Goal: Task Accomplishment & Management: Manage account settings

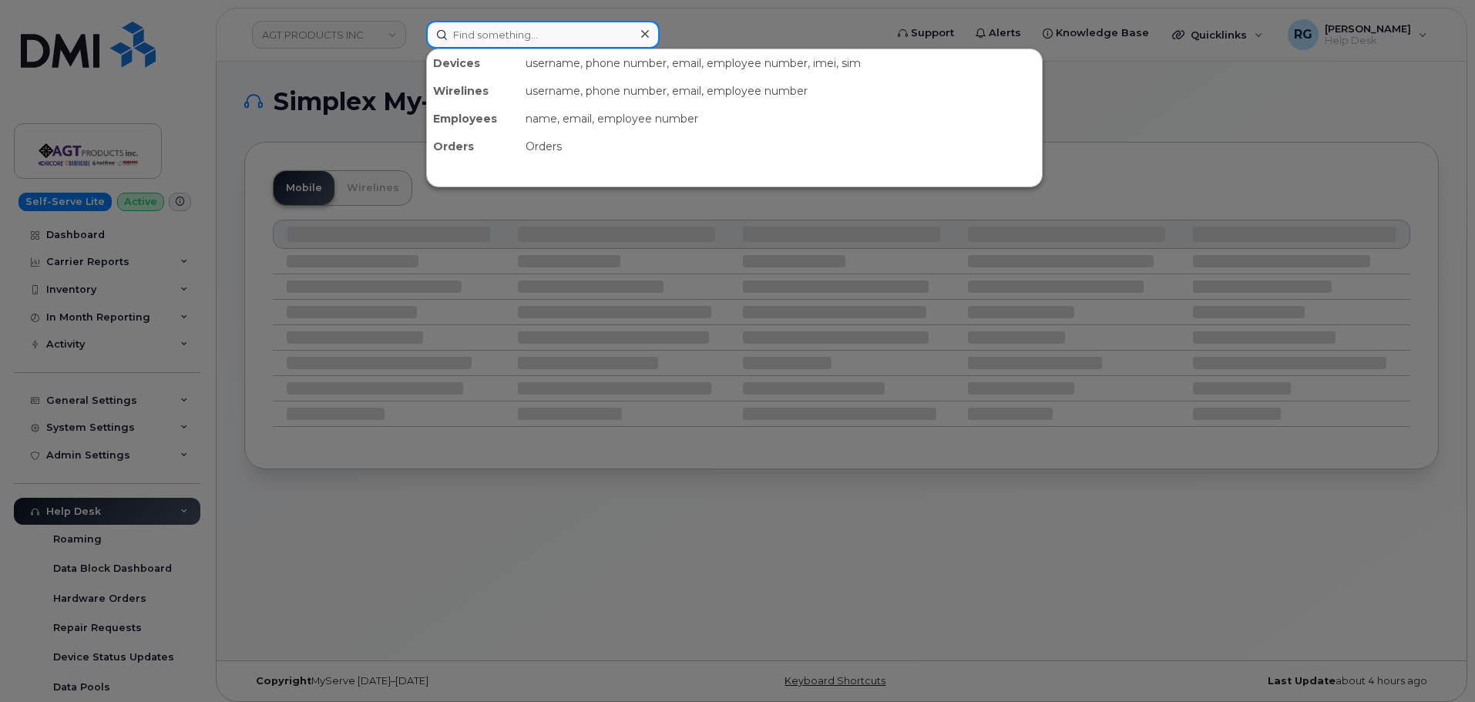
click at [498, 28] on input at bounding box center [542, 35] width 233 height 28
paste input "647 594 7149"
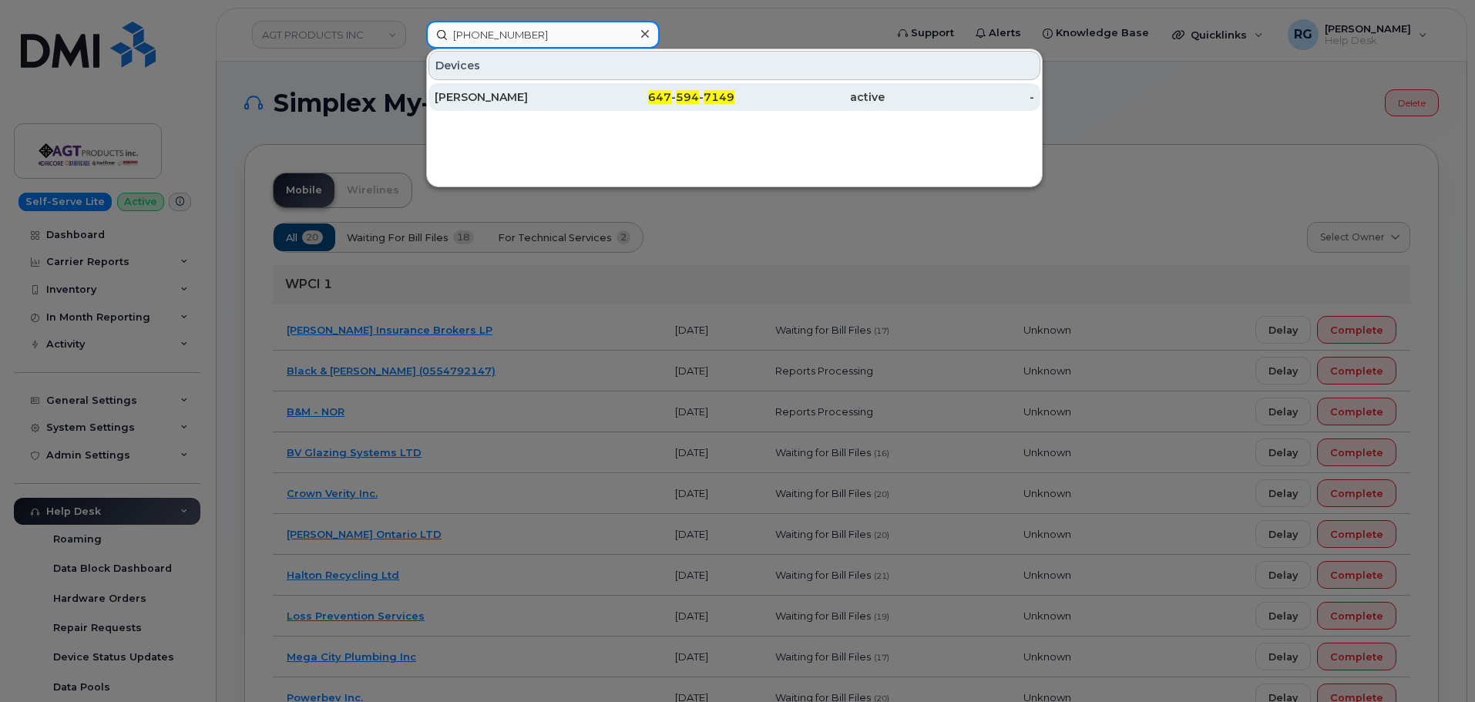
type input "647 594 7149"
click at [583, 91] on div "[PERSON_NAME]" at bounding box center [510, 96] width 150 height 15
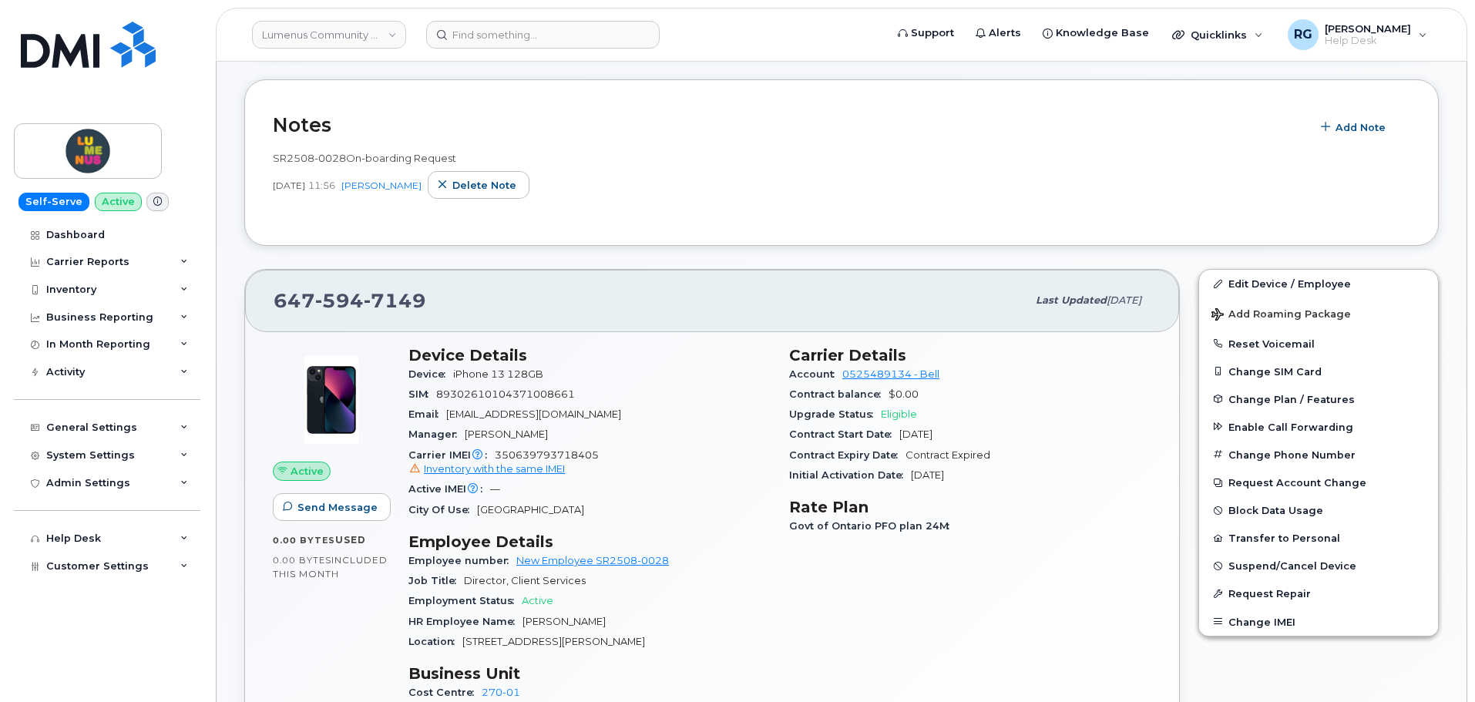
scroll to position [308, 0]
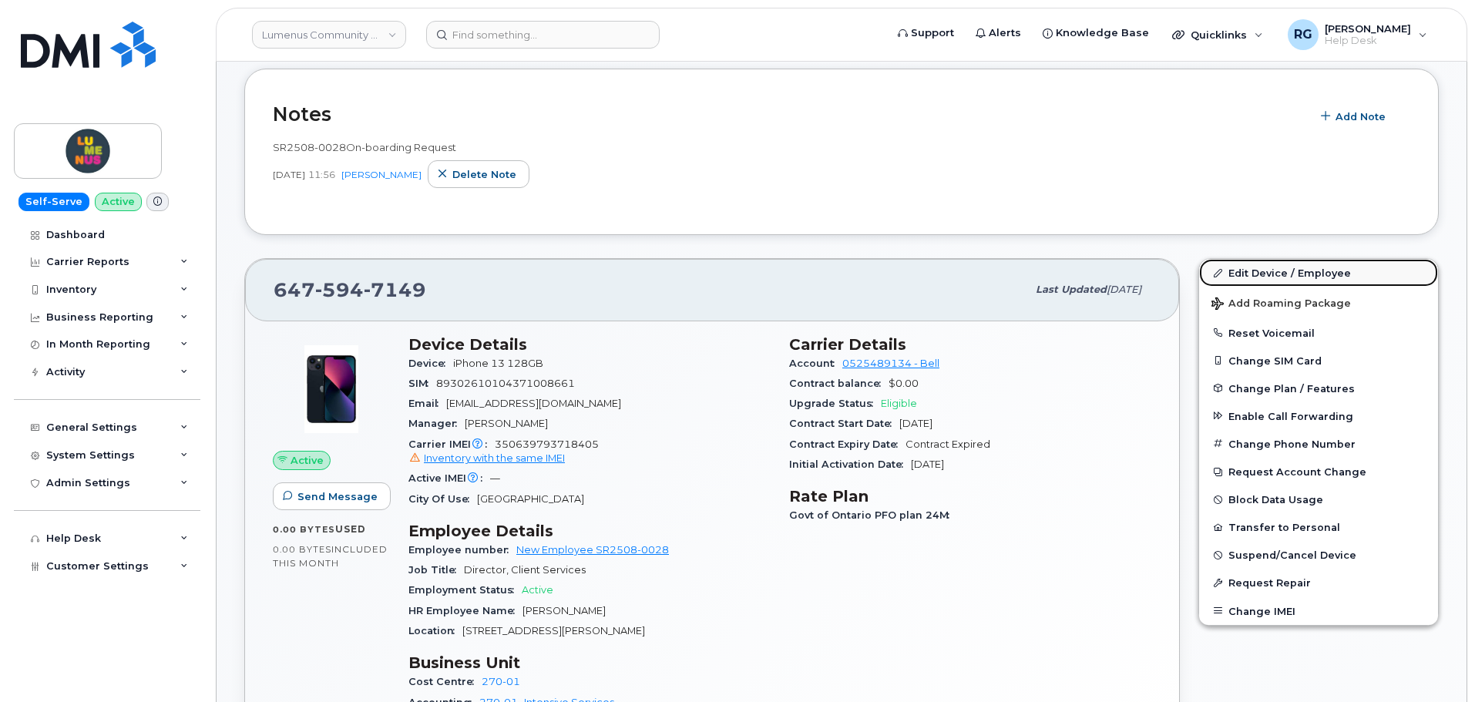
click at [1274, 280] on link "Edit Device / Employee" at bounding box center [1318, 273] width 239 height 28
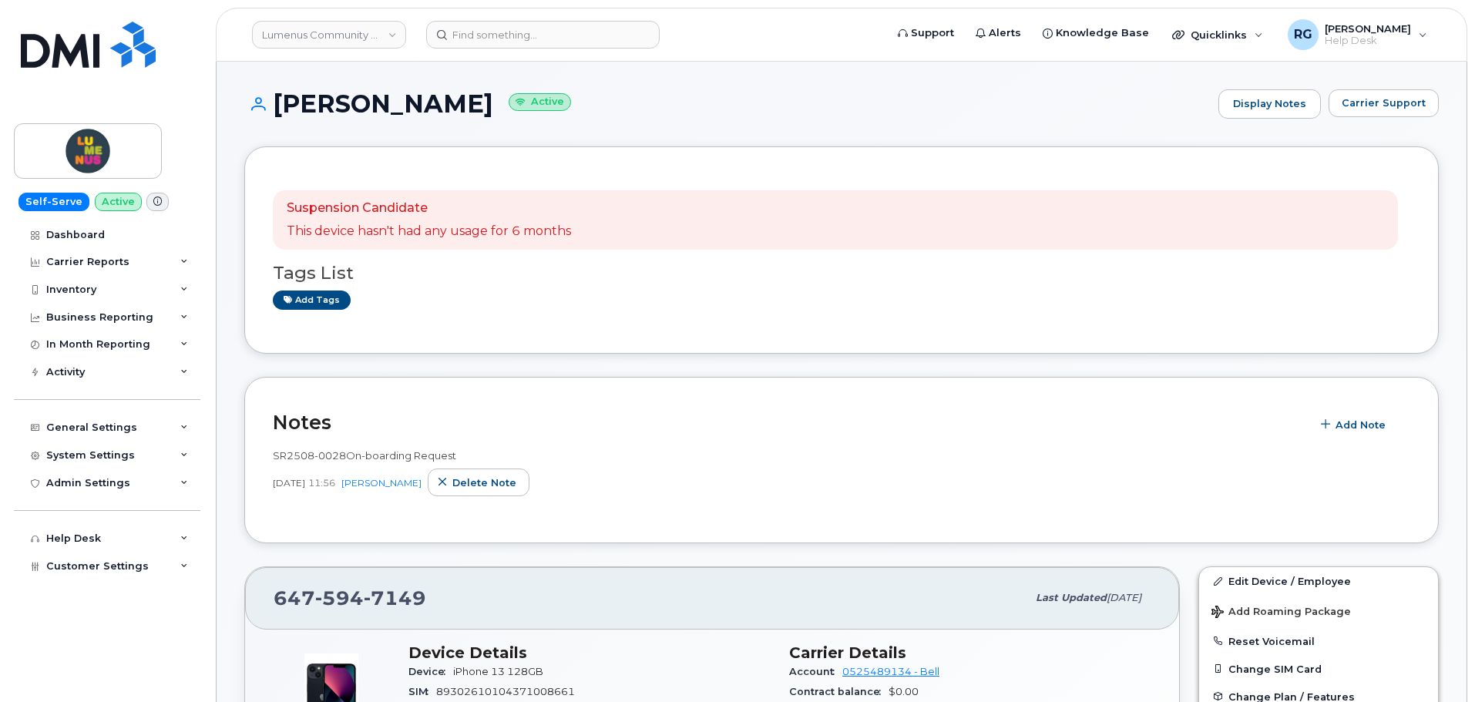
scroll to position [385, 0]
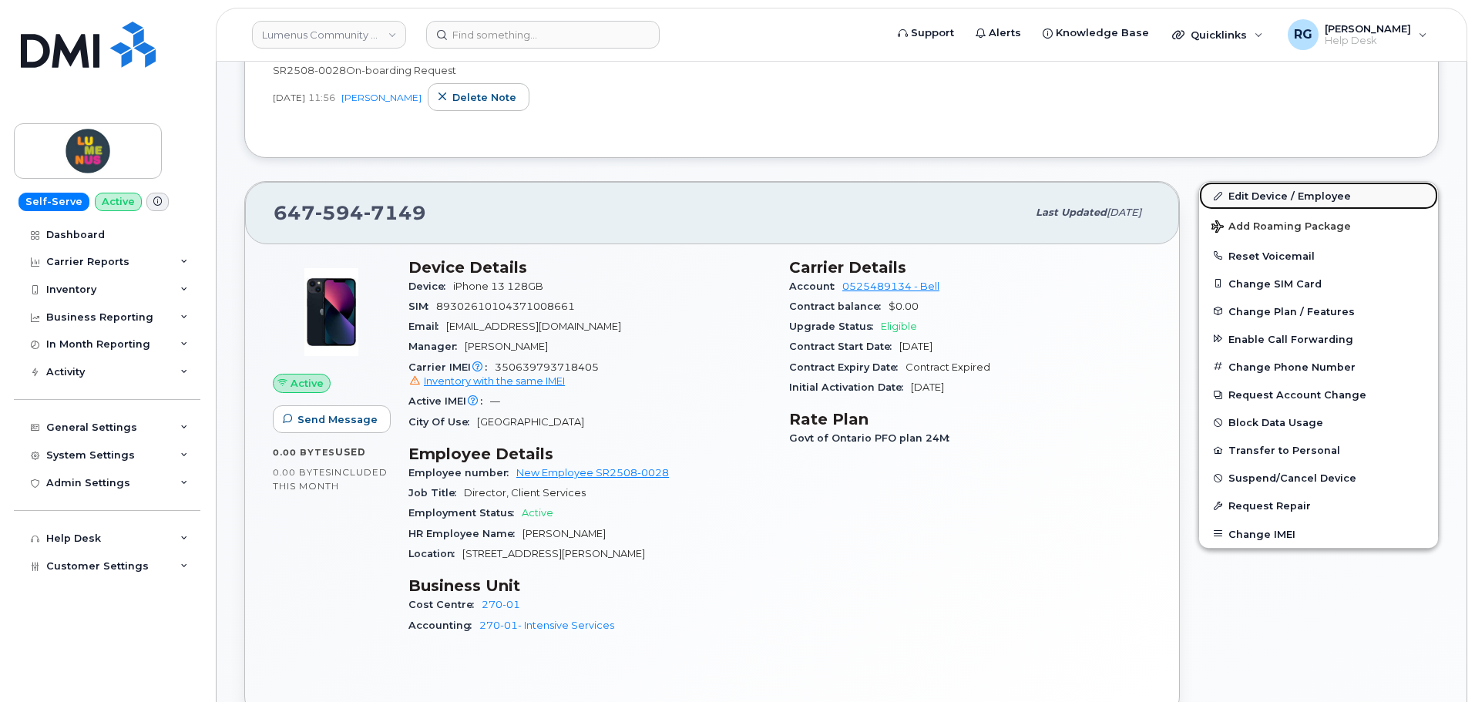
click at [1279, 197] on link "Edit Device / Employee" at bounding box center [1318, 196] width 239 height 28
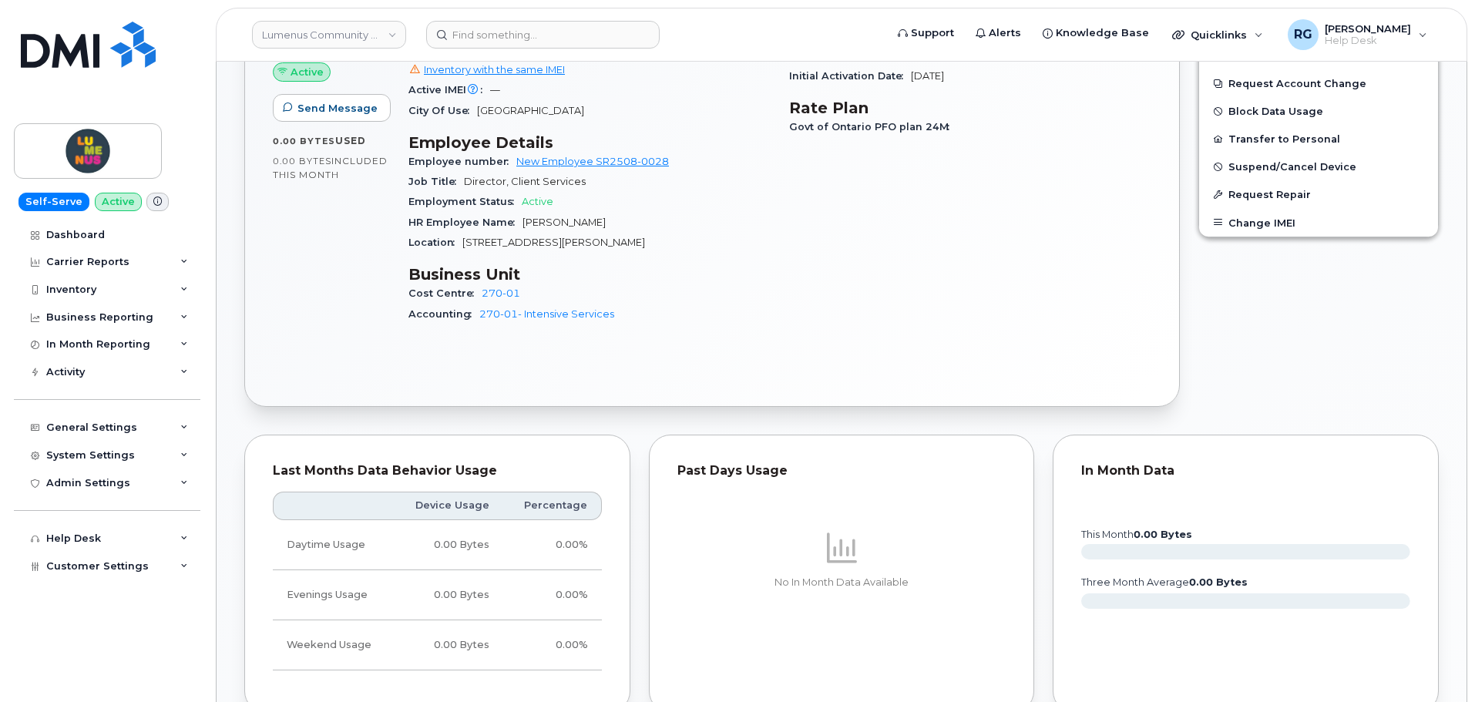
scroll to position [308, 0]
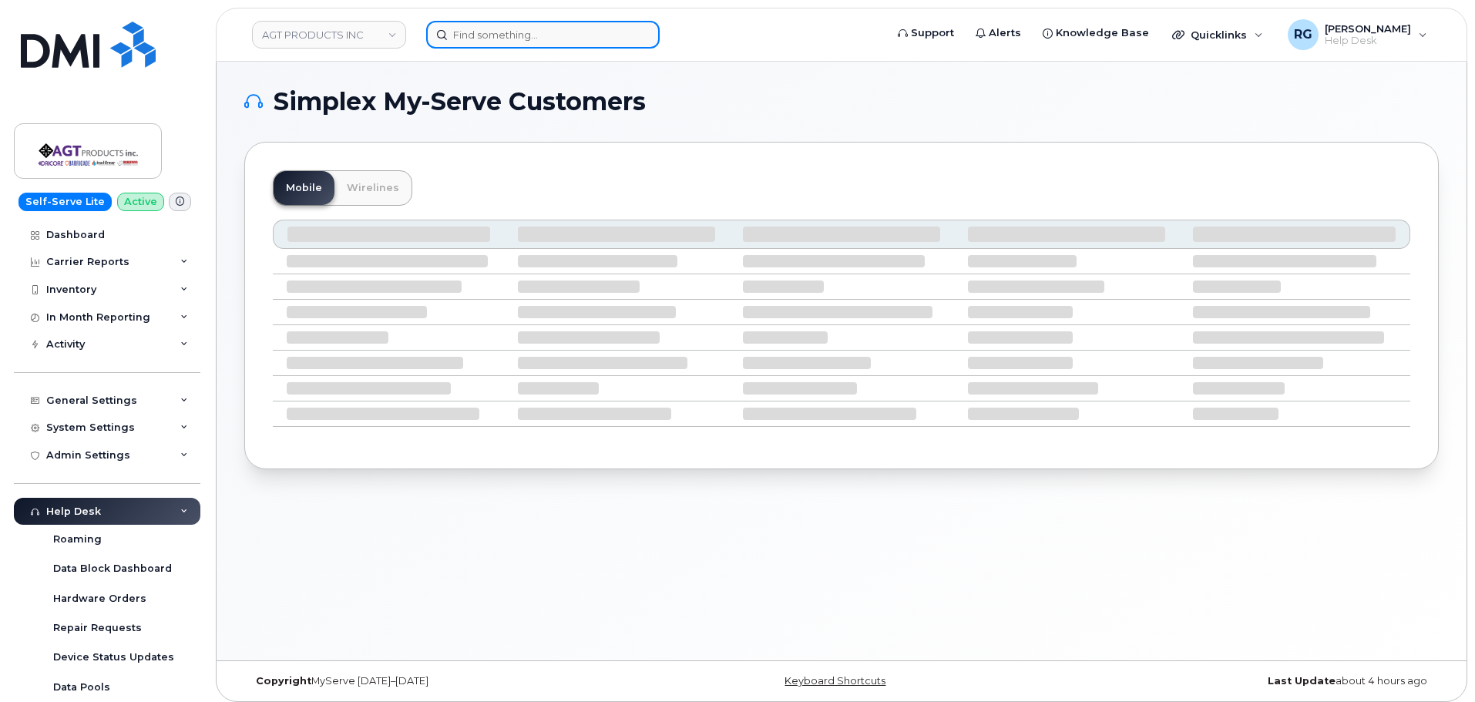
click at [495, 32] on input at bounding box center [542, 35] width 233 height 28
paste input "647 594 7149"
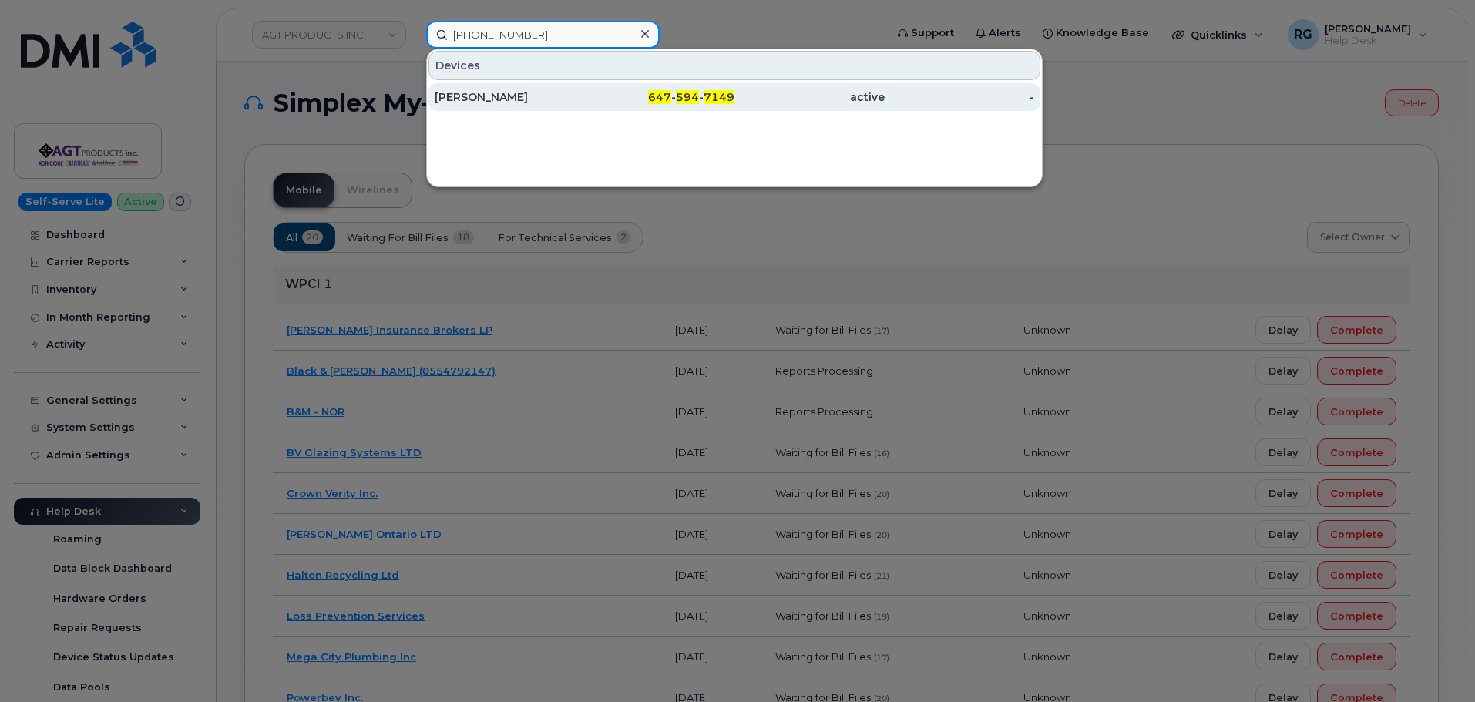
type input "647 594 7149"
click at [674, 97] on div "647 - 594 - 7149" at bounding box center [660, 96] width 150 height 15
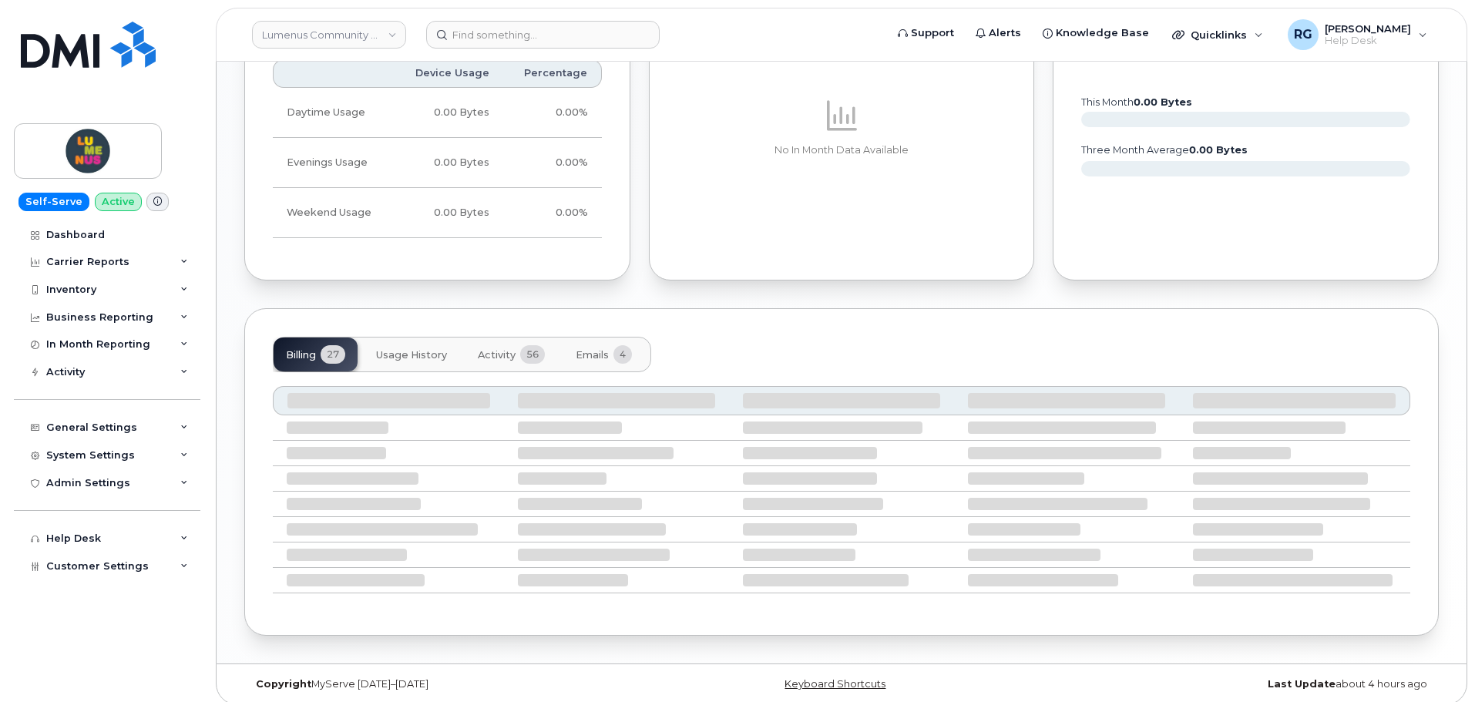
scroll to position [1139, 0]
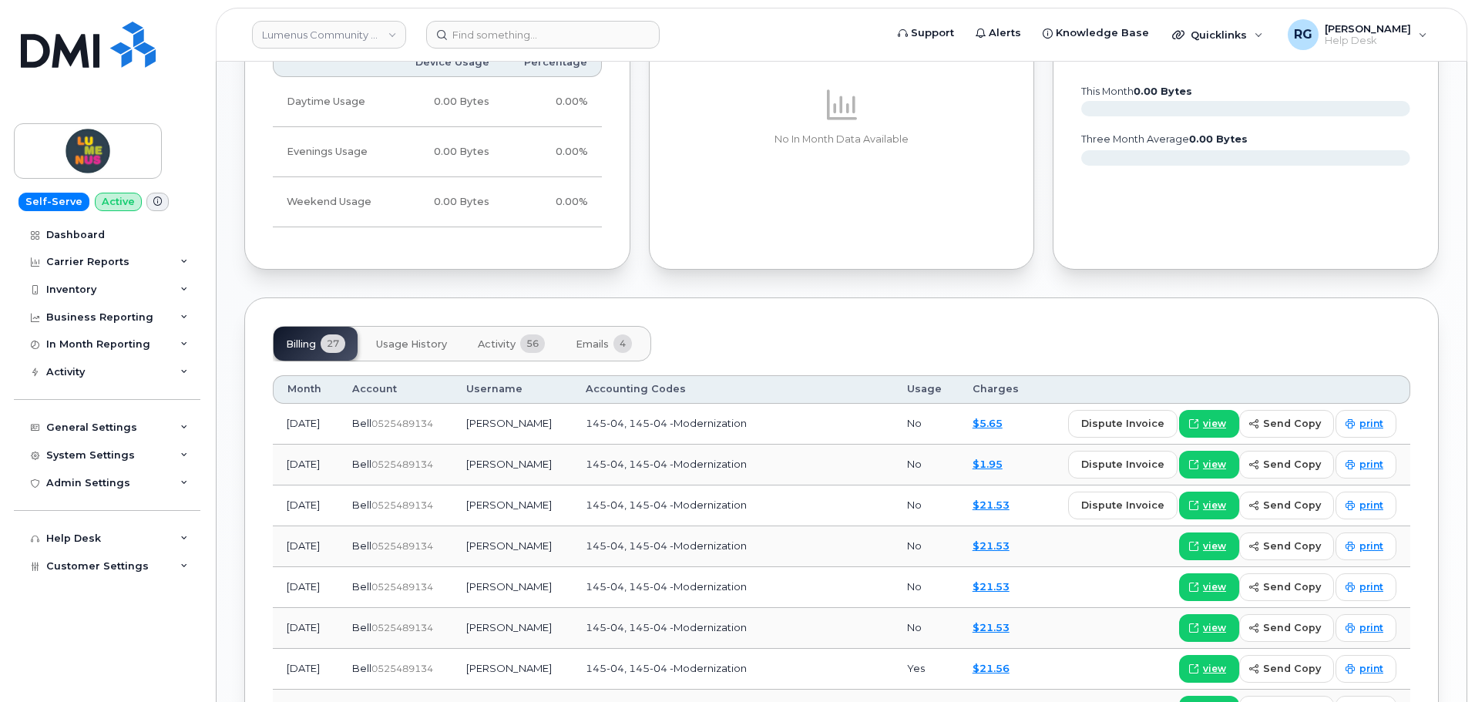
click at [500, 341] on span "Activity" at bounding box center [497, 344] width 38 height 12
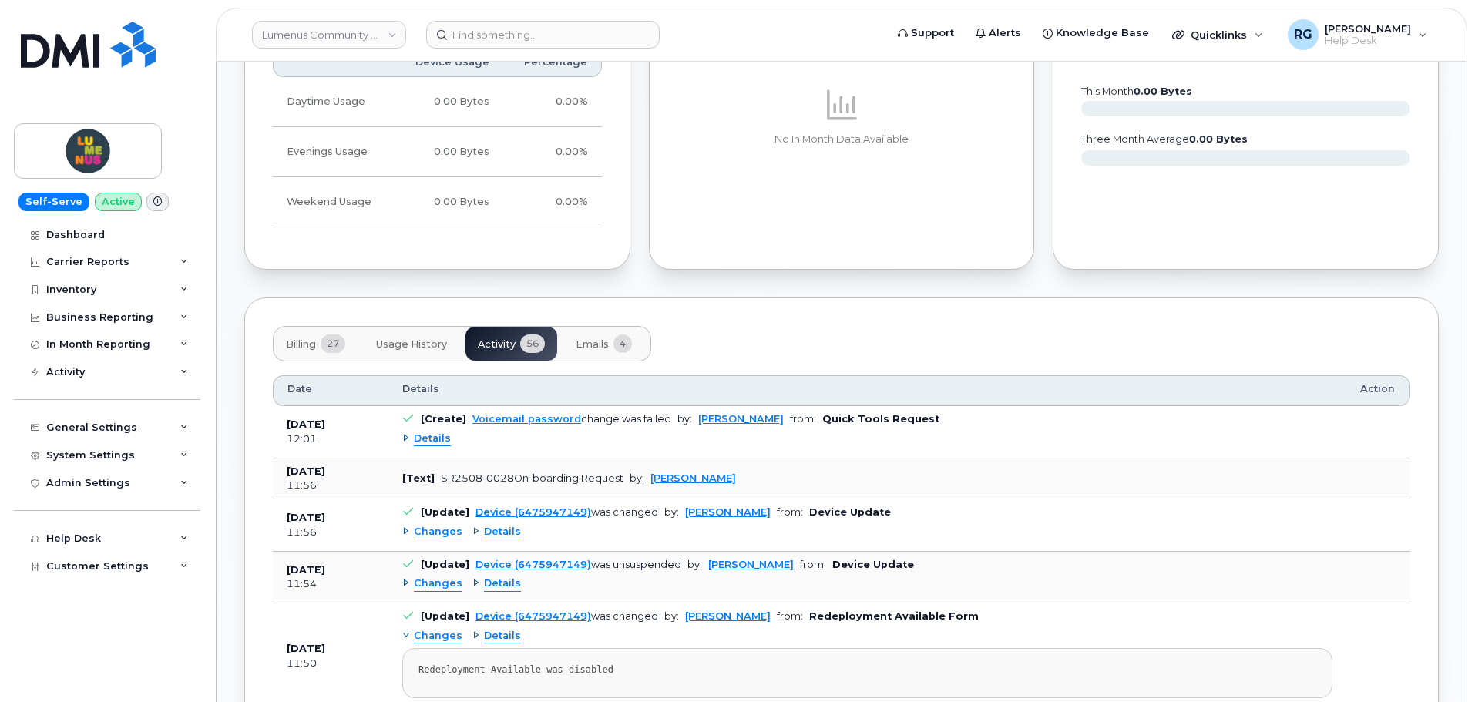
scroll to position [1217, 0]
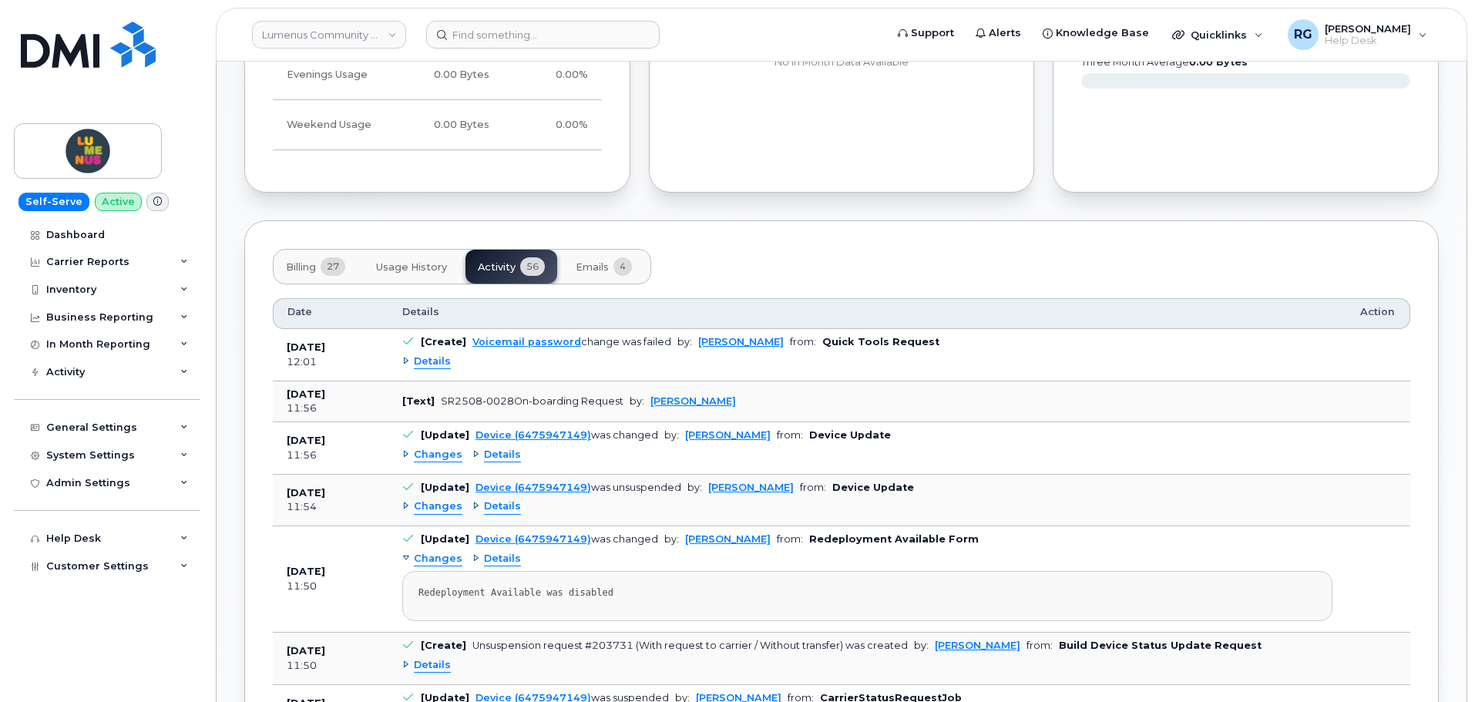
click at [504, 463] on div "Changes Details" at bounding box center [867, 455] width 930 height 25
click at [494, 452] on span "Details" at bounding box center [502, 455] width 37 height 15
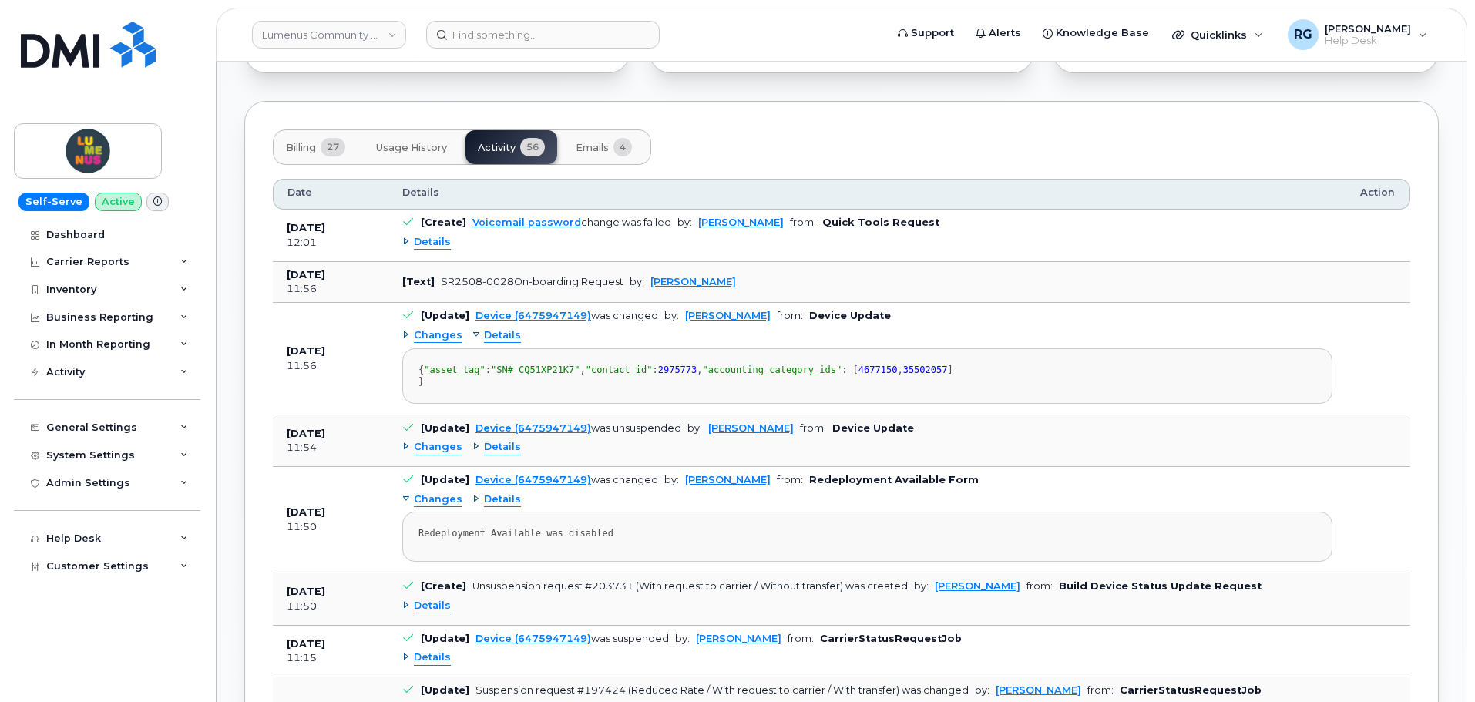
scroll to position [1371, 0]
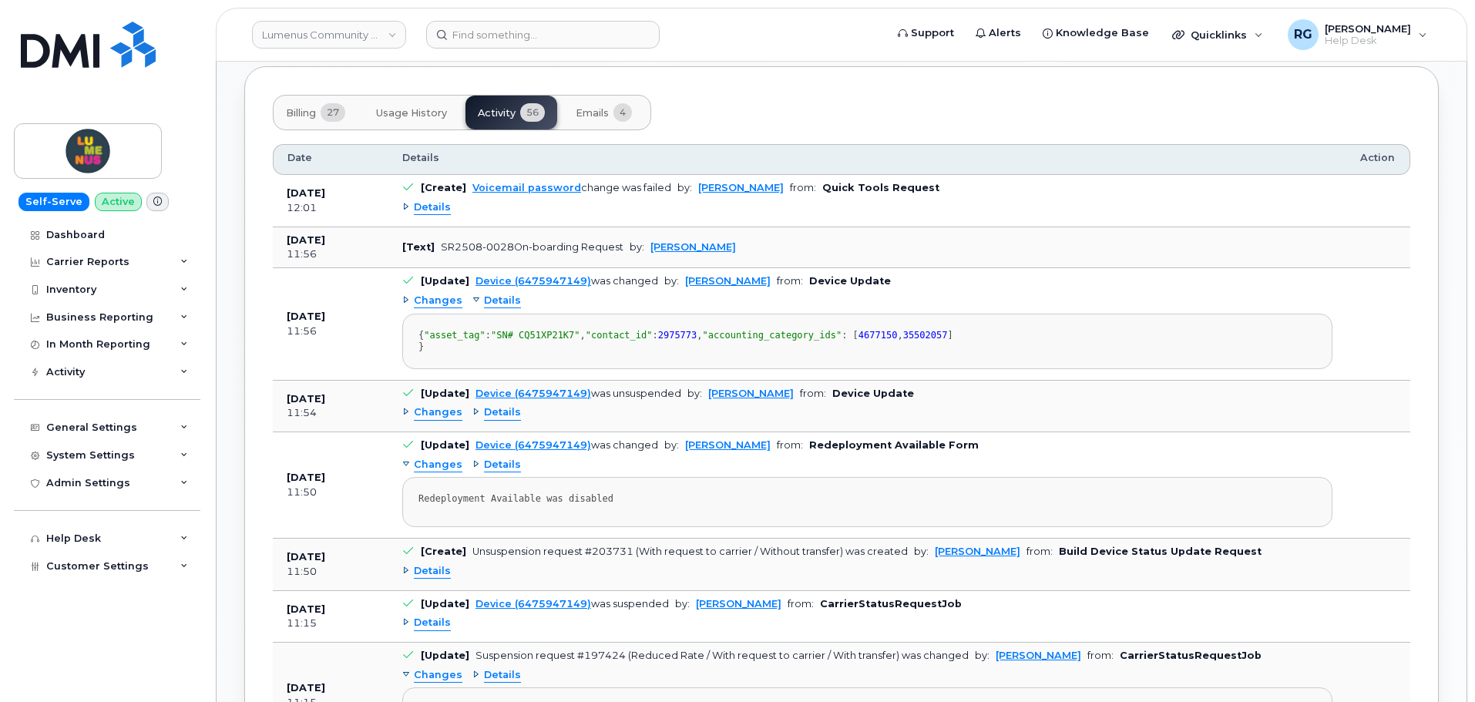
click at [488, 420] on span "Details" at bounding box center [502, 412] width 37 height 15
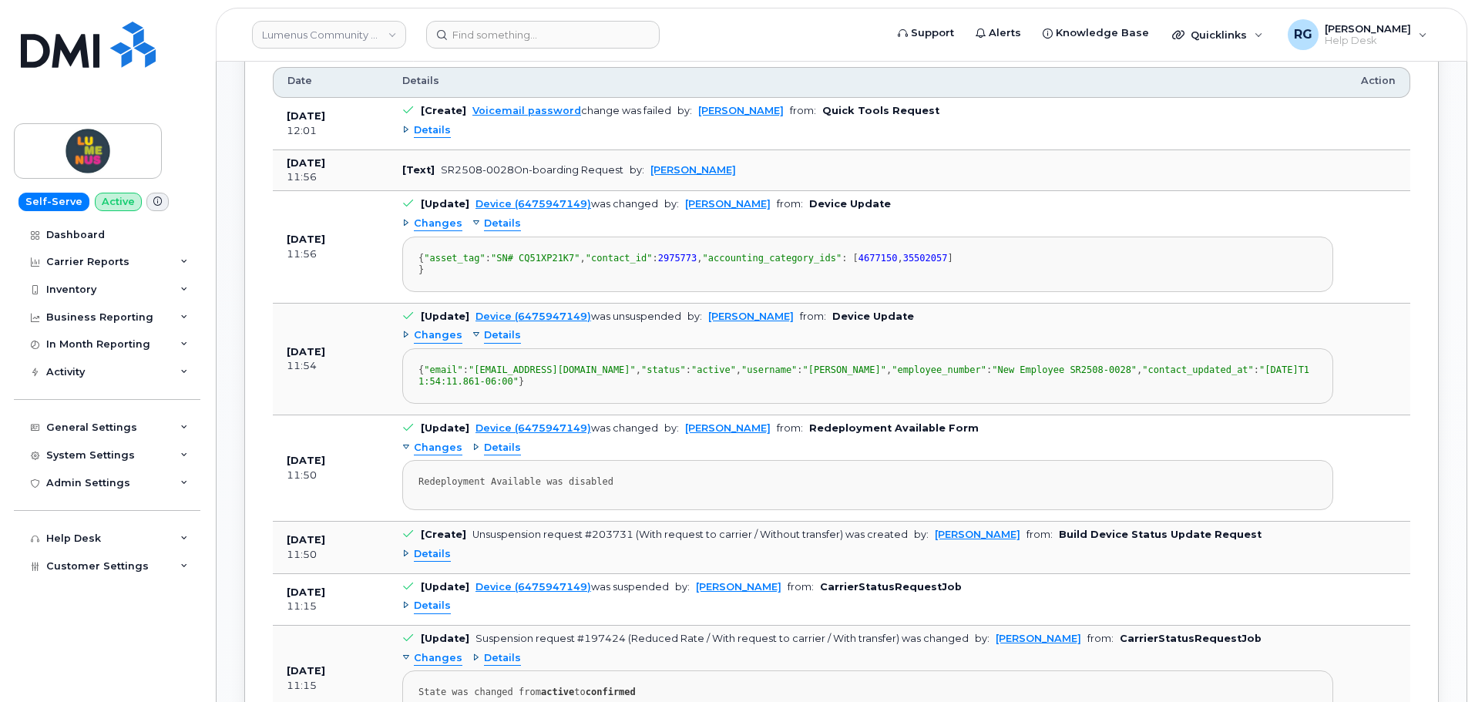
scroll to position [1525, 0]
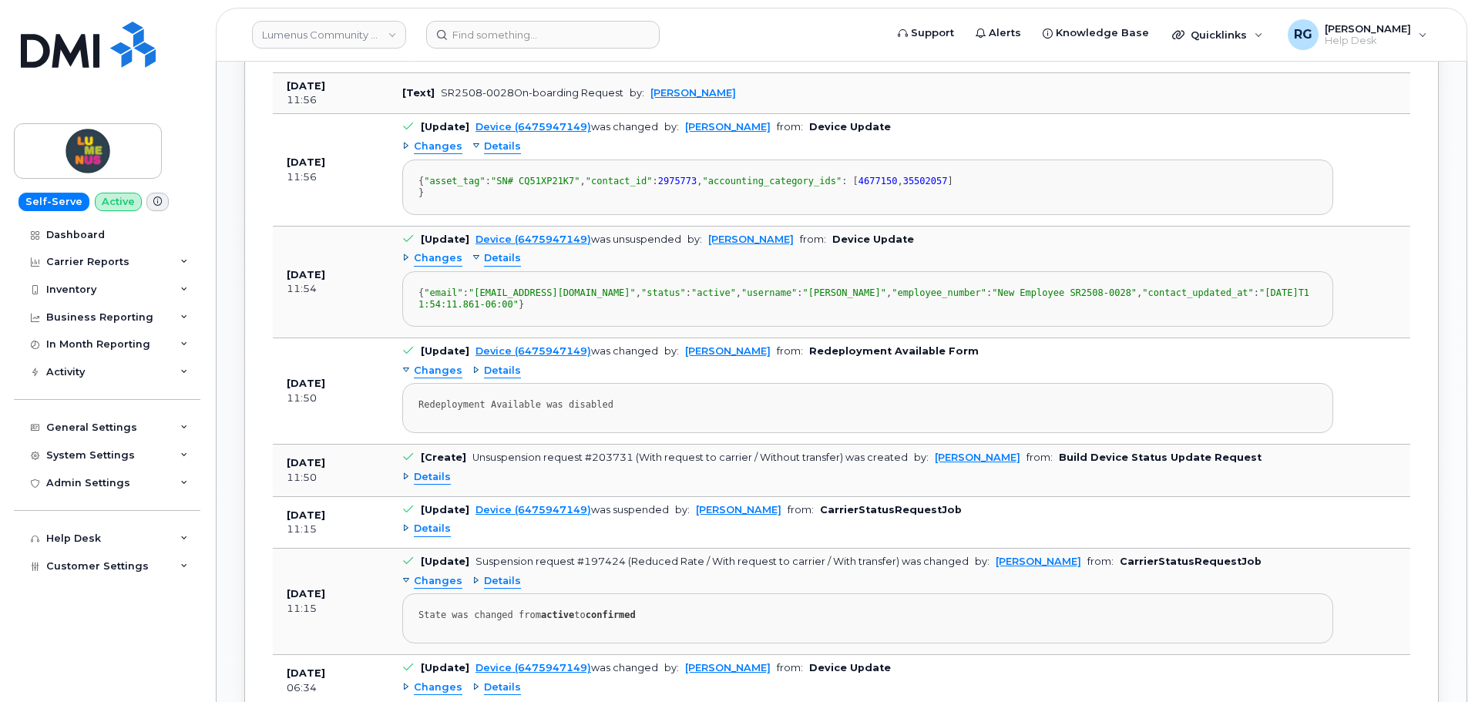
click at [512, 378] on span "Details" at bounding box center [502, 371] width 37 height 15
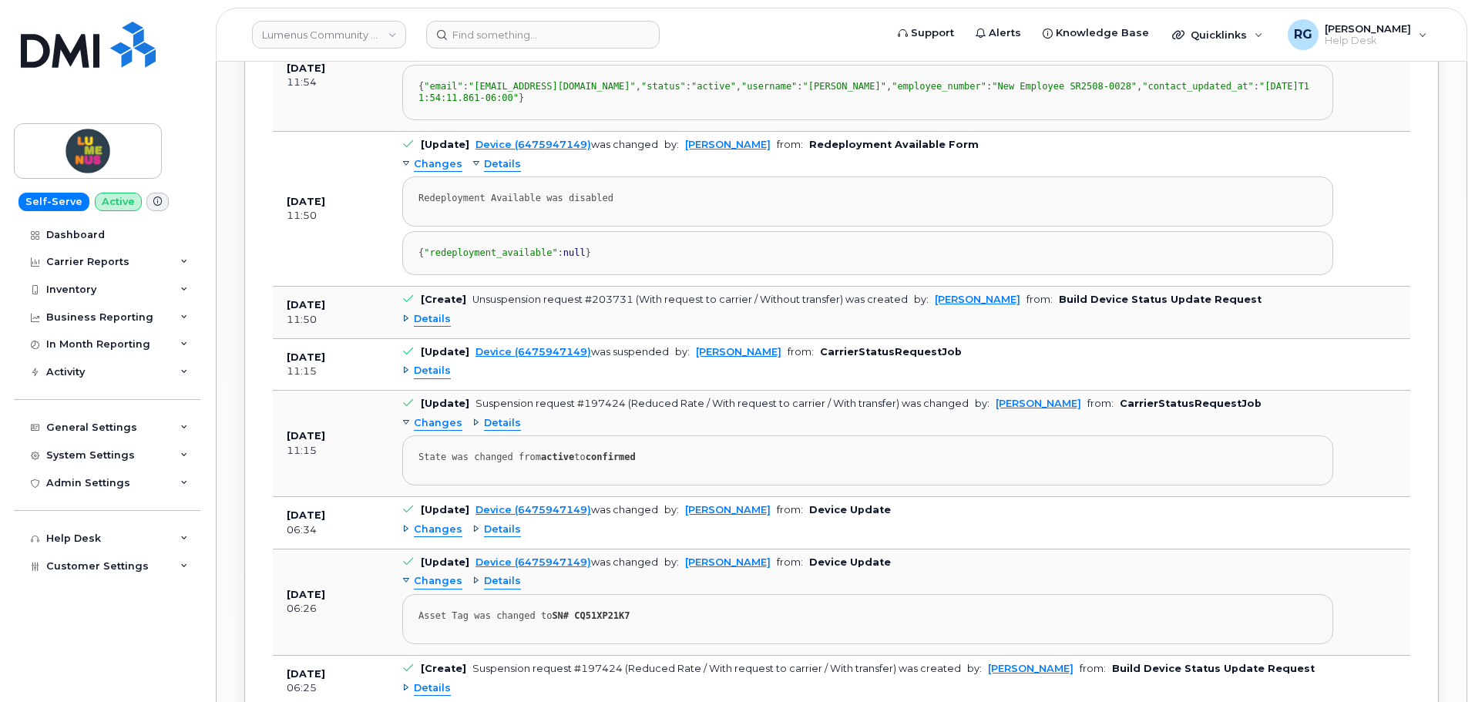
scroll to position [1756, 0]
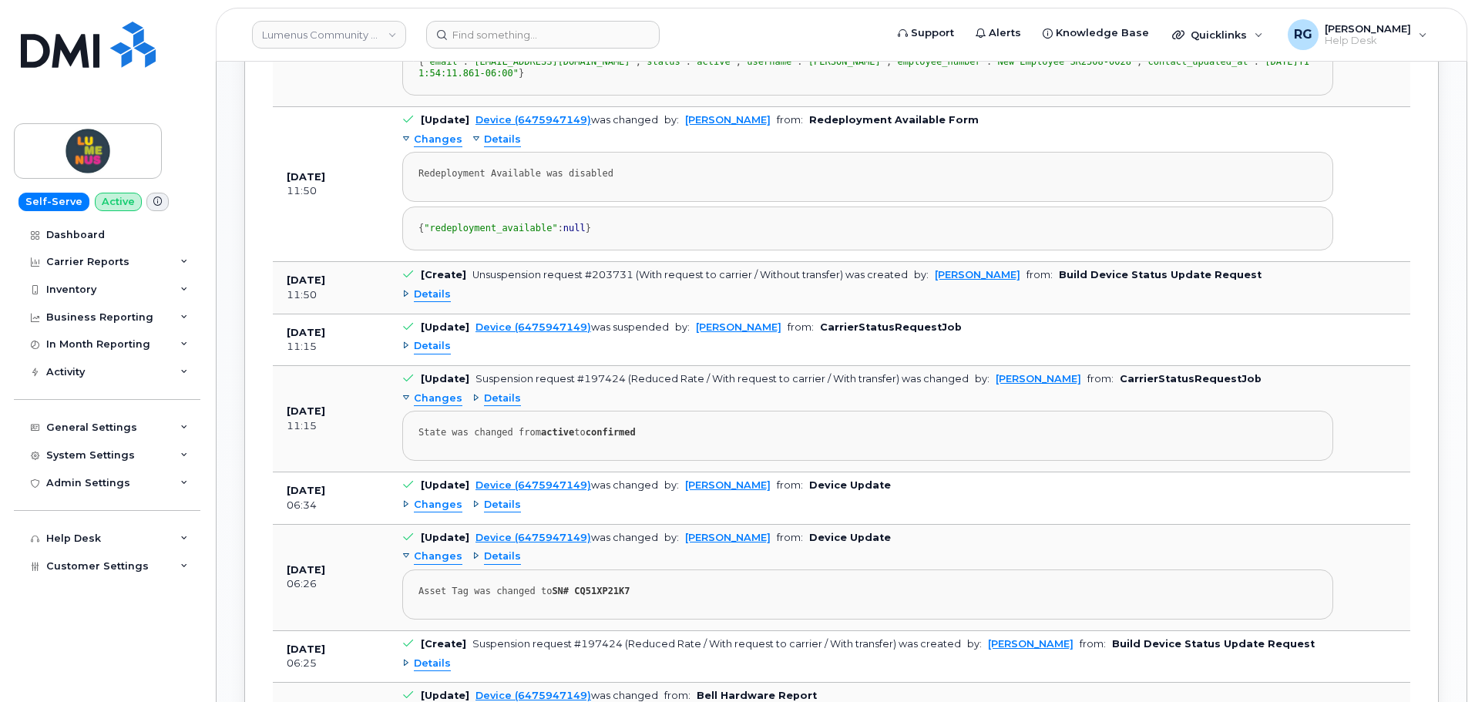
click at [441, 302] on span "Details" at bounding box center [432, 294] width 37 height 15
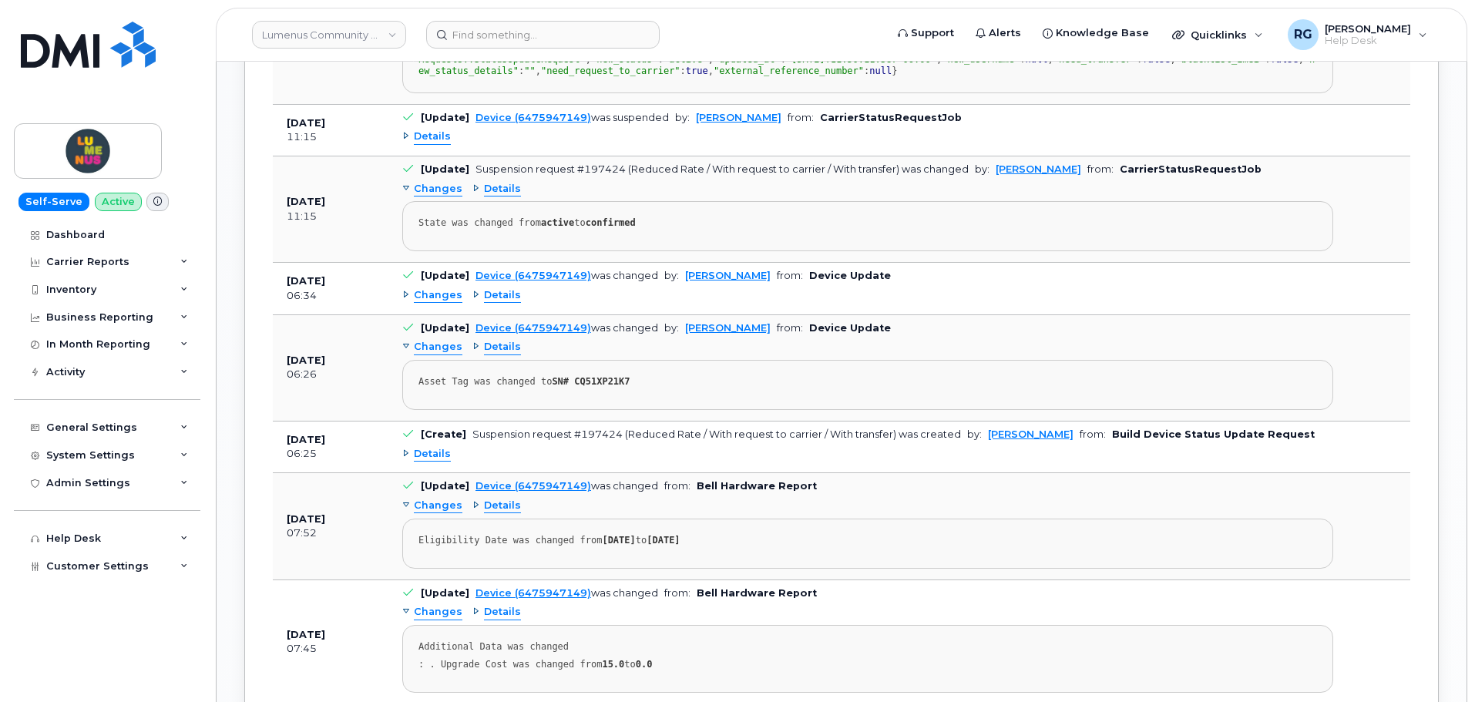
scroll to position [2141, 0]
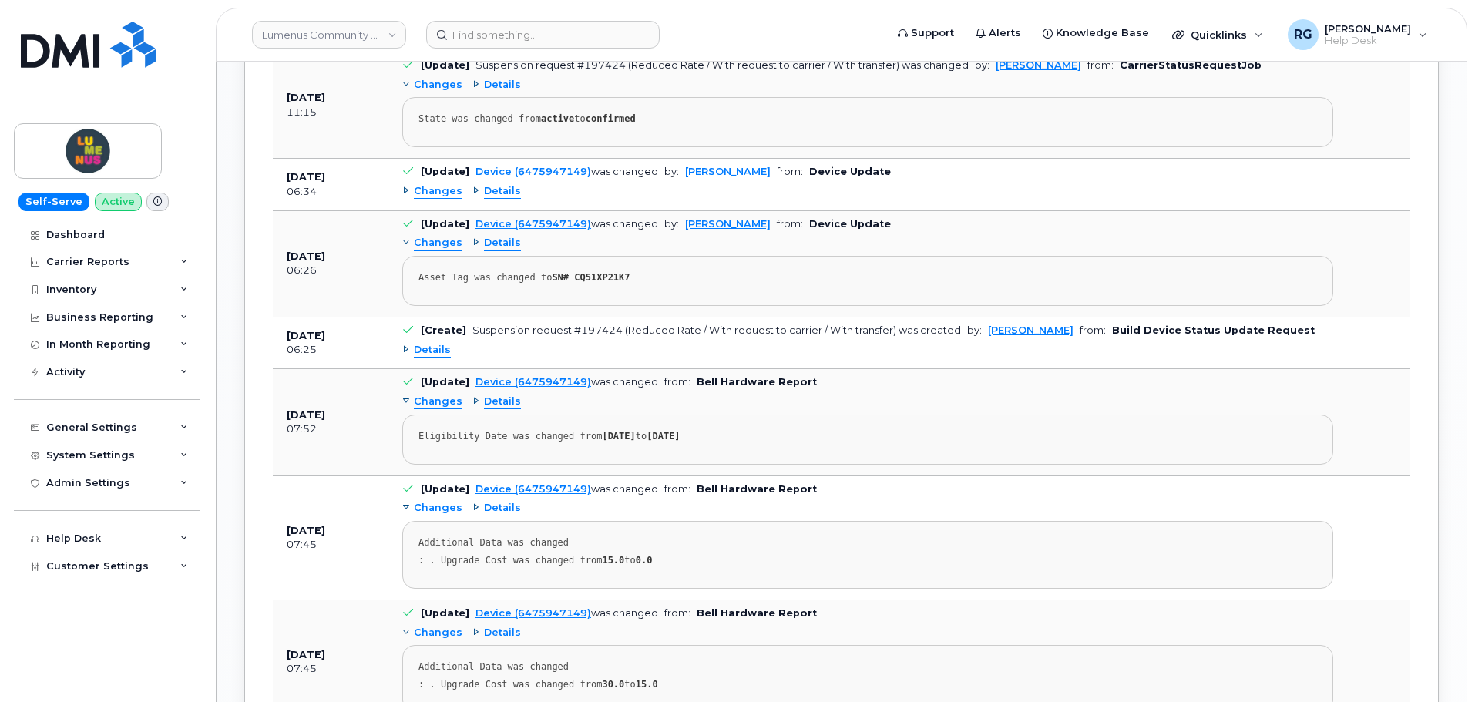
click at [430, 40] on span "Details" at bounding box center [432, 32] width 37 height 15
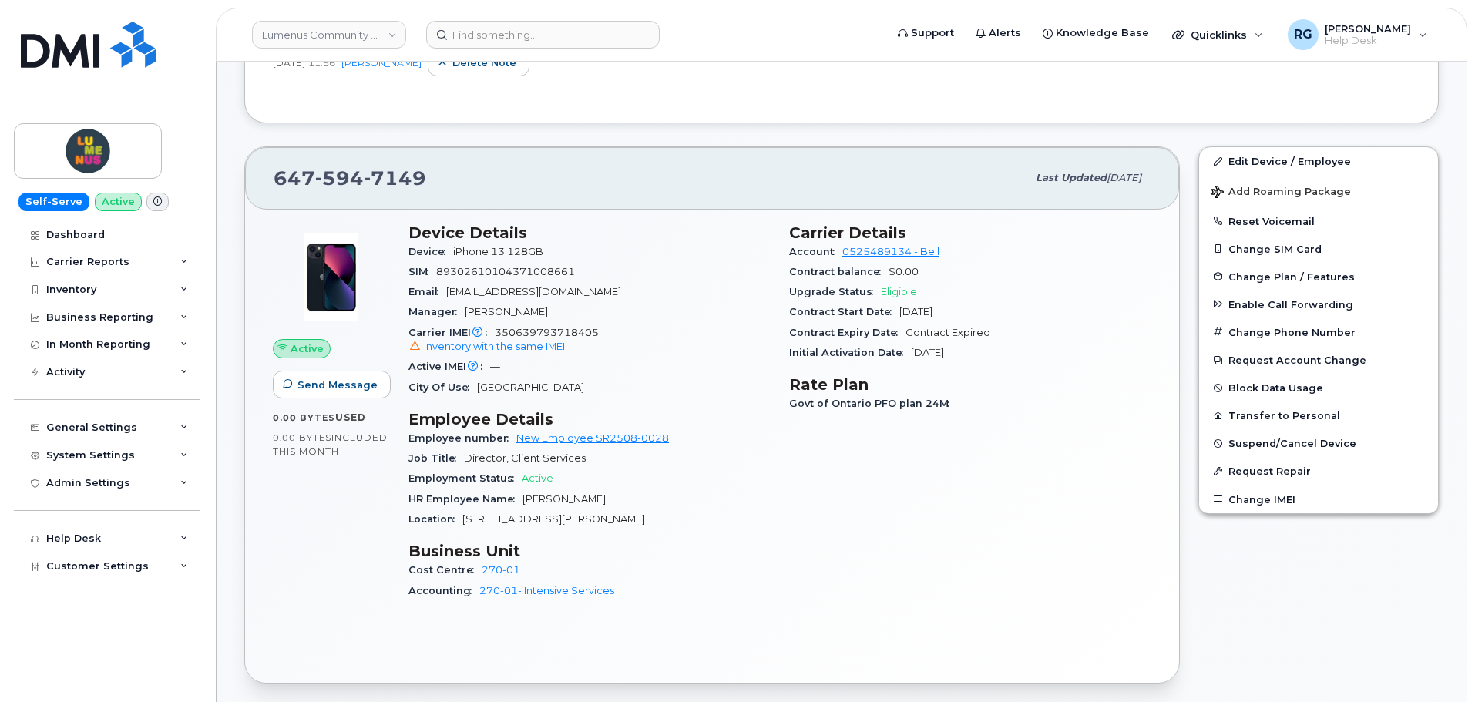
scroll to position [446, 0]
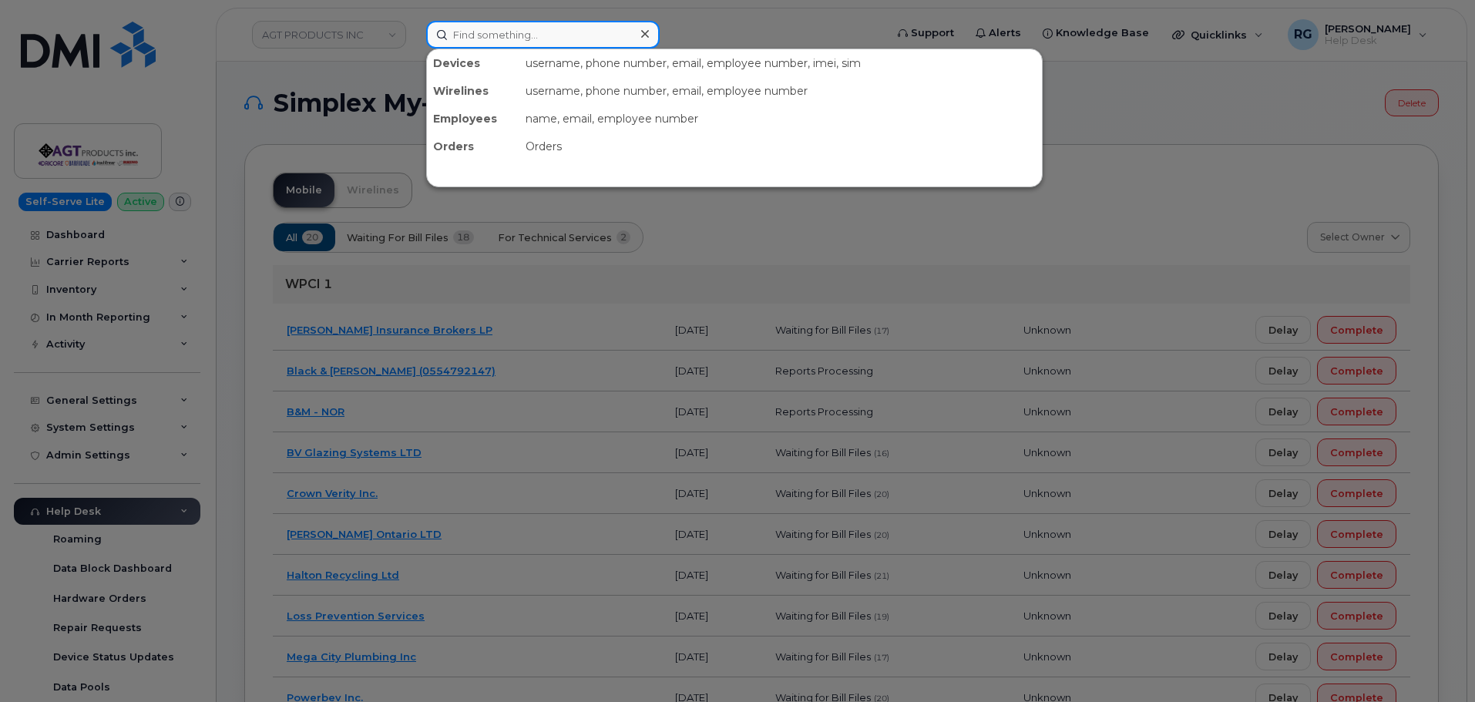
click at [496, 37] on input at bounding box center [542, 35] width 233 height 28
paste input "[PHONE_NUMBER]"
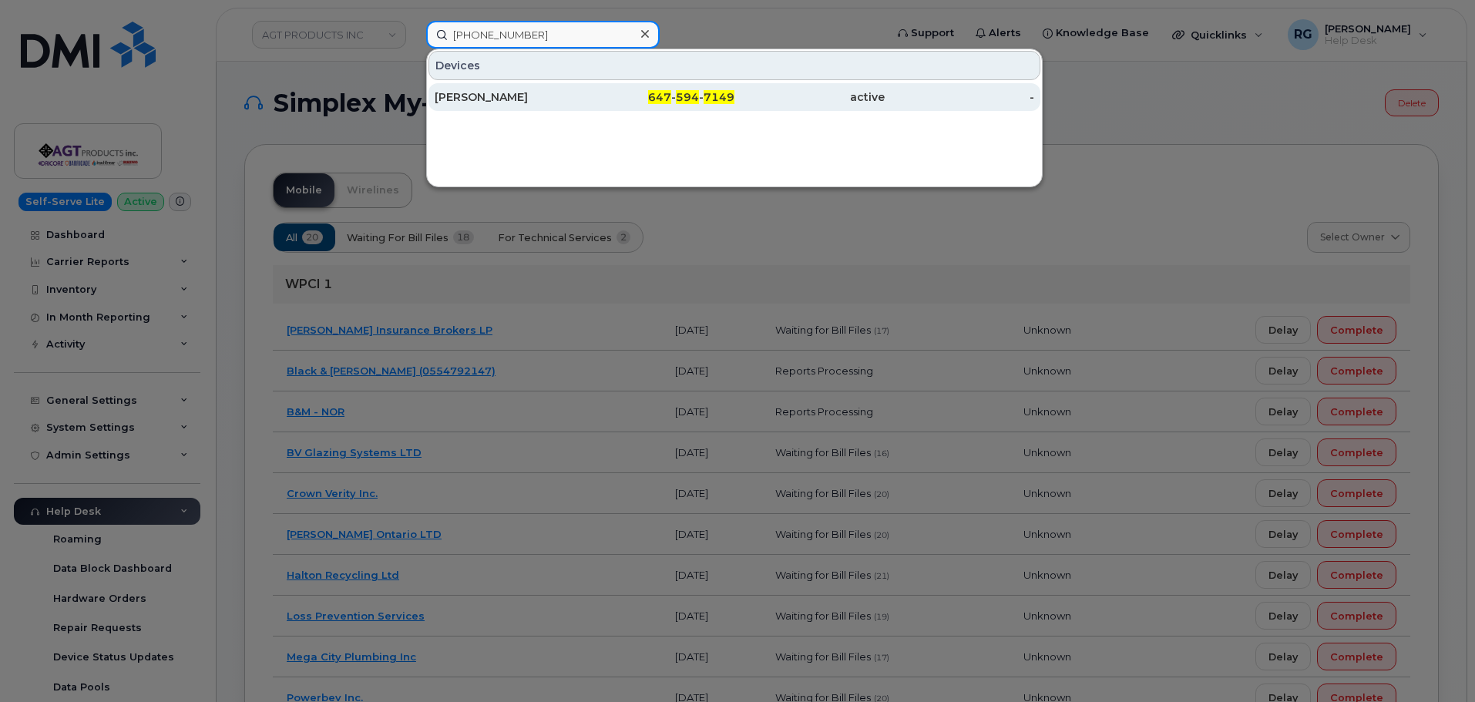
type input "[PHONE_NUMBER]"
click at [714, 92] on span "7149" at bounding box center [718, 97] width 31 height 14
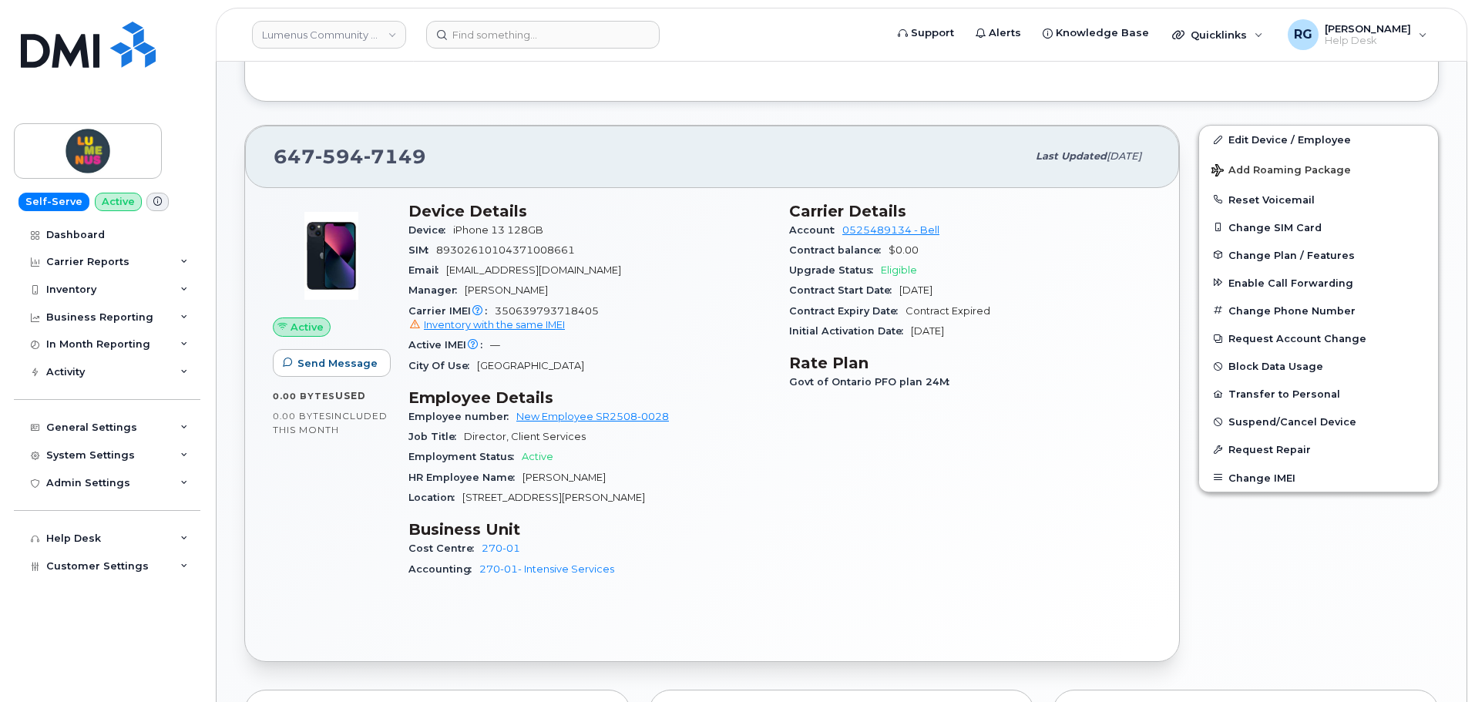
scroll to position [462, 0]
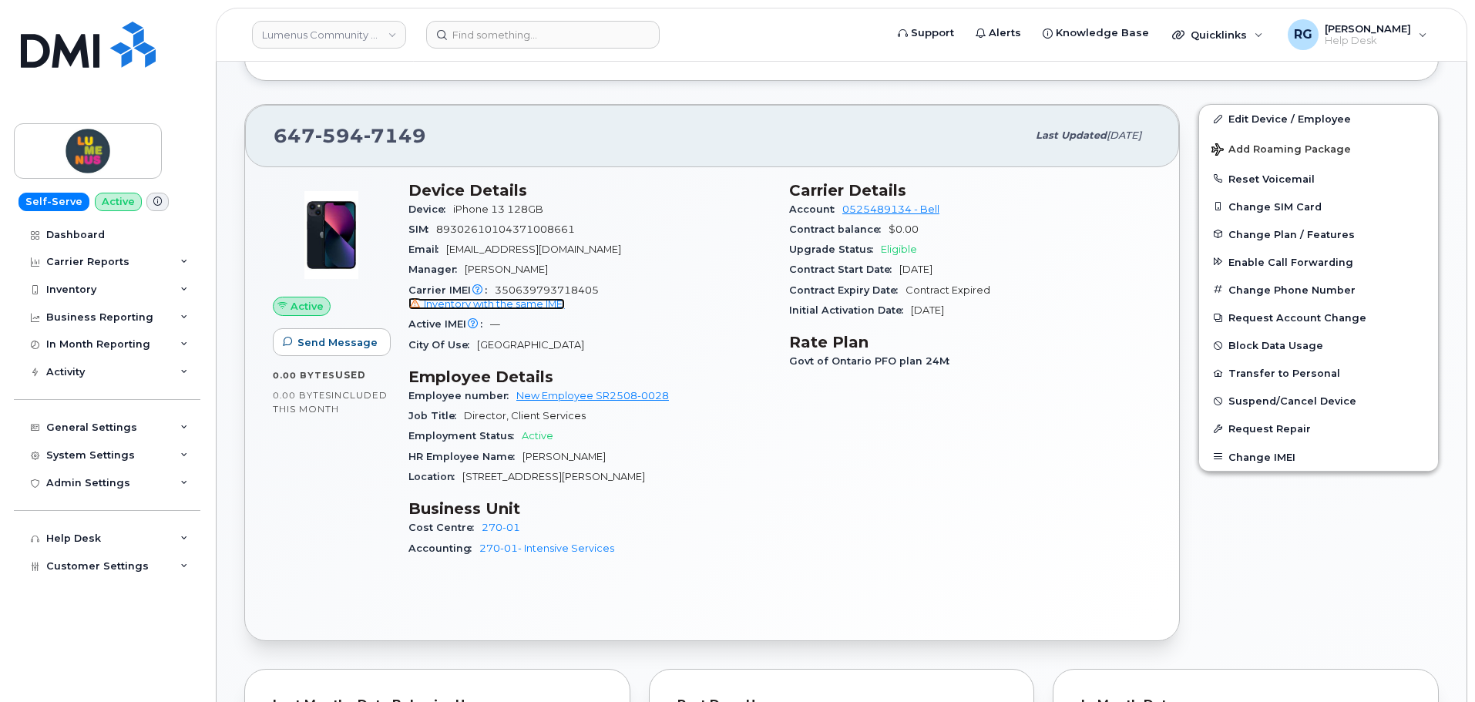
click at [528, 304] on span "Inventory with the same IMEI" at bounding box center [494, 304] width 141 height 12
click at [413, 300] on icon at bounding box center [415, 304] width 10 height 10
click at [94, 287] on div "Inventory" at bounding box center [71, 290] width 50 height 12
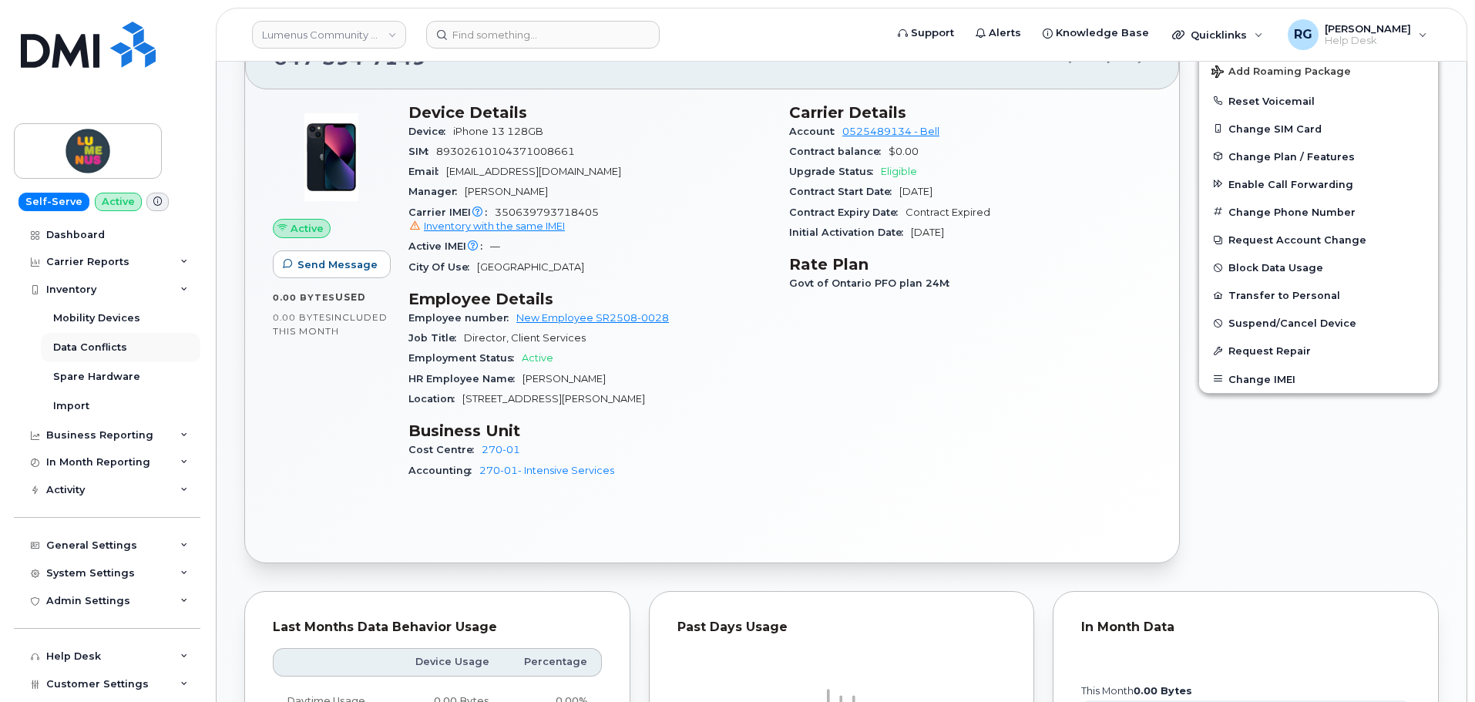
scroll to position [616, 0]
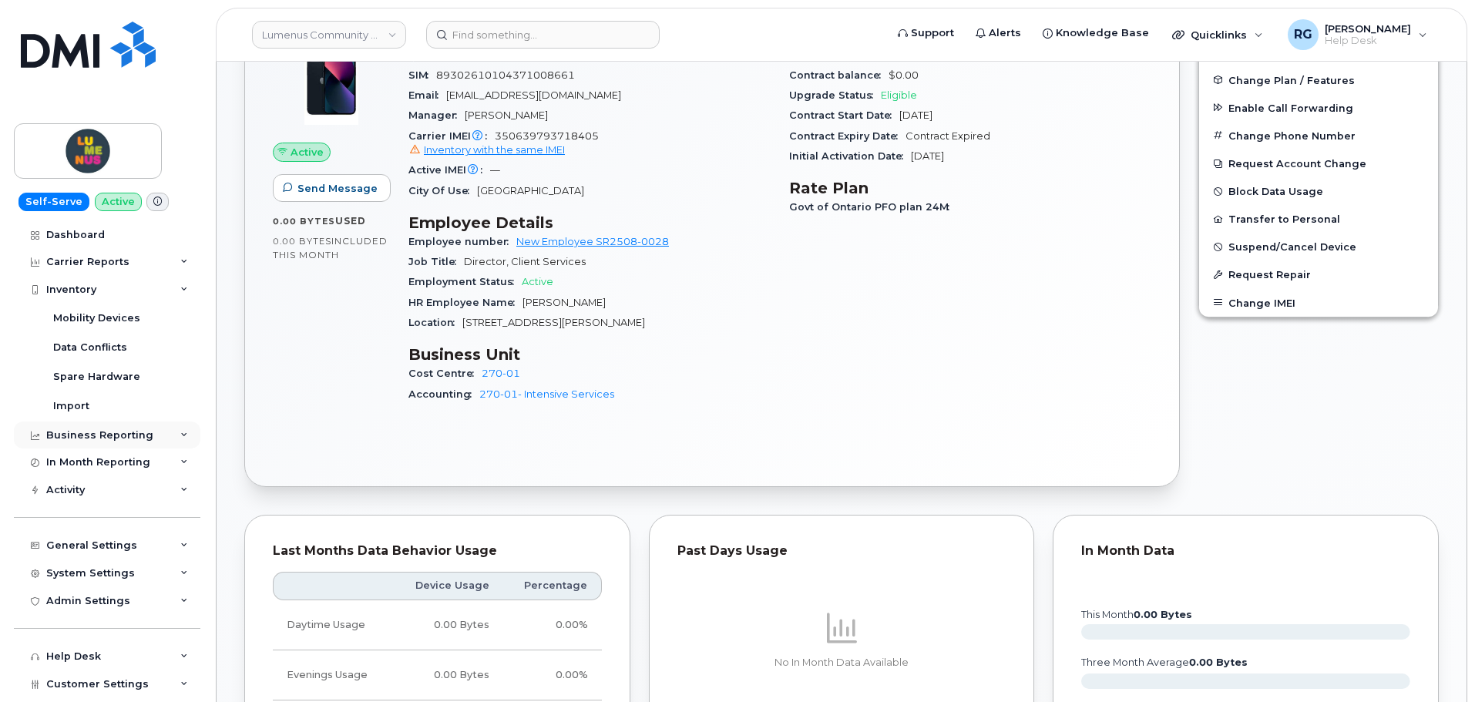
click at [122, 431] on div "Business Reporting" at bounding box center [99, 435] width 107 height 12
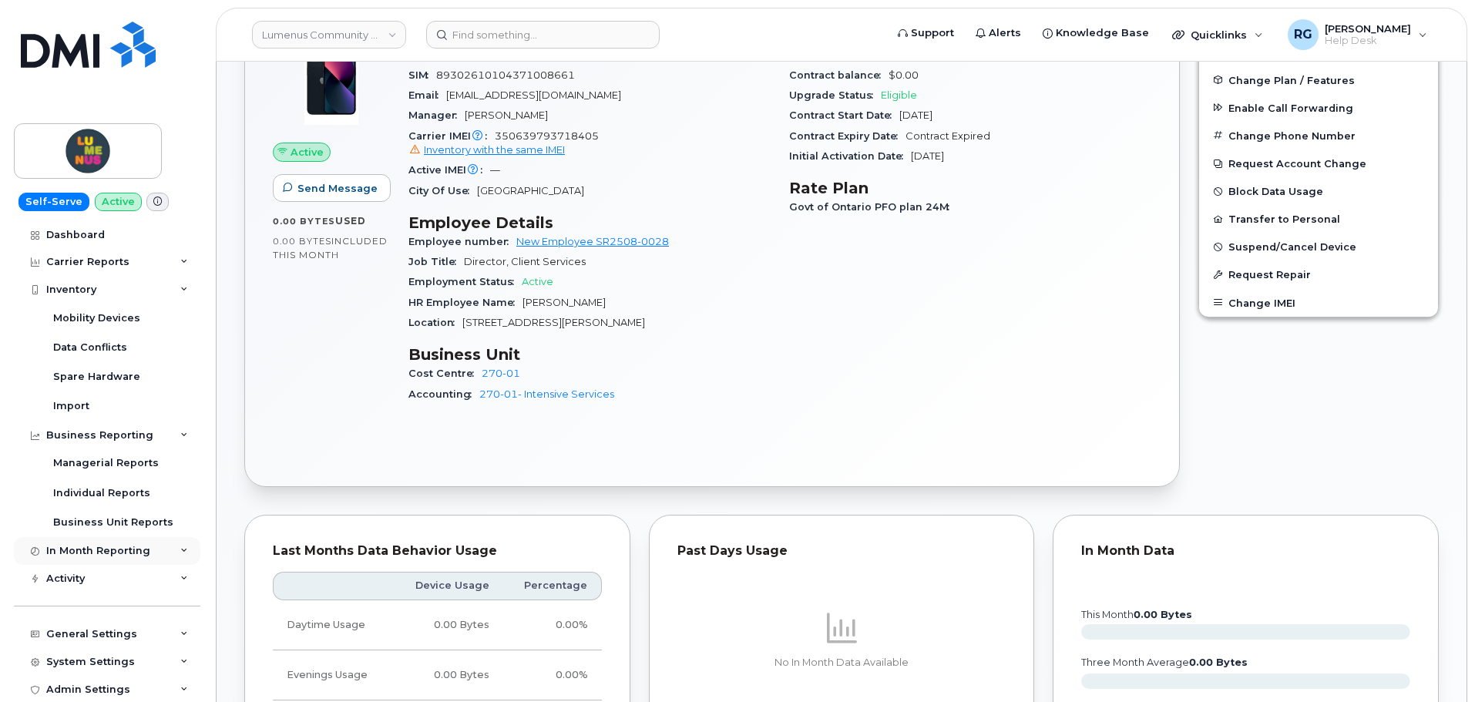
click at [101, 547] on div "In Month Reporting" at bounding box center [98, 551] width 104 height 12
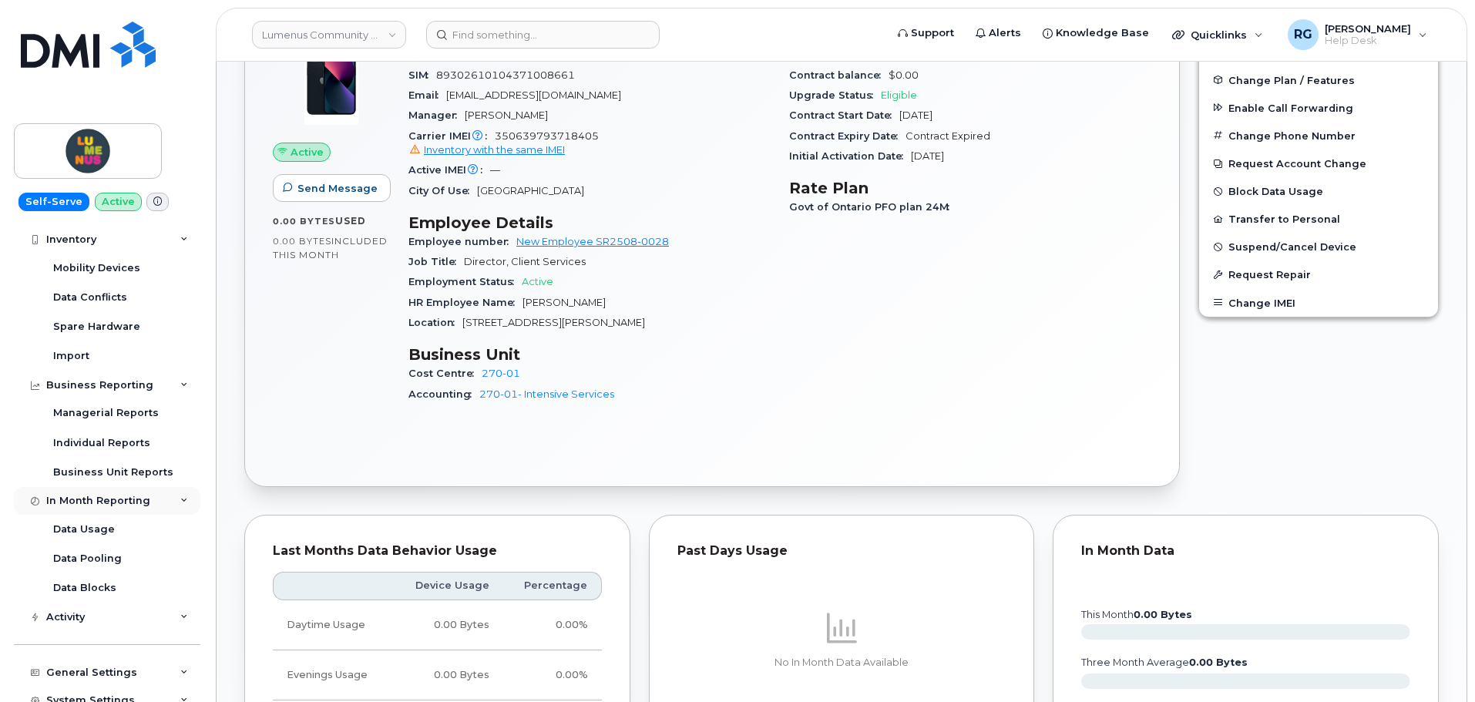
scroll to position [77, 0]
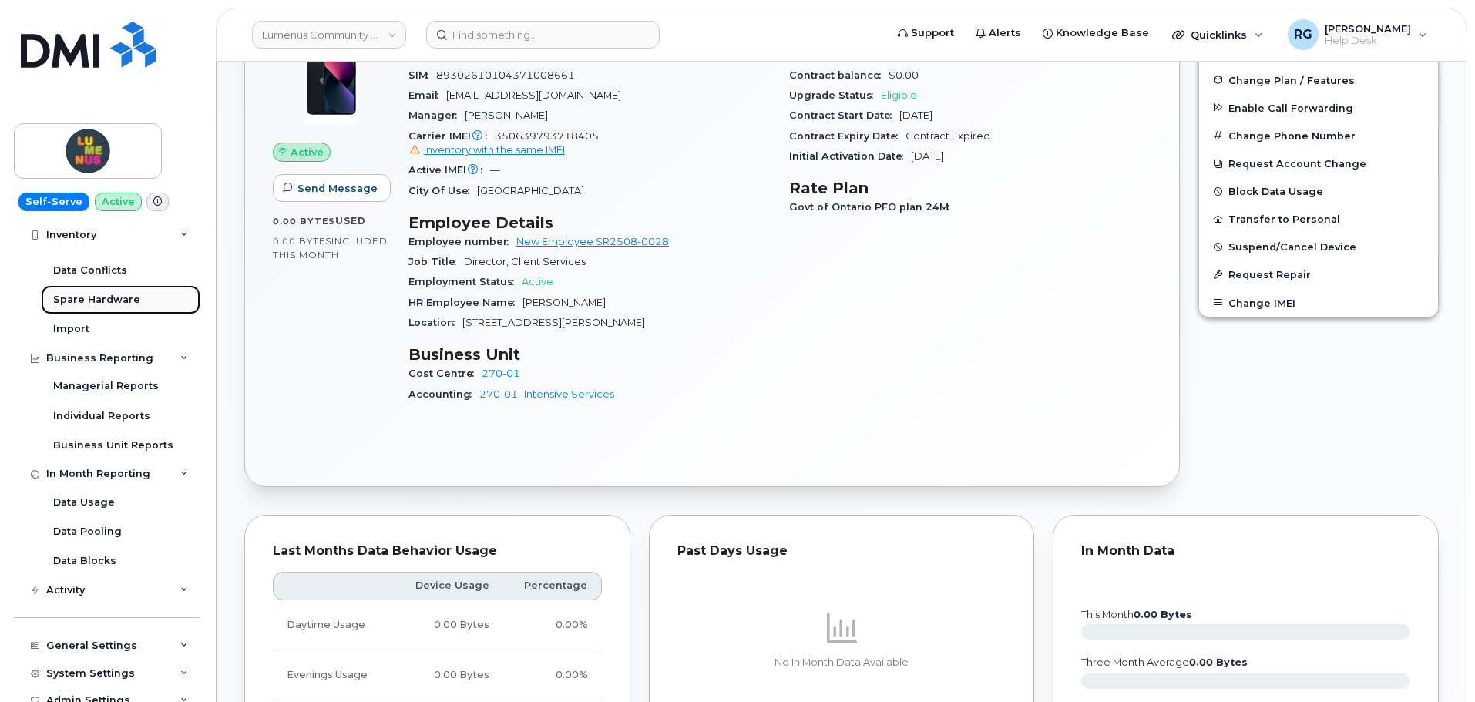
click at [86, 297] on div "Spare Hardware" at bounding box center [96, 300] width 87 height 14
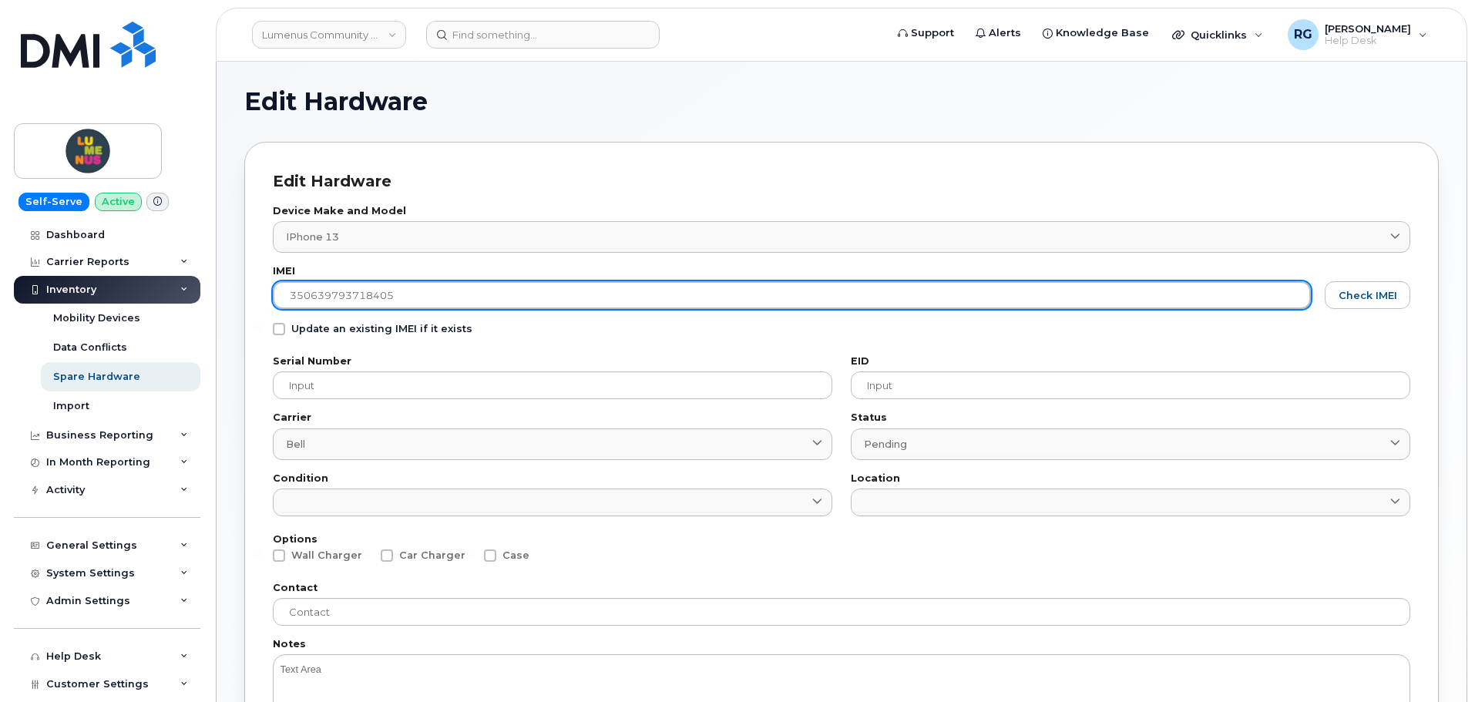
click at [346, 295] on input "350639793718405" at bounding box center [792, 295] width 1038 height 28
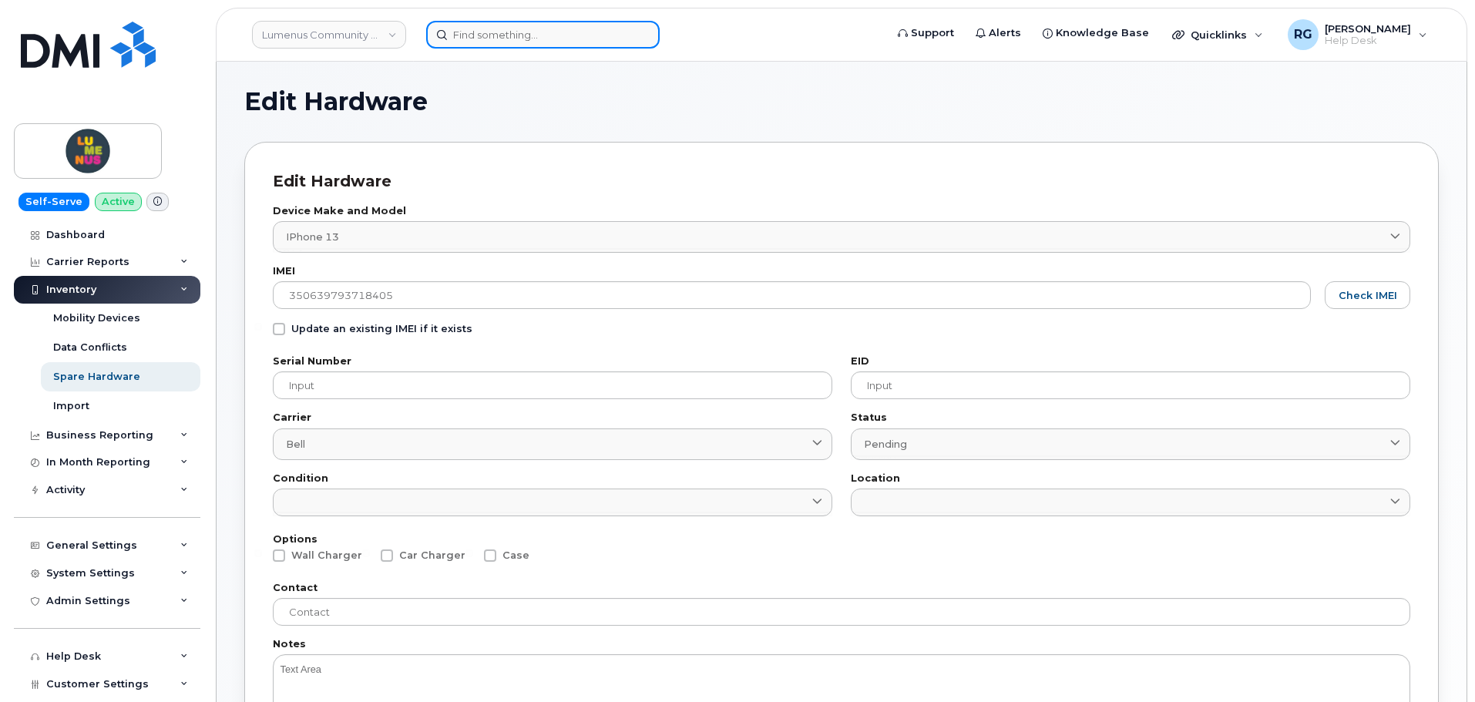
click at [471, 39] on input at bounding box center [542, 35] width 233 height 28
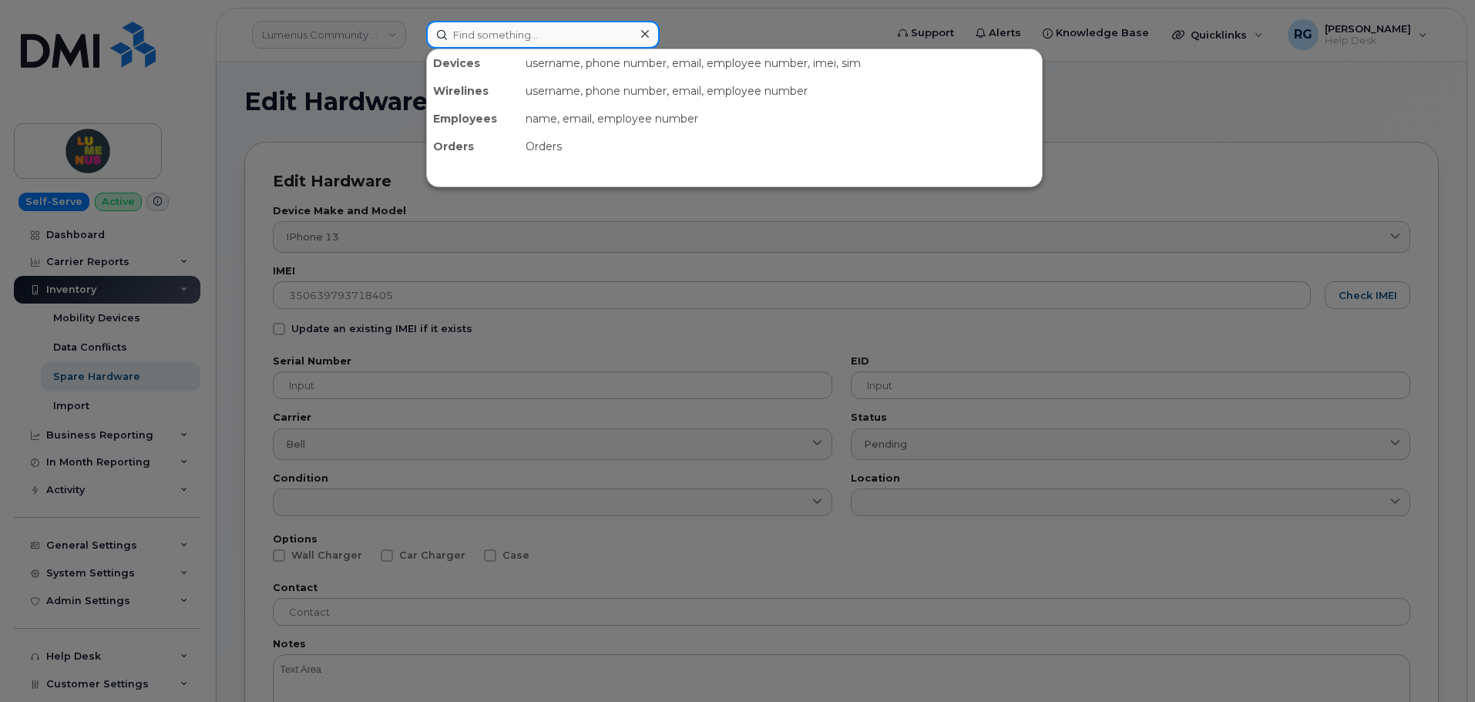
paste input "350639793718405"
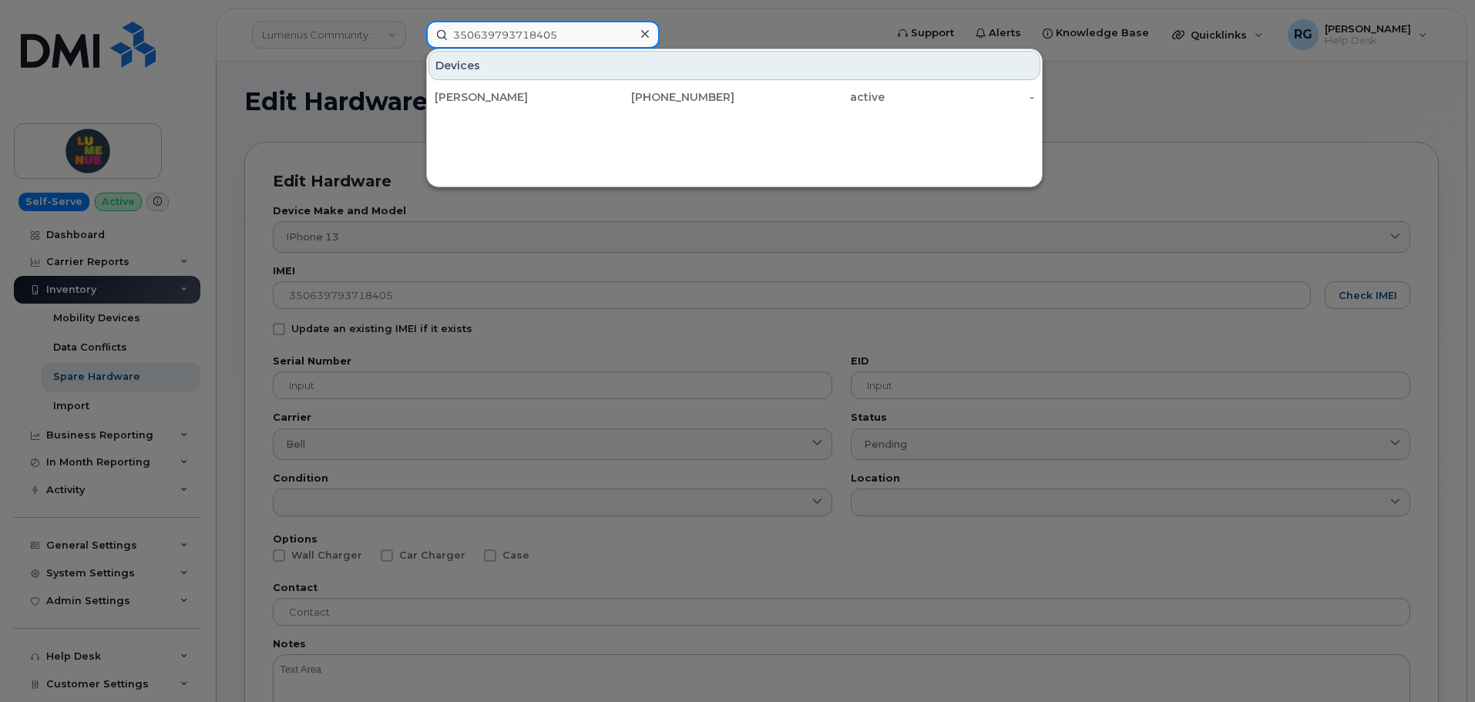
type input "350639793718405"
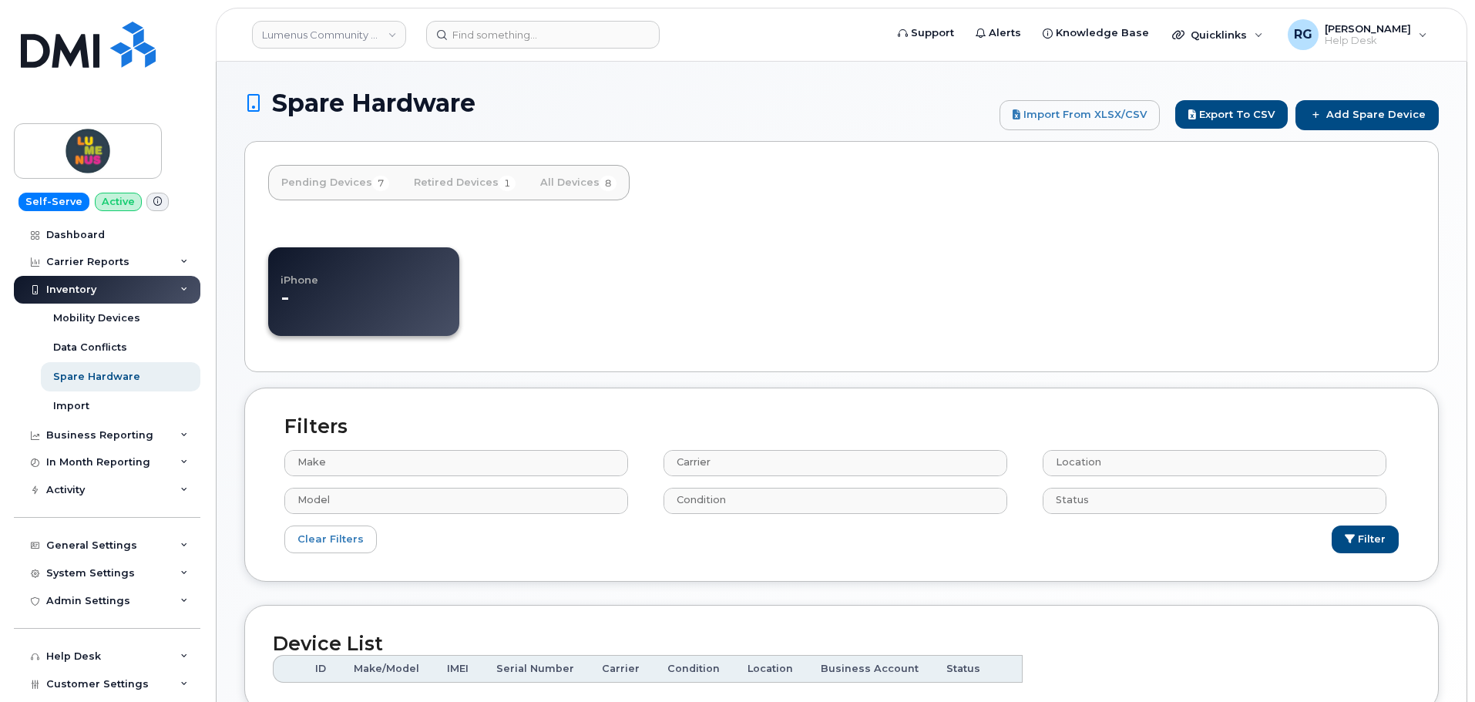
select select
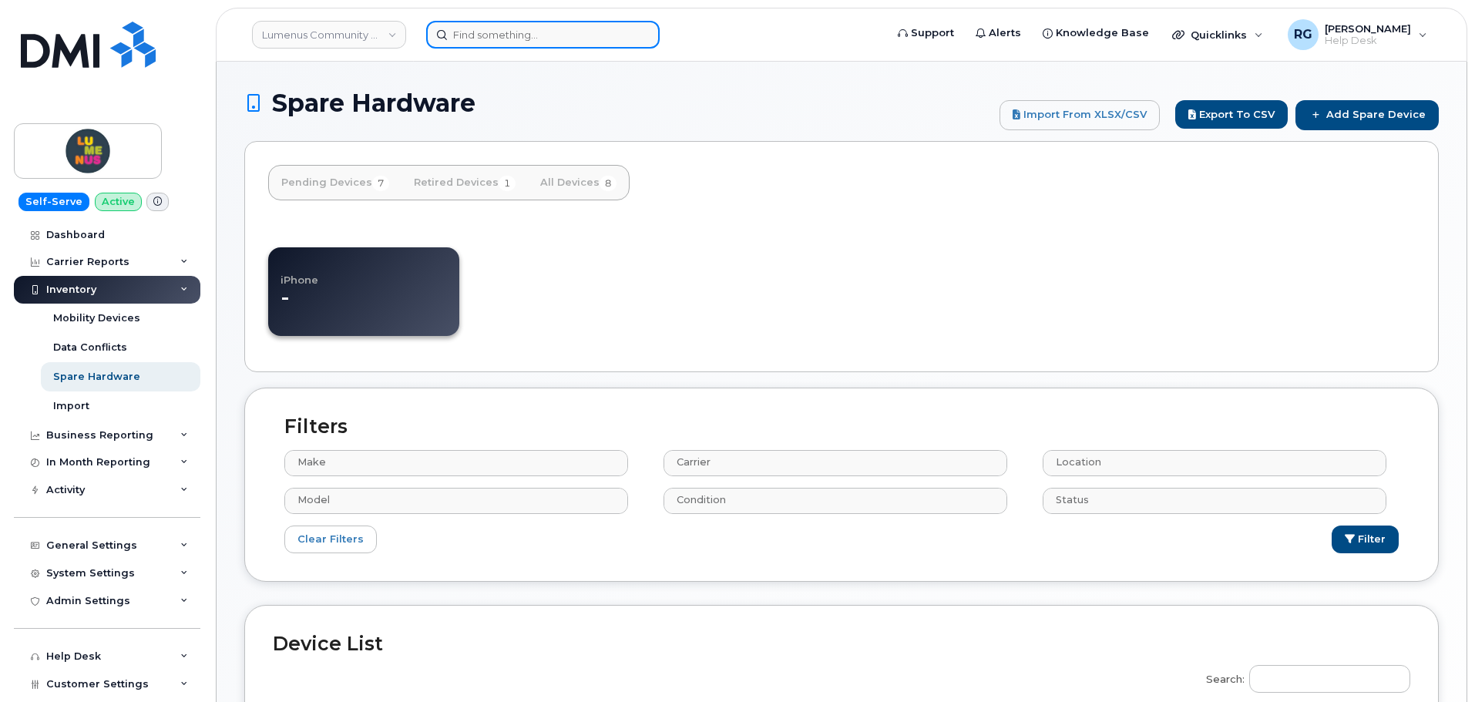
click at [506, 37] on input at bounding box center [542, 35] width 233 height 28
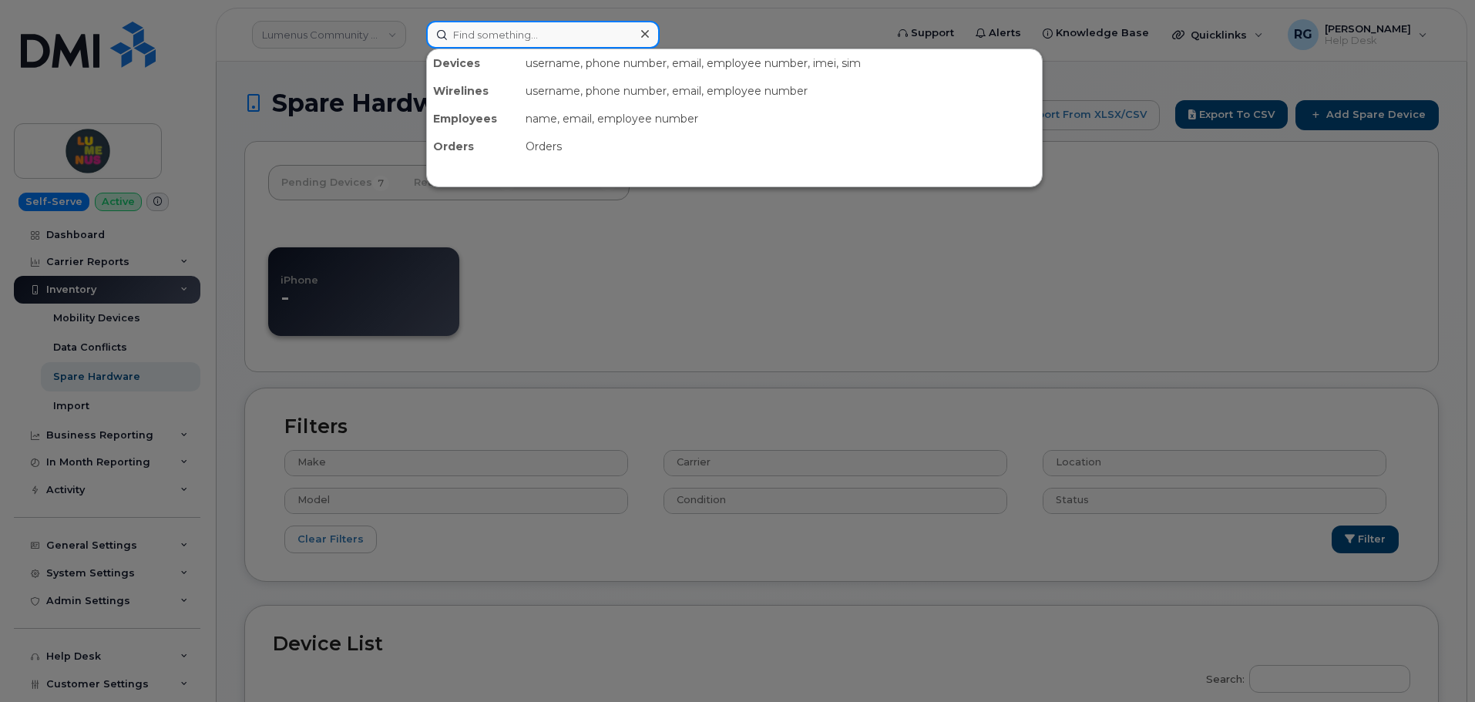
paste input "350639793718405"
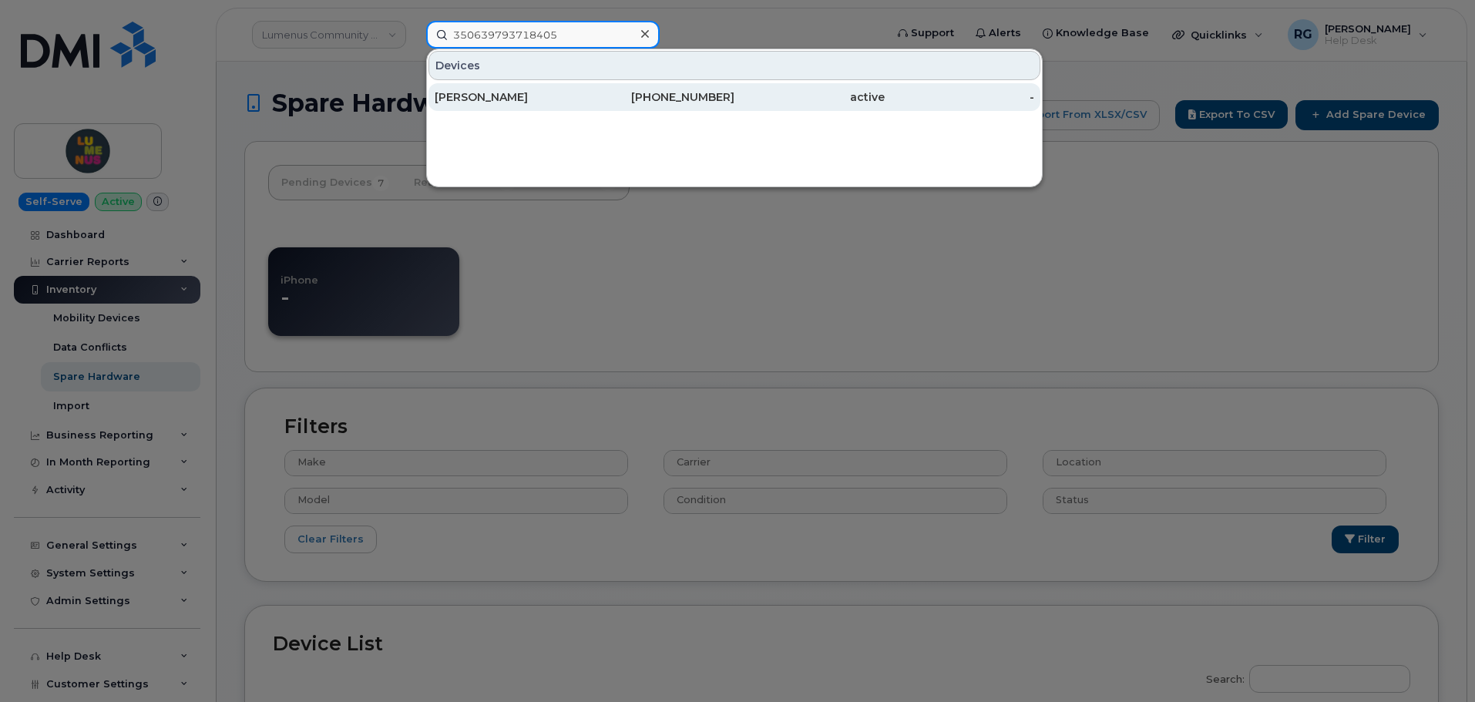
type input "350639793718405"
click at [525, 102] on div "[PERSON_NAME]" at bounding box center [510, 96] width 150 height 15
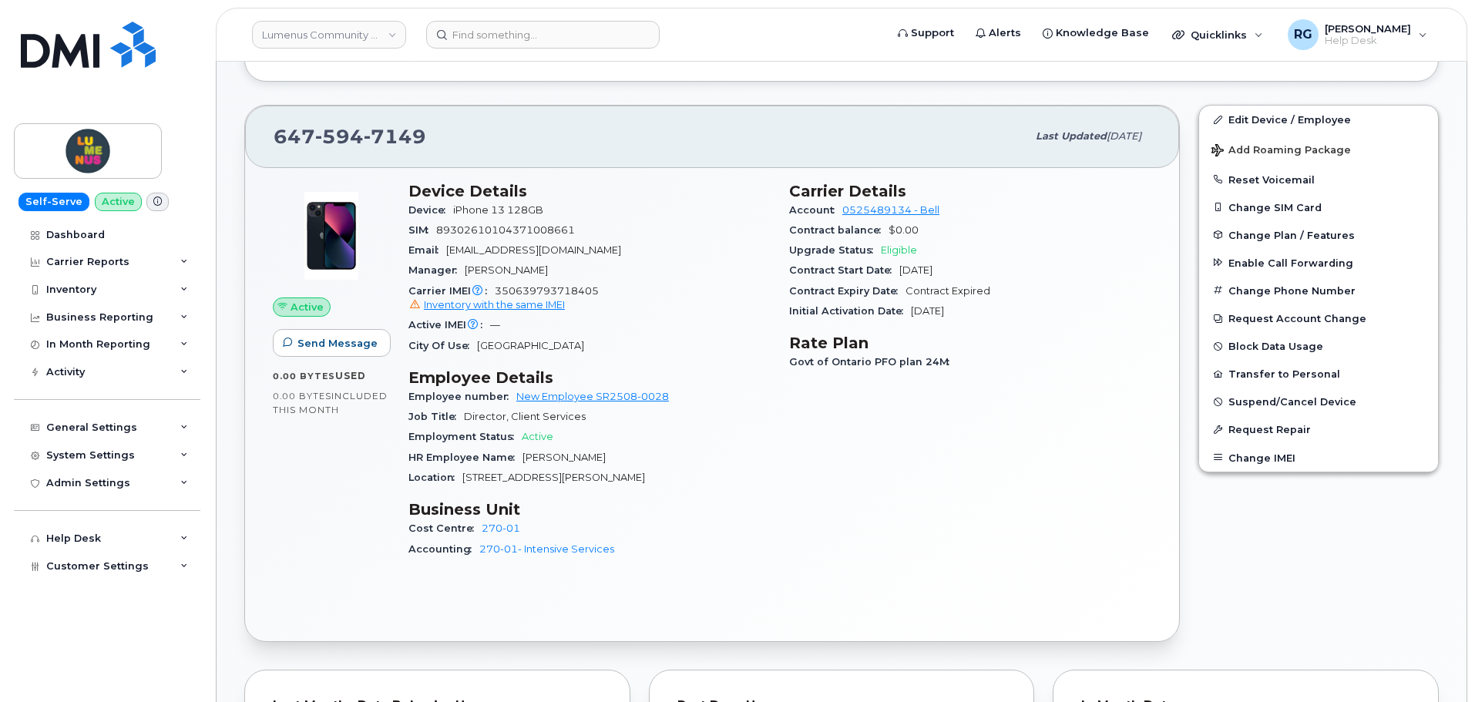
scroll to position [462, 0]
click at [475, 303] on span "Inventory with the same IMEI" at bounding box center [494, 304] width 141 height 12
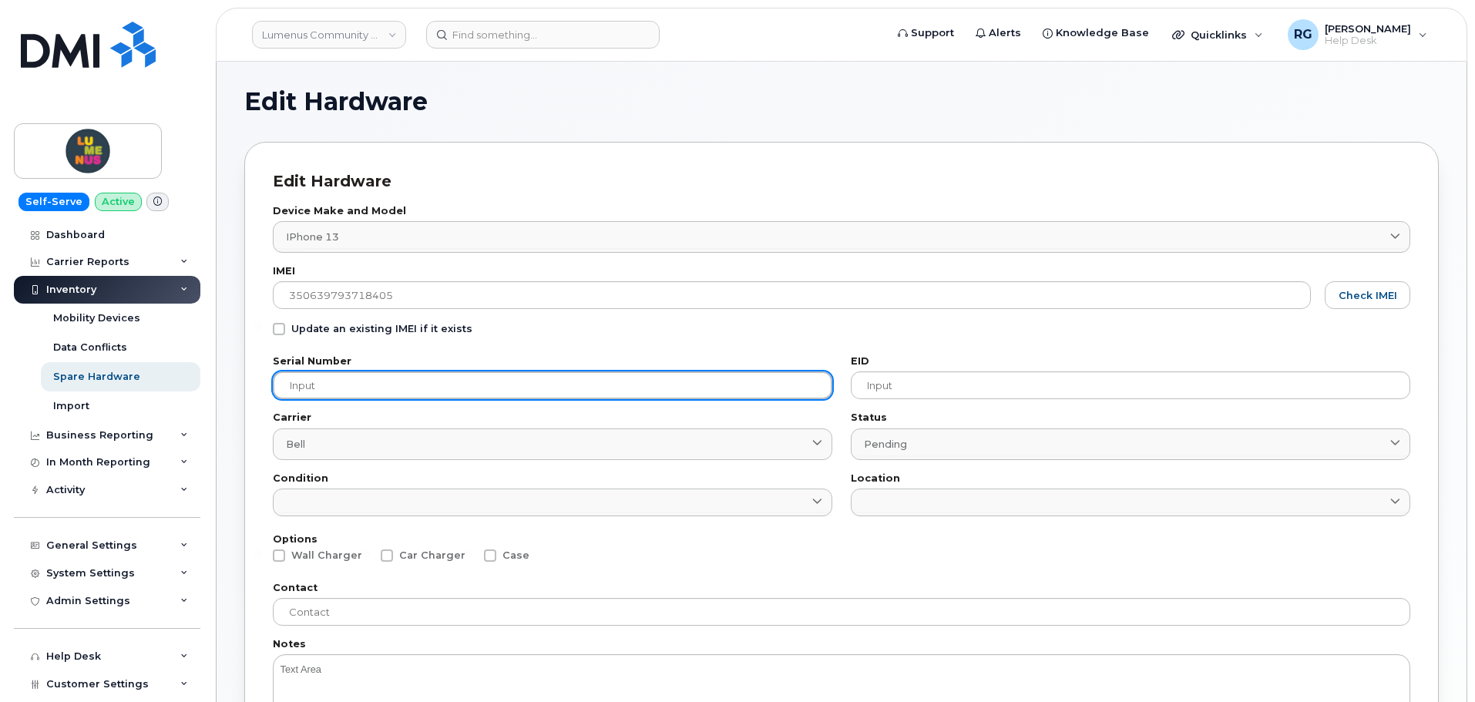
click at [360, 384] on input "text" at bounding box center [552, 385] width 559 height 28
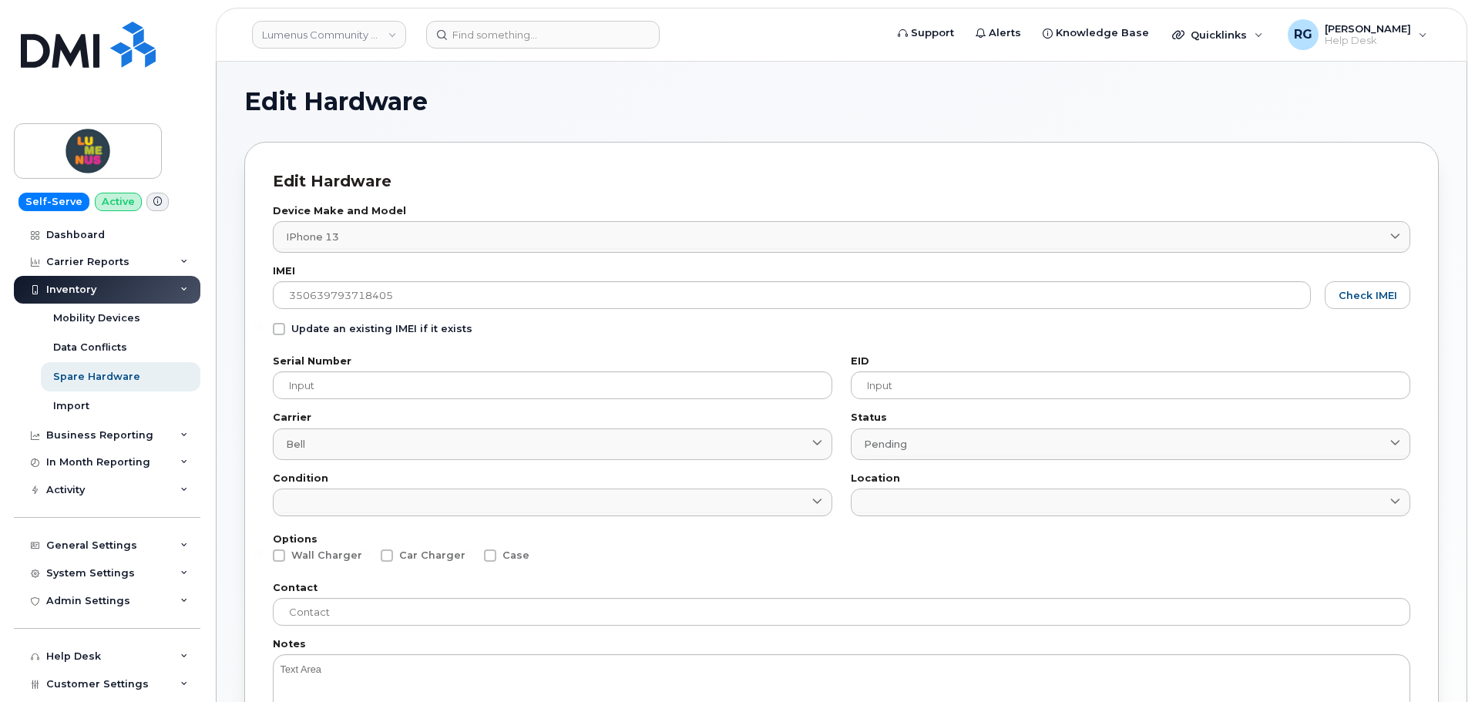
click at [488, 339] on div "Update an existing IMEI if it exists" at bounding box center [841, 333] width 1137 height 20
click at [1361, 292] on span "Check IMEI" at bounding box center [1367, 295] width 59 height 15
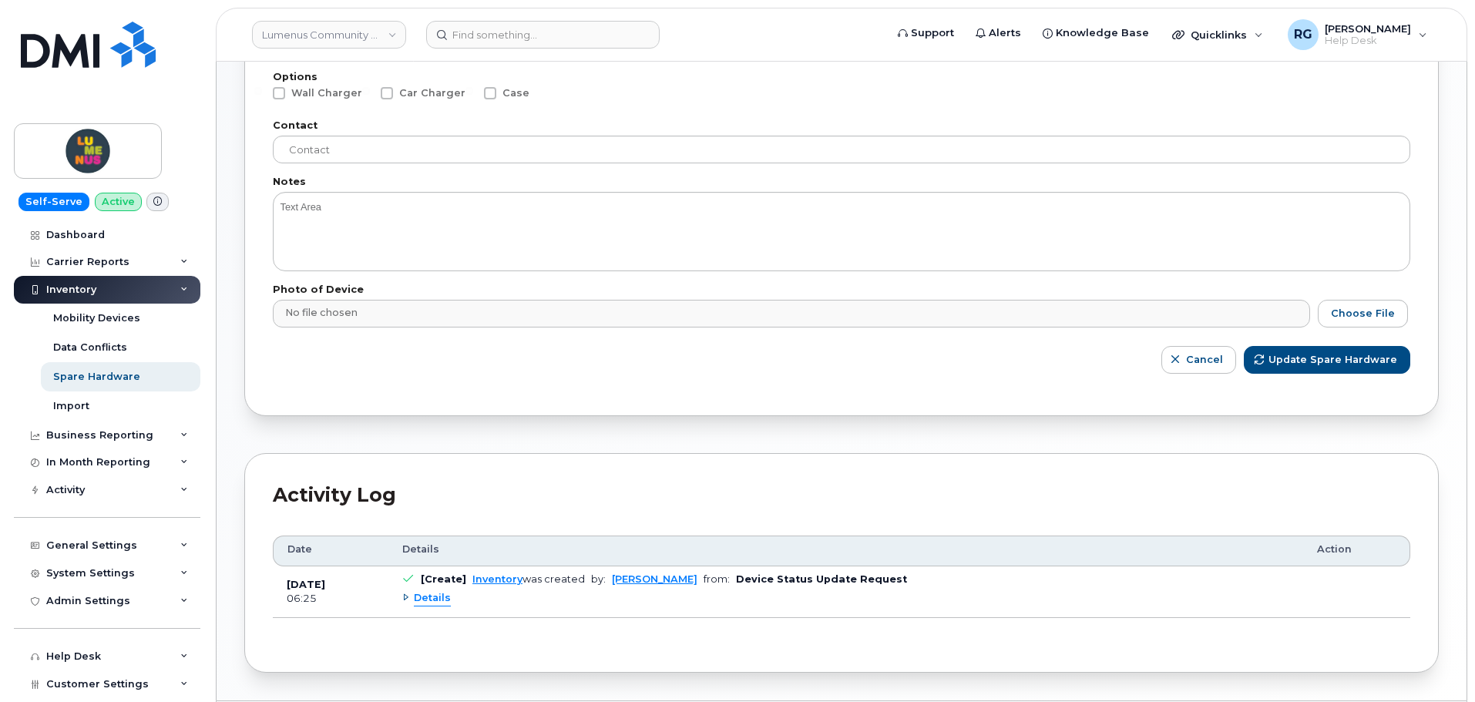
scroll to position [510, 0]
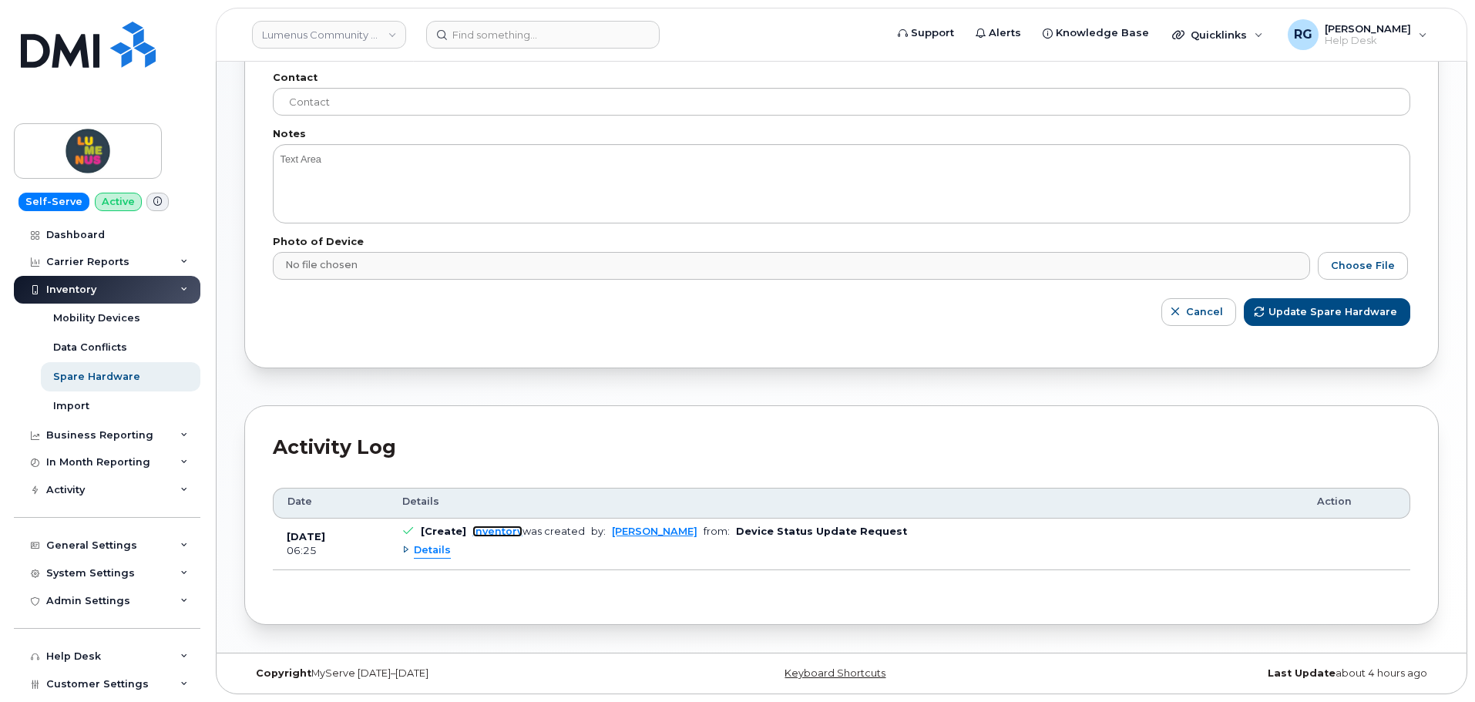
click at [488, 530] on link "Inventory" at bounding box center [497, 531] width 50 height 12
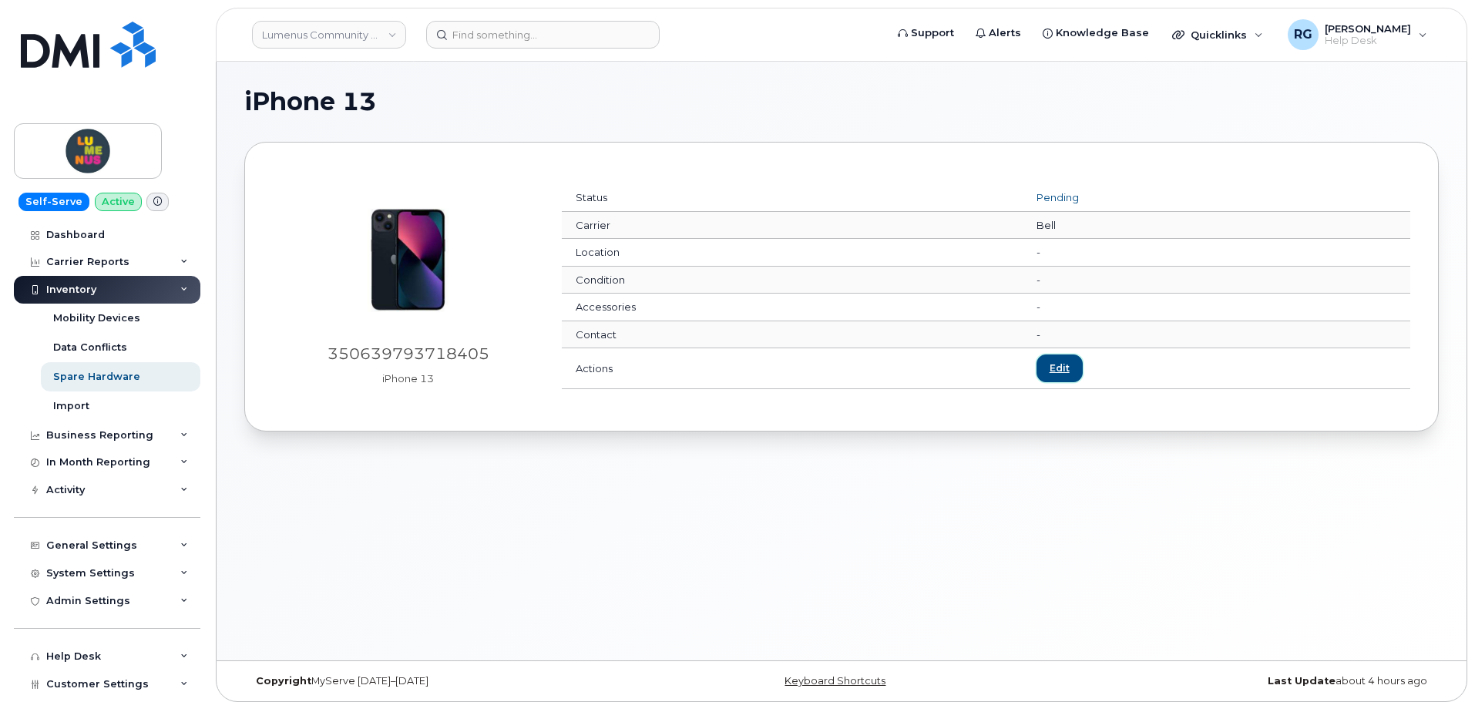
click at [1057, 366] on link "Edit" at bounding box center [1059, 367] width 46 height 27
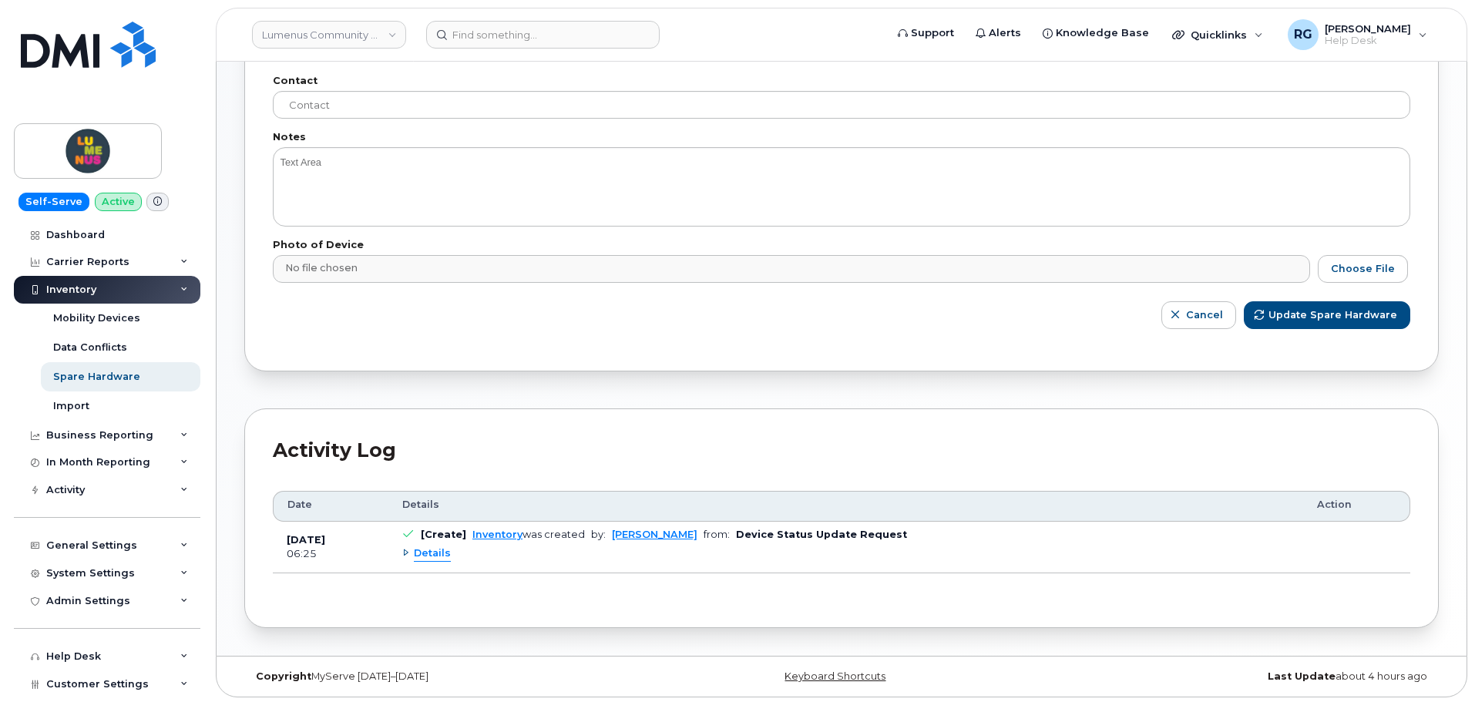
scroll to position [510, 0]
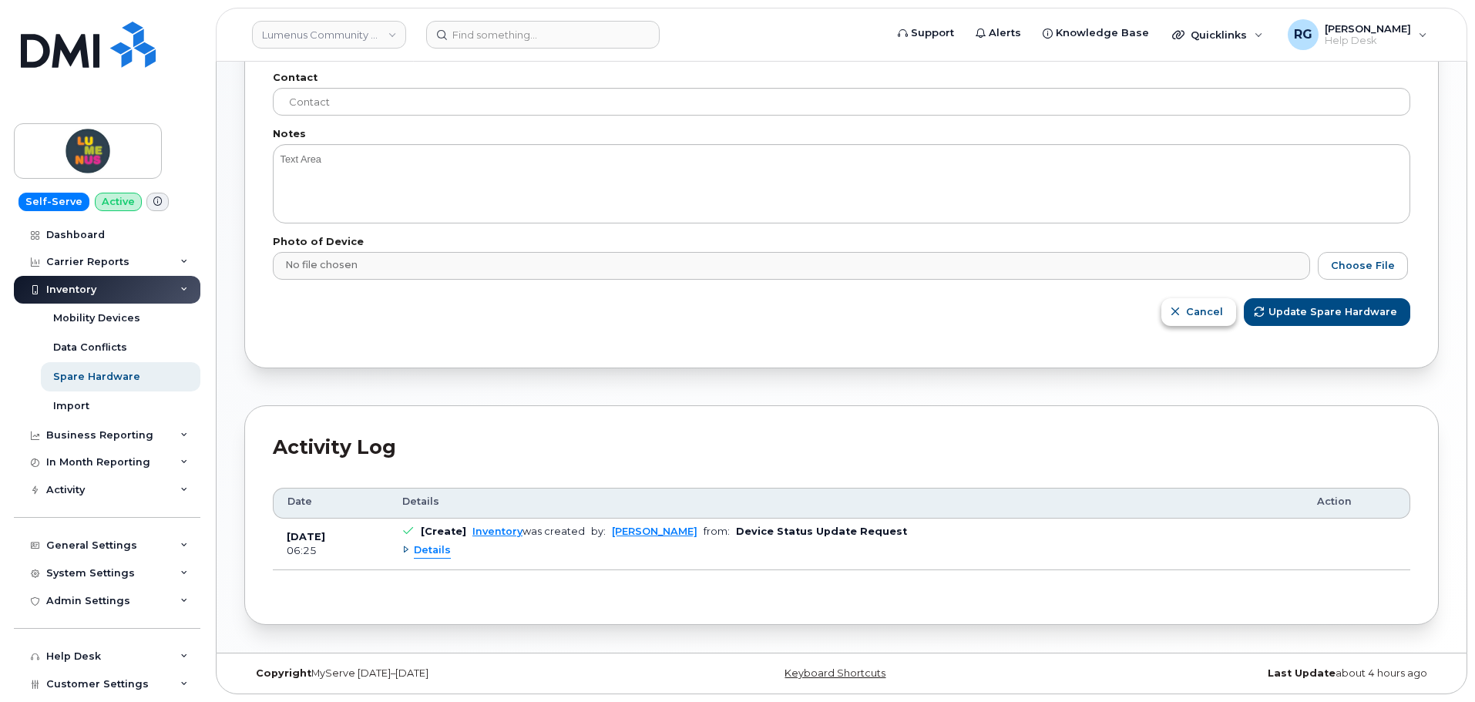
click at [1183, 314] on span "button" at bounding box center [1175, 311] width 15 height 15
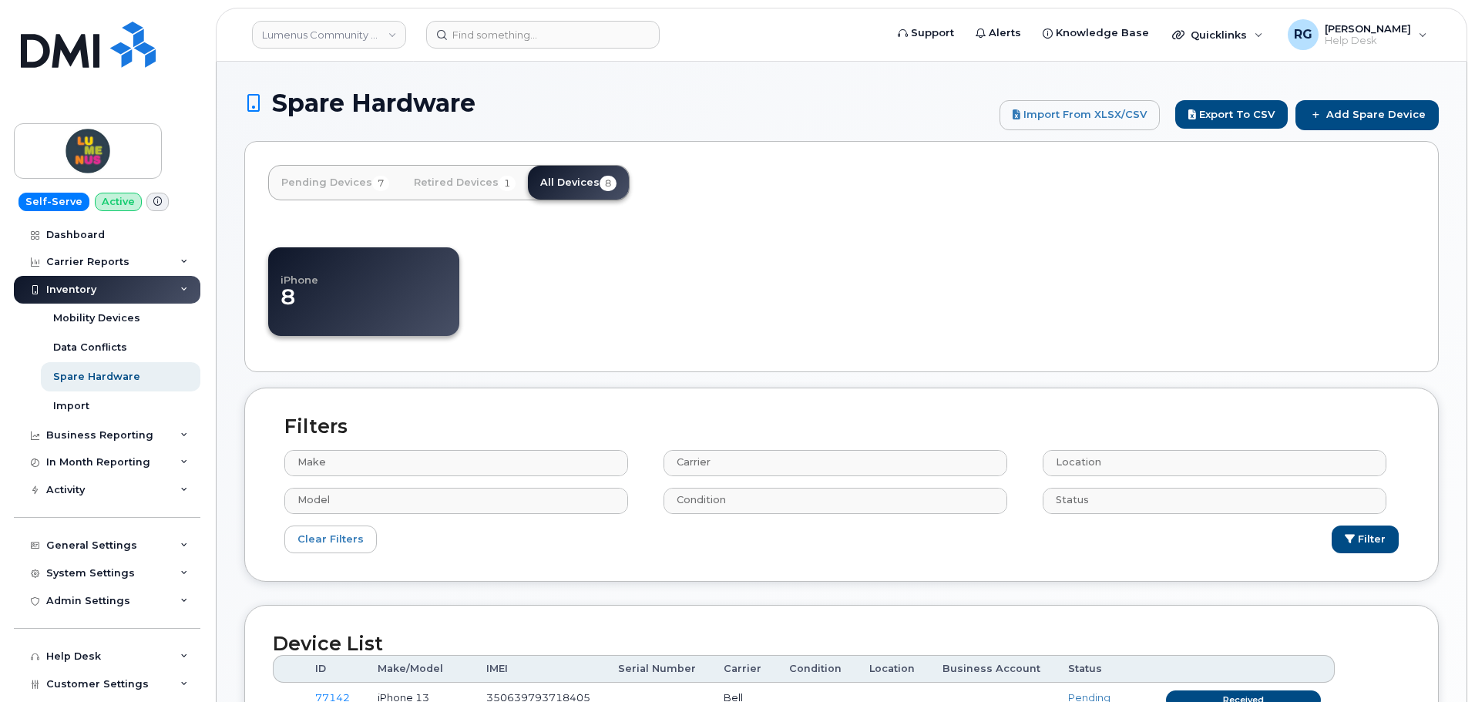
select select
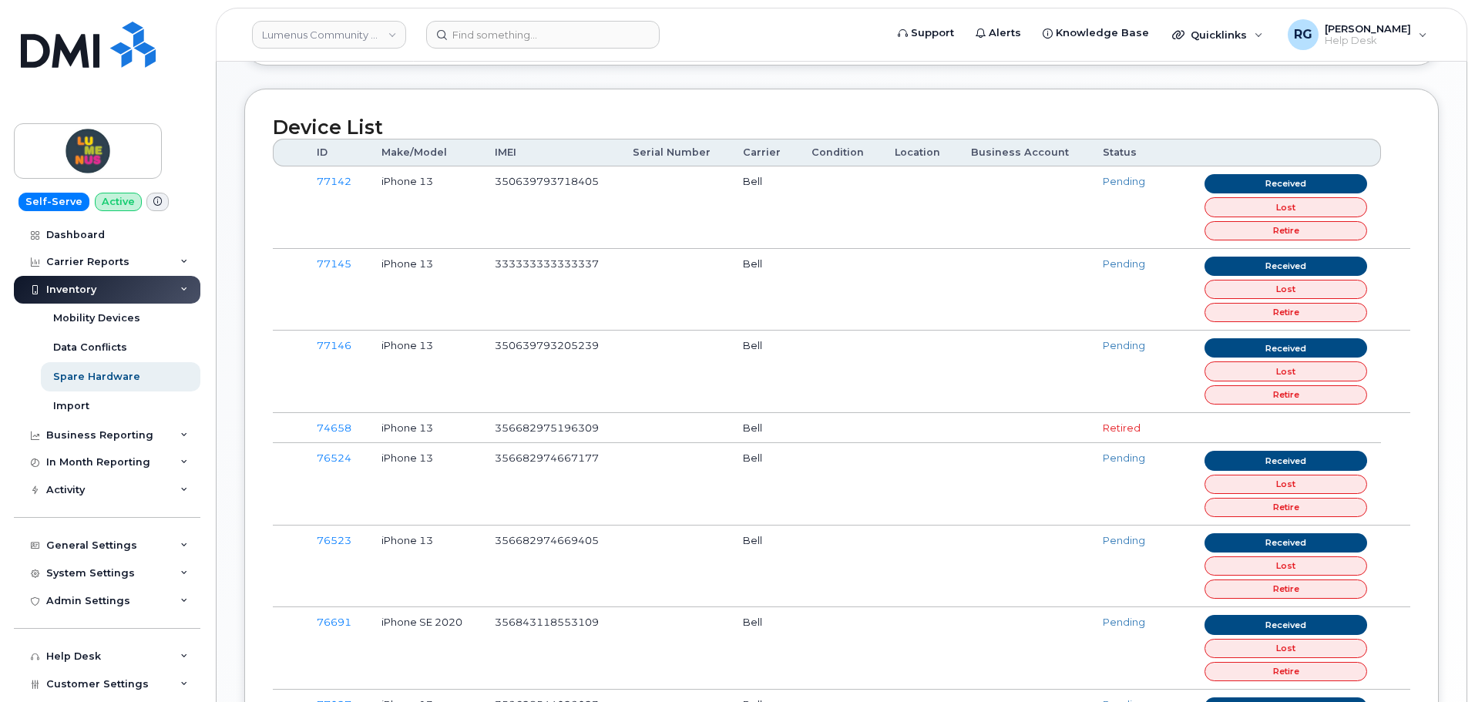
scroll to position [537, 0]
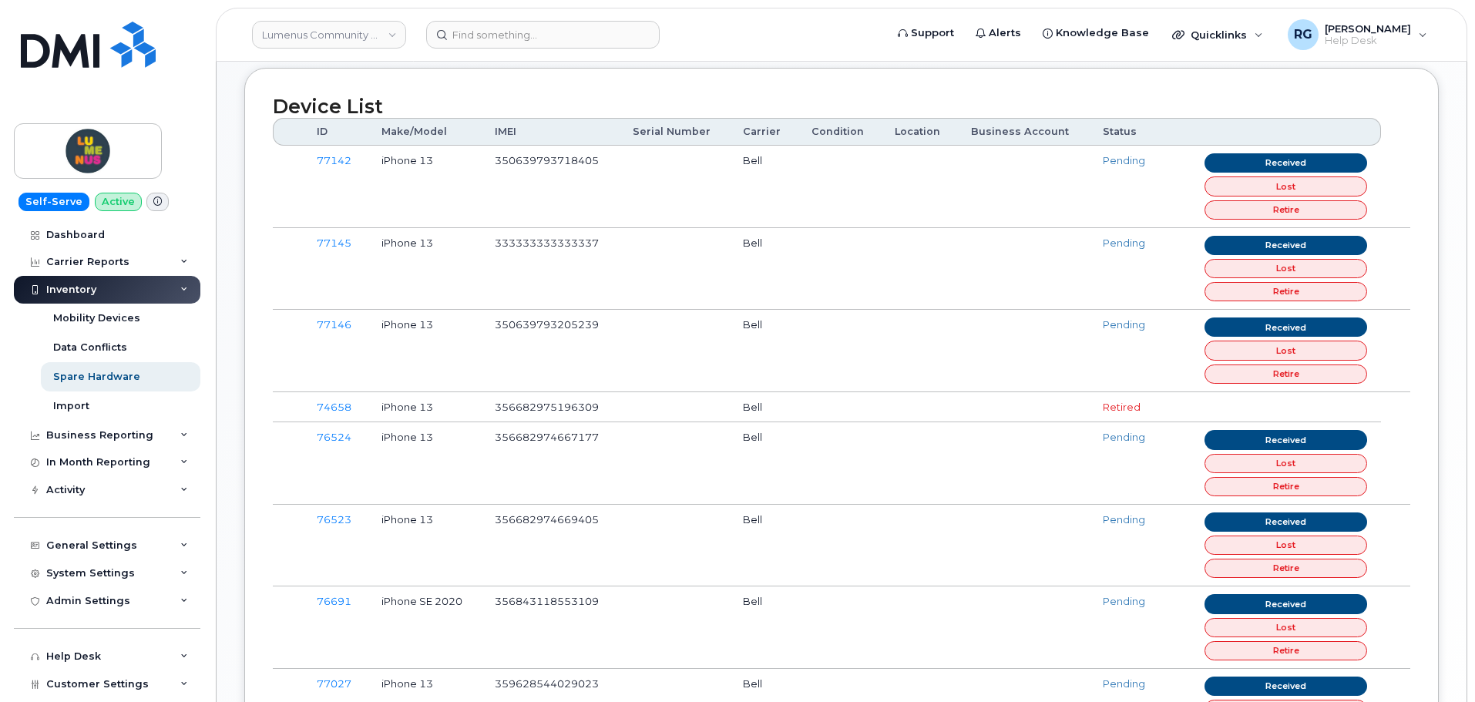
click at [1255, 100] on h2 "Device List" at bounding box center [841, 107] width 1137 height 22
click at [1268, 158] on link "Received" at bounding box center [1285, 162] width 163 height 19
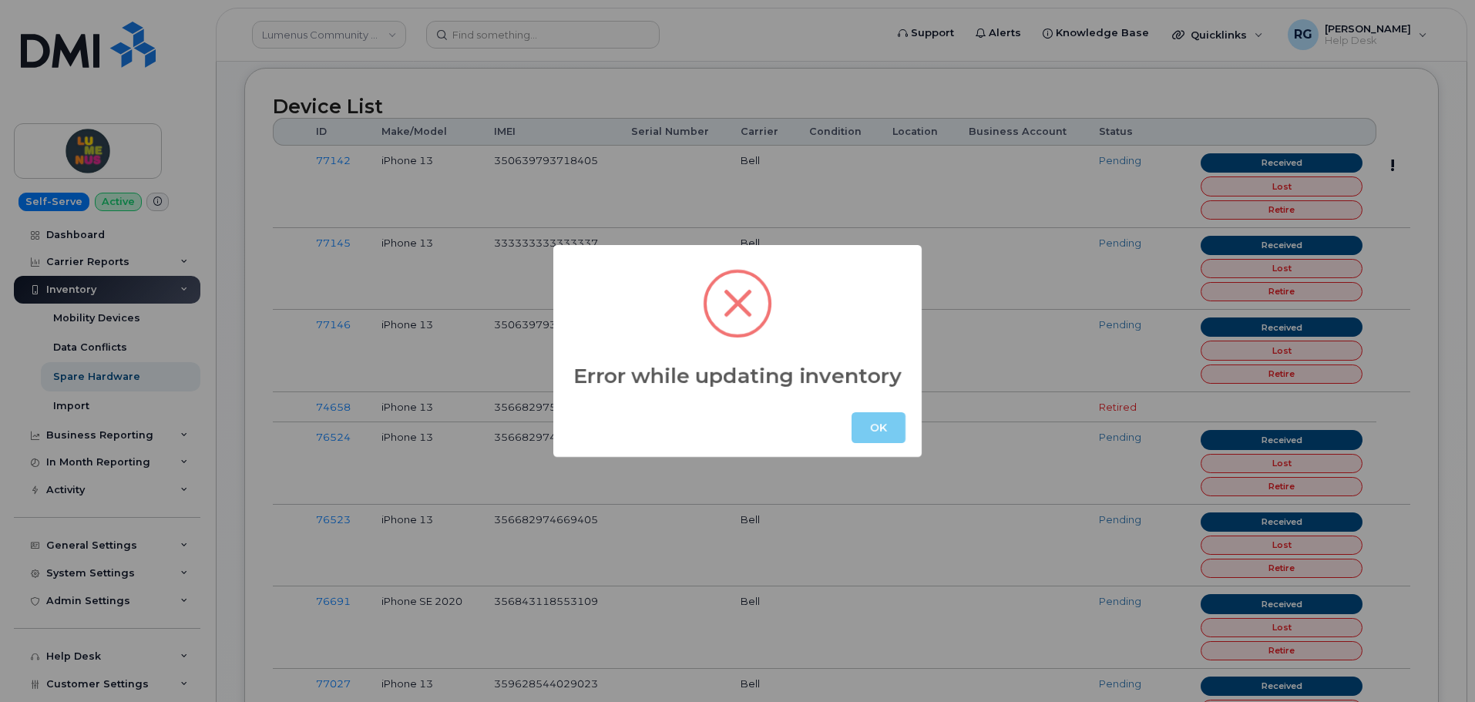
click at [860, 425] on button "OK" at bounding box center [878, 427] width 54 height 31
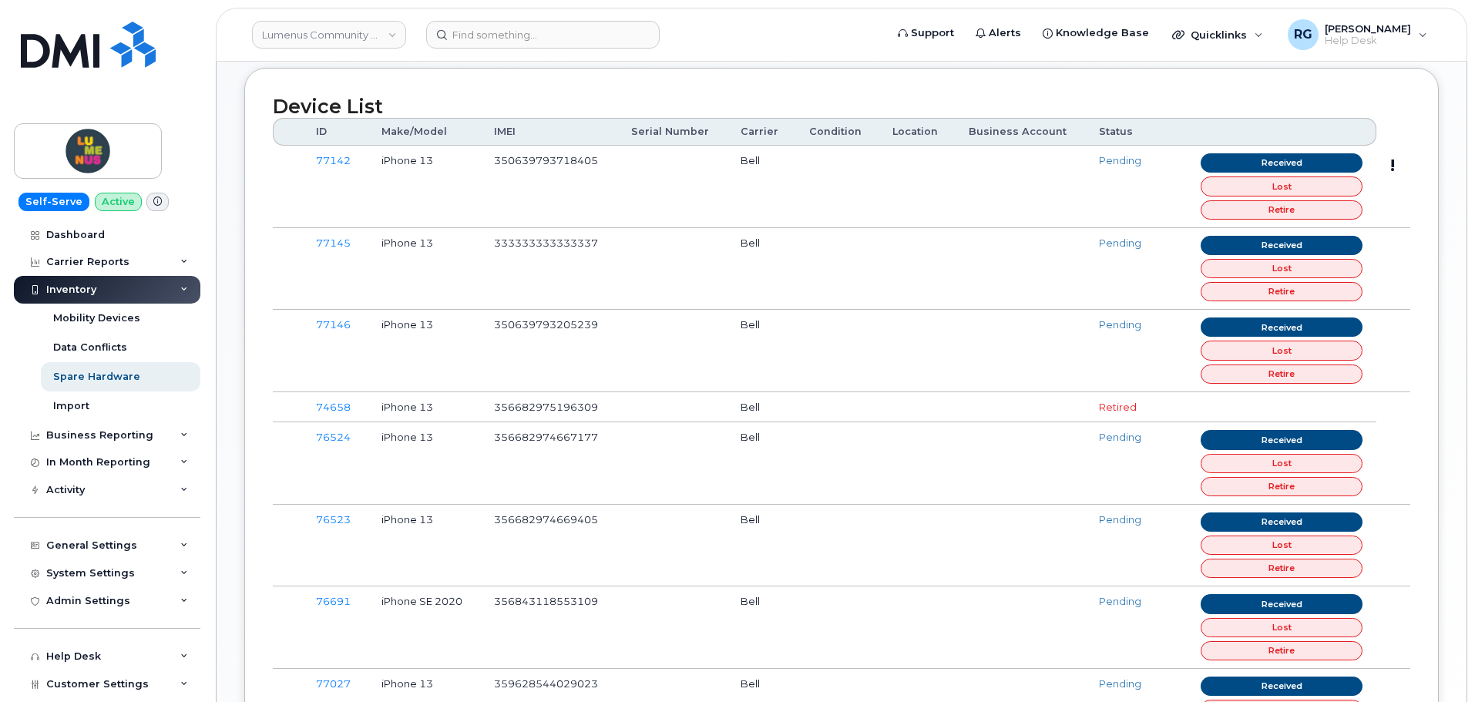
click at [1393, 165] on td "!" at bounding box center [1393, 187] width 34 height 82
click at [339, 166] on link "77142" at bounding box center [333, 160] width 35 height 12
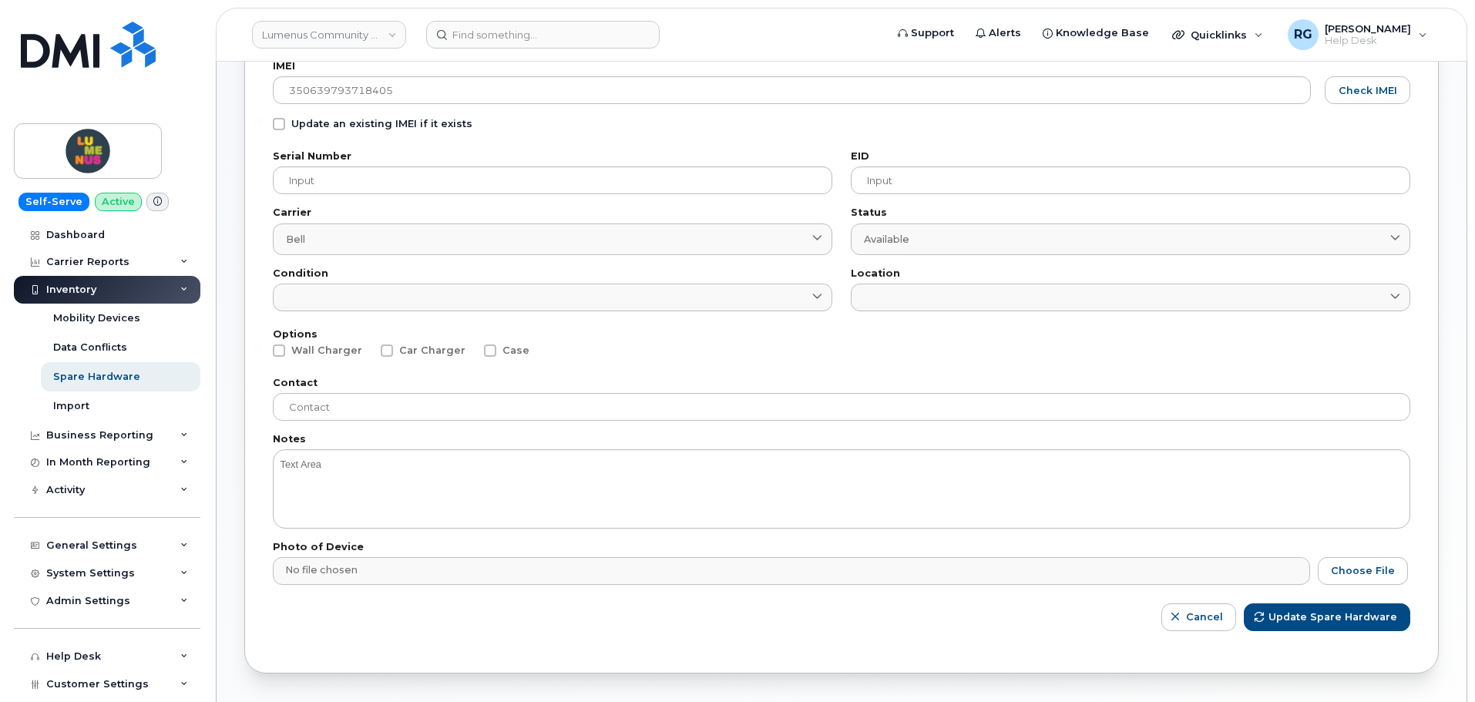
scroll to position [231, 0]
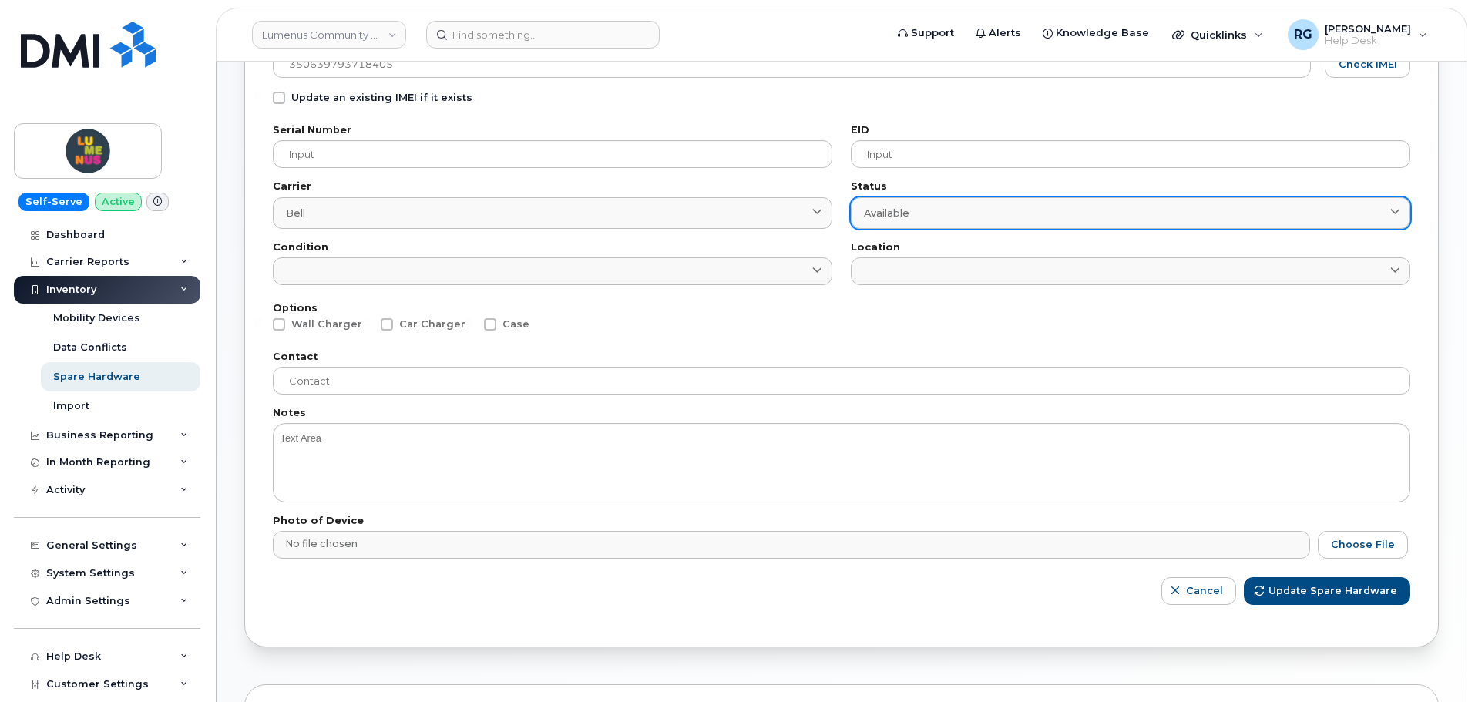
click at [932, 209] on div "Available" at bounding box center [1130, 213] width 533 height 15
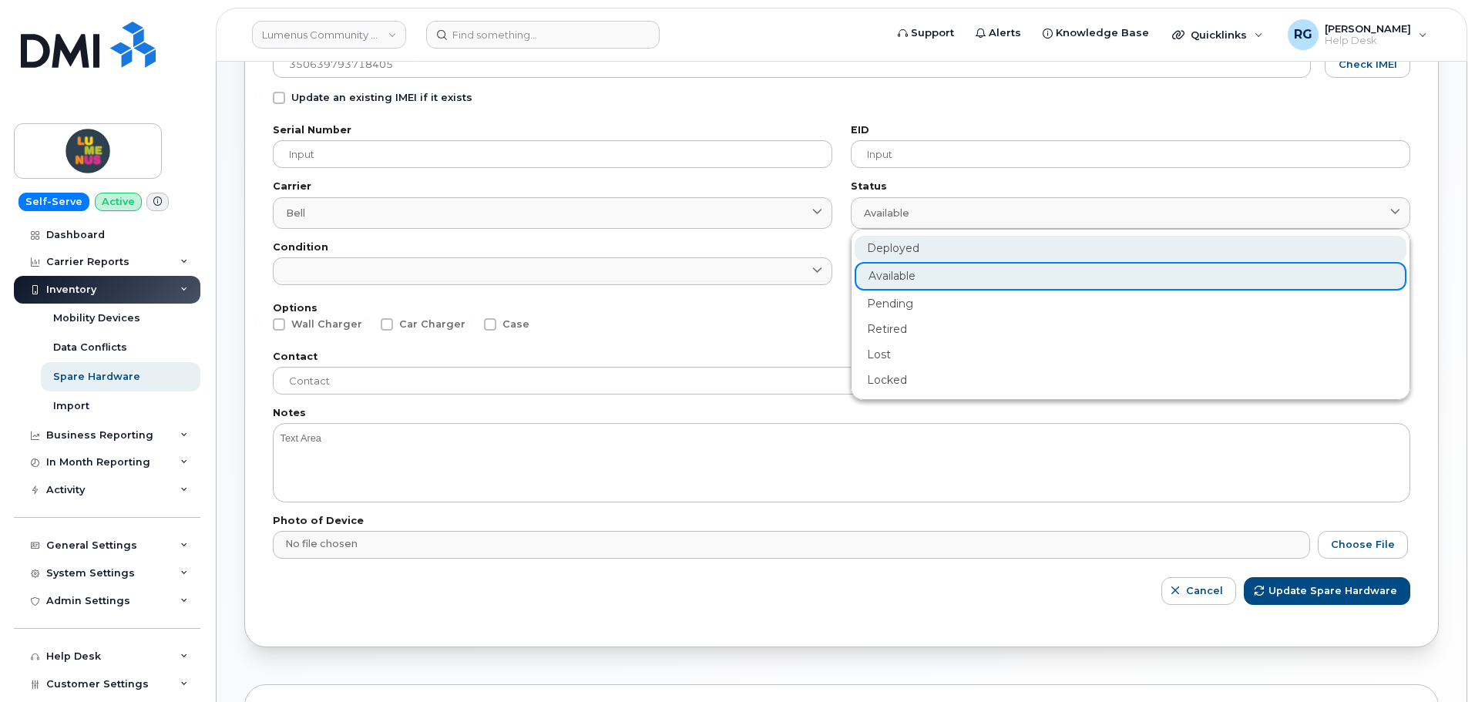
click at [902, 291] on div "Deployed" at bounding box center [1130, 303] width 552 height 25
type input "deployed"
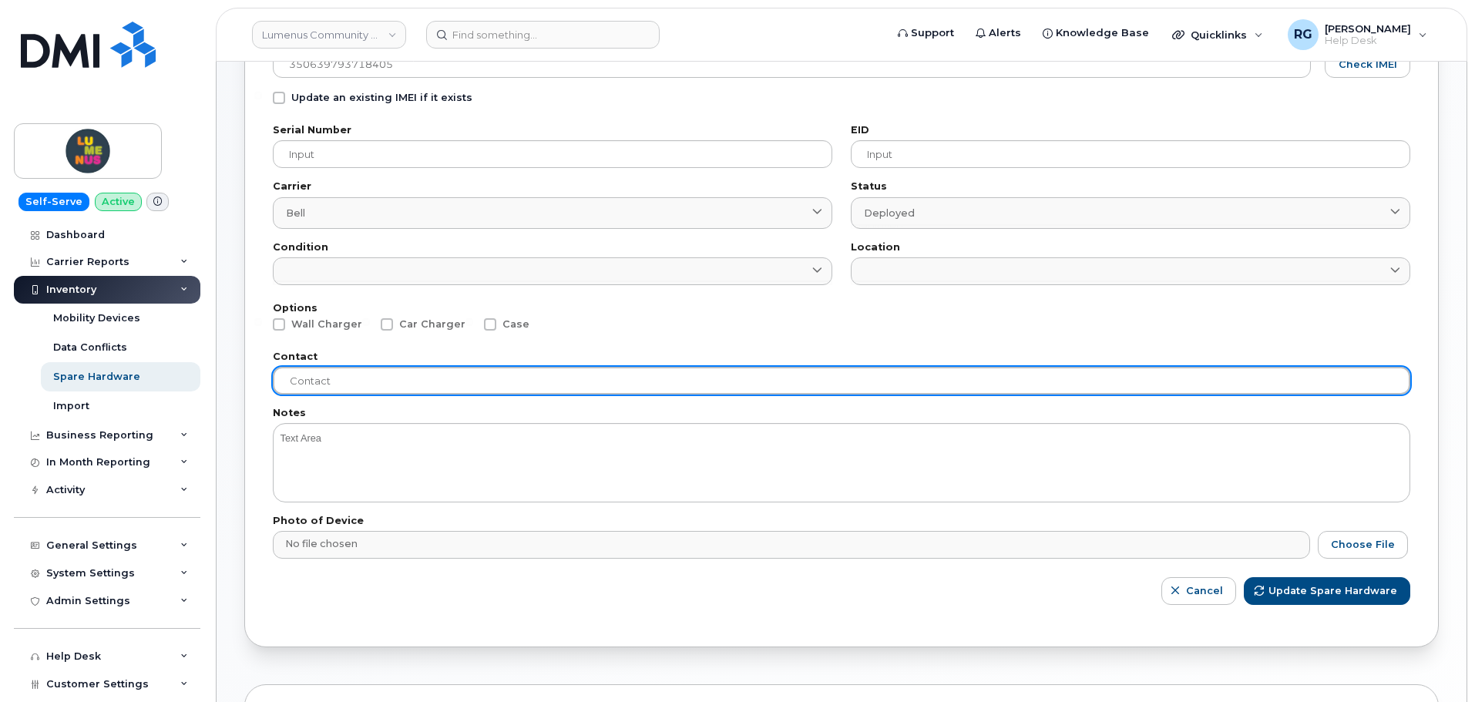
click at [348, 381] on input "text" at bounding box center [841, 381] width 1137 height 28
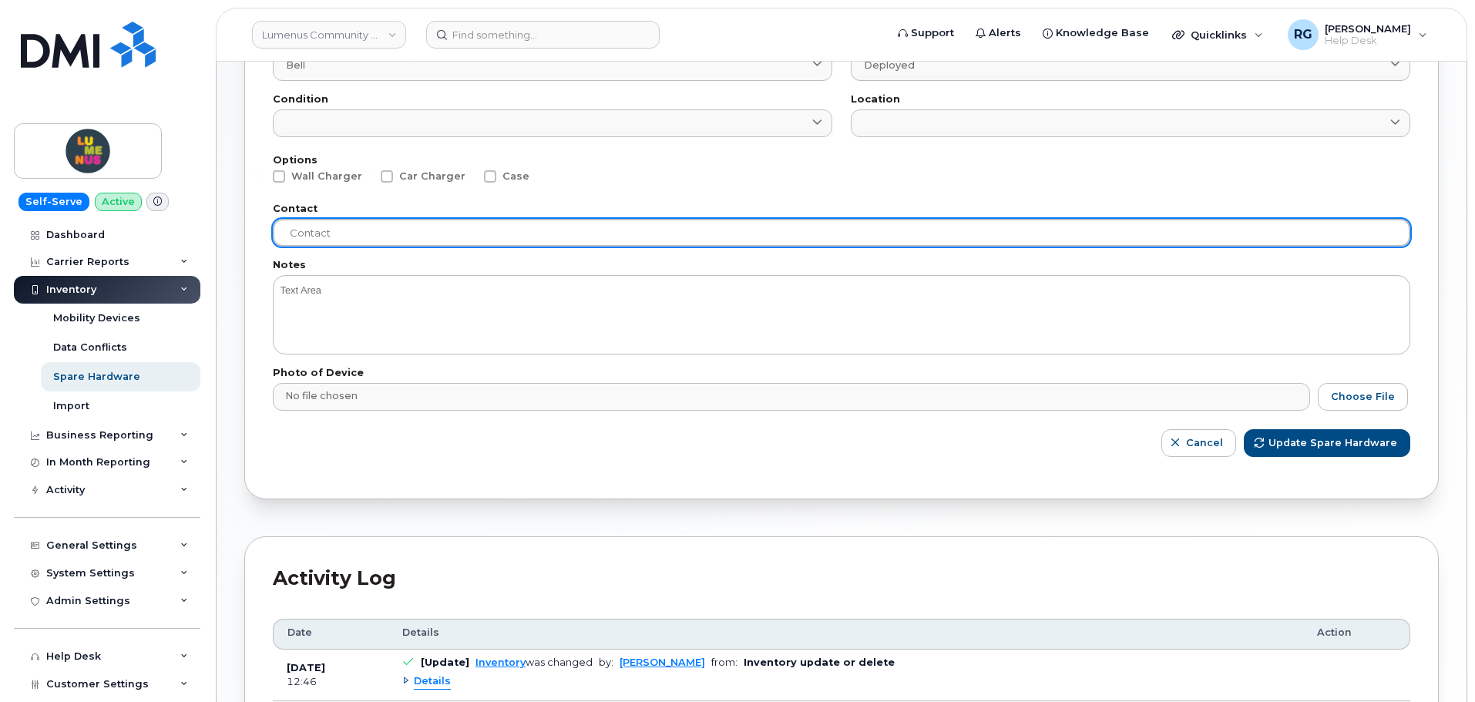
scroll to position [385, 0]
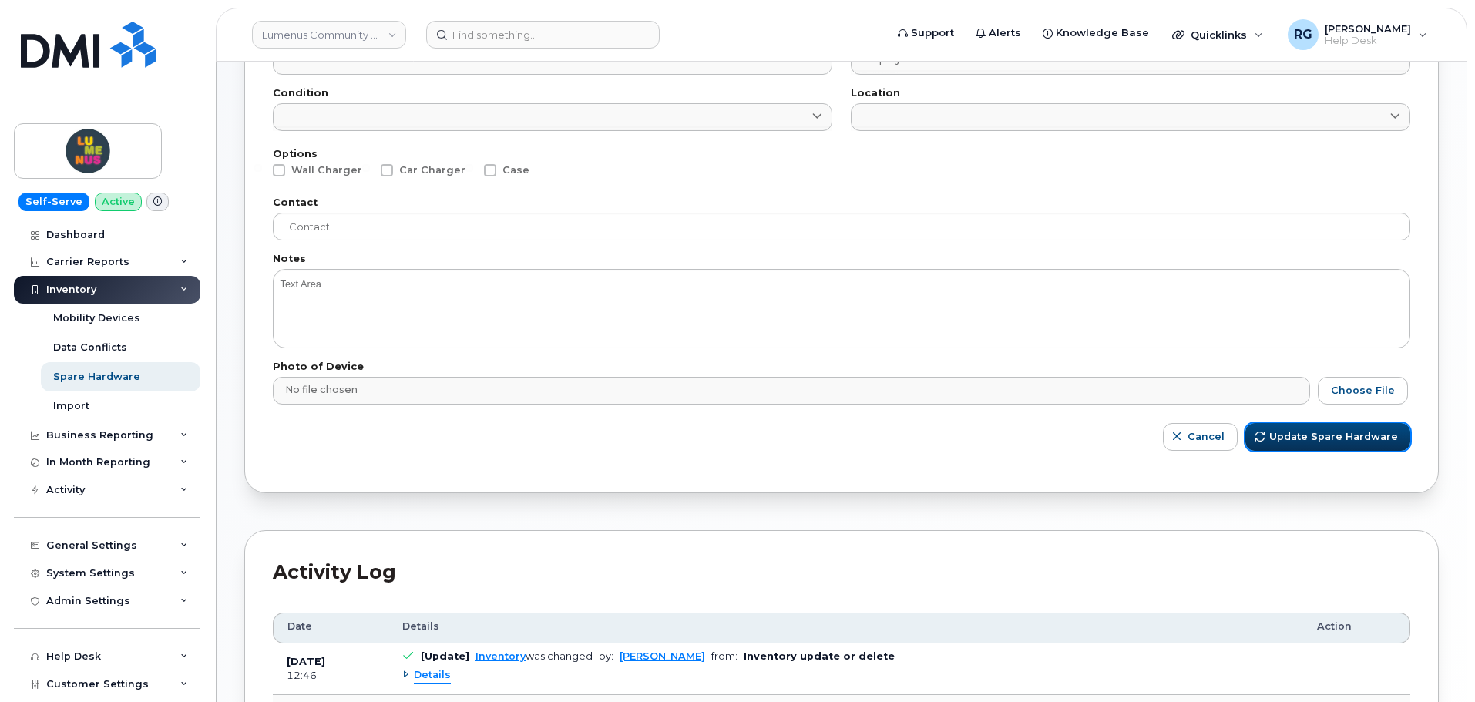
click at [1314, 440] on span "Update Spare Hardware" at bounding box center [1333, 436] width 129 height 15
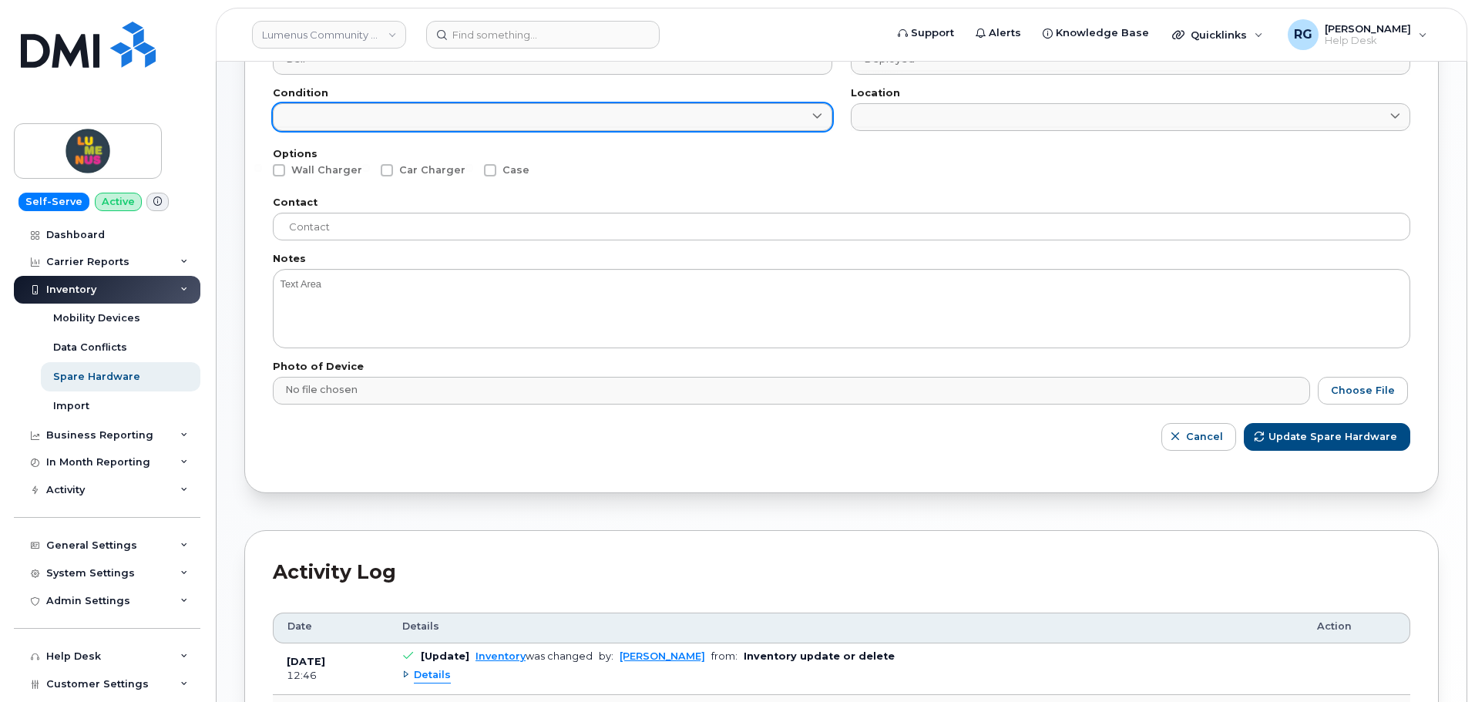
click at [812, 119] on icon at bounding box center [817, 117] width 10 height 10
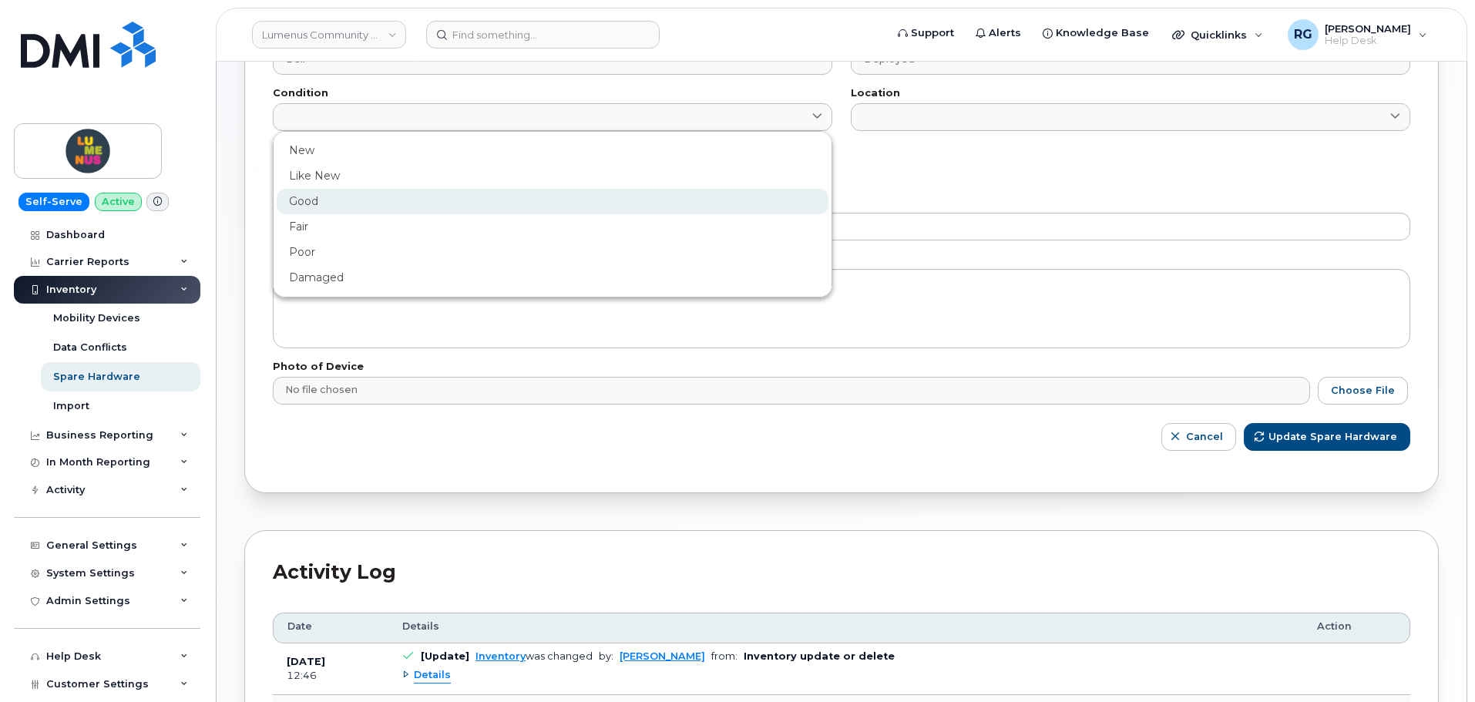
click at [441, 240] on div "Good" at bounding box center [553, 252] width 552 height 25
type input "Good"
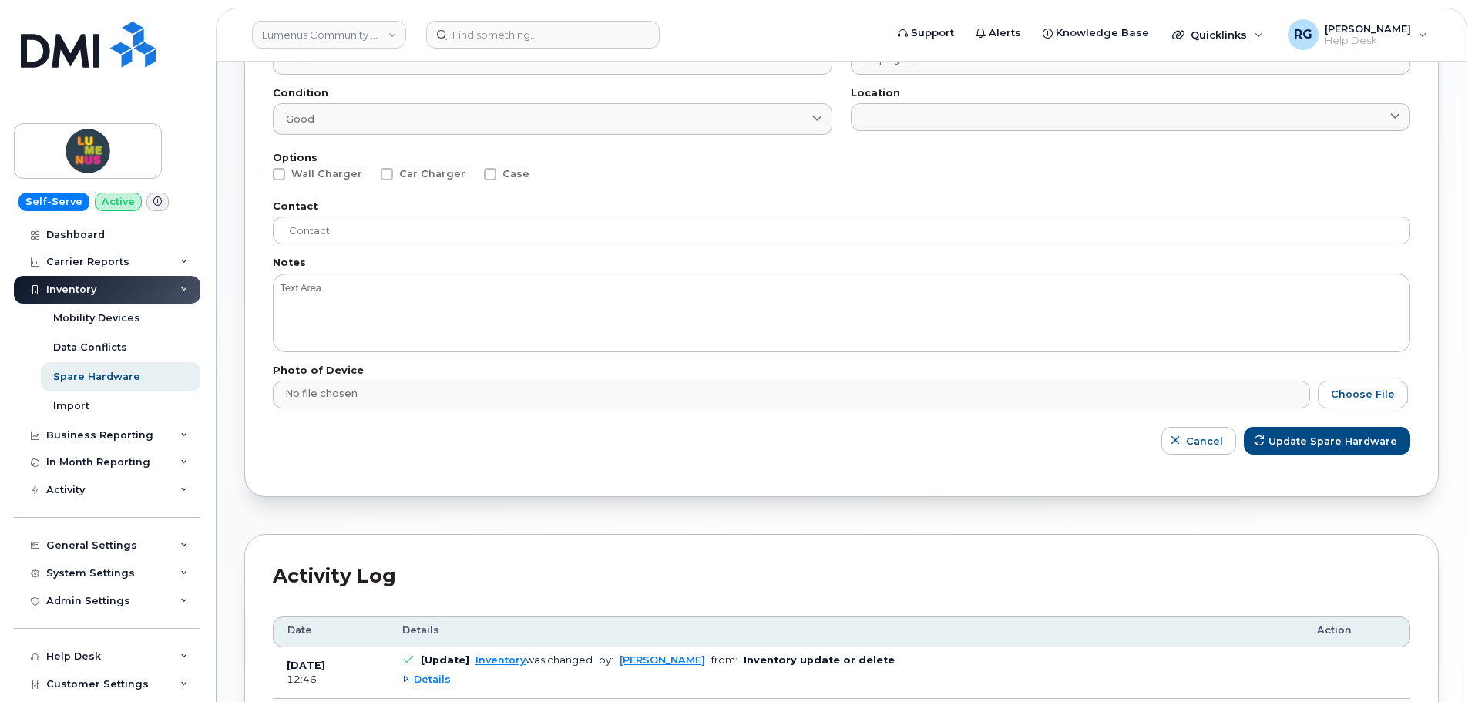
click at [958, 129] on input at bounding box center [1130, 128] width 559 height 5
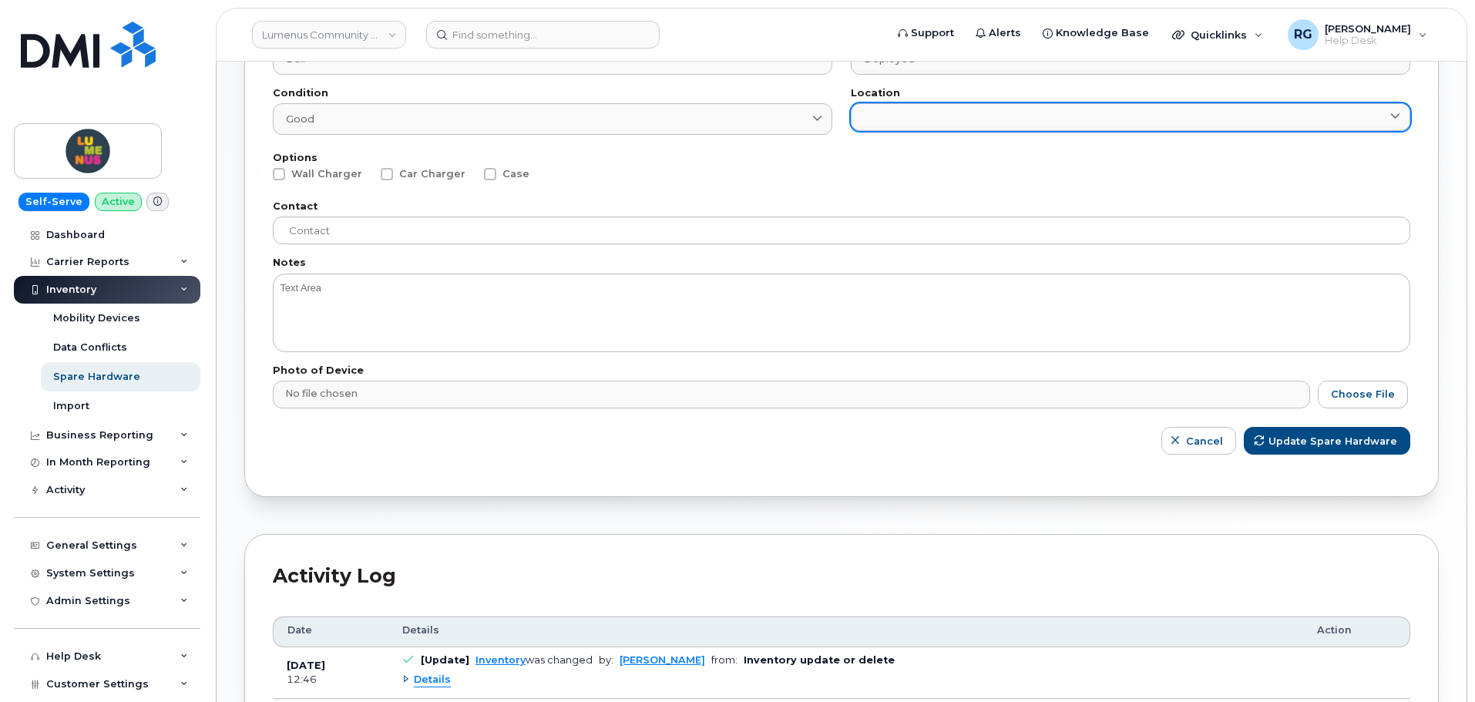
click at [1396, 115] on icon at bounding box center [1395, 117] width 10 height 10
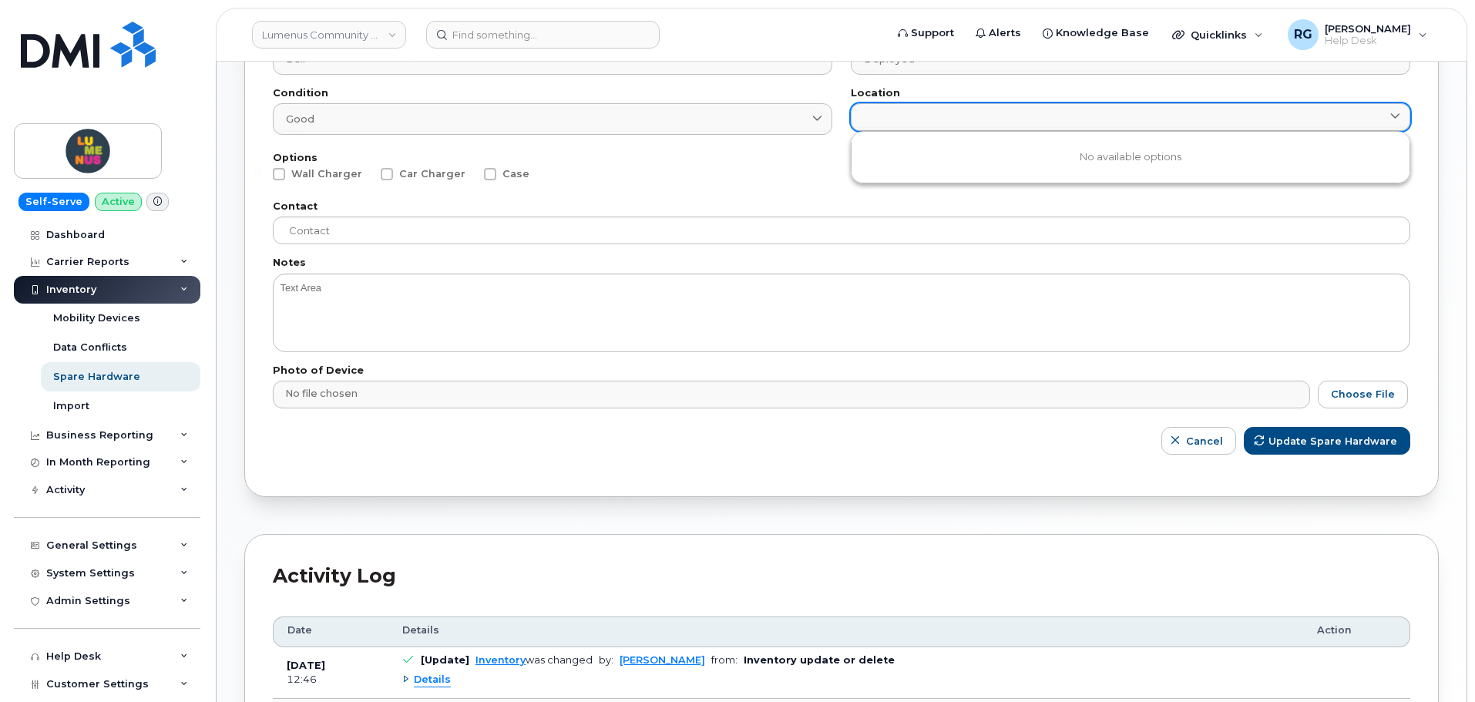
click at [1396, 115] on icon at bounding box center [1395, 117] width 10 height 10
click at [527, 258] on div "Options Wall Charger Car Charger Case" at bounding box center [841, 305] width 1137 height 94
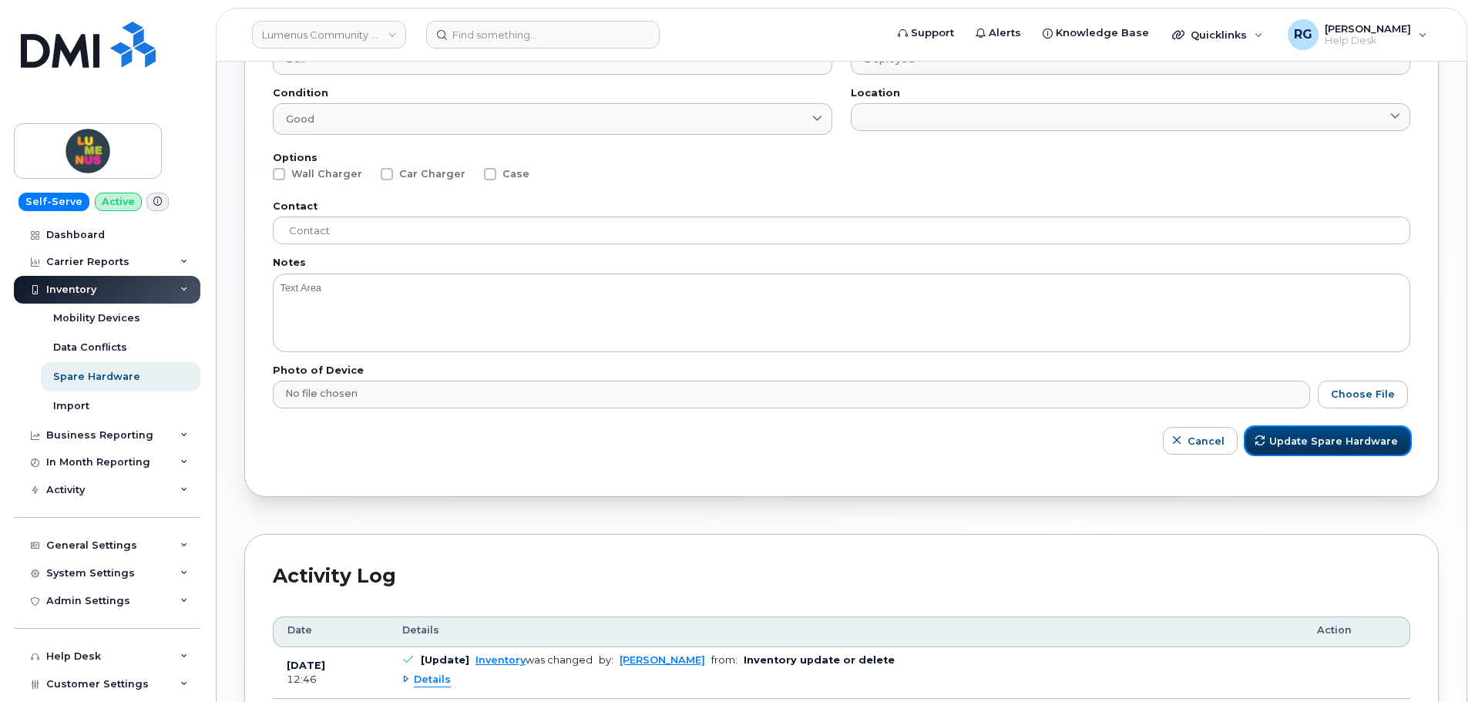
click at [1302, 440] on span "Update Spare Hardware" at bounding box center [1333, 441] width 129 height 15
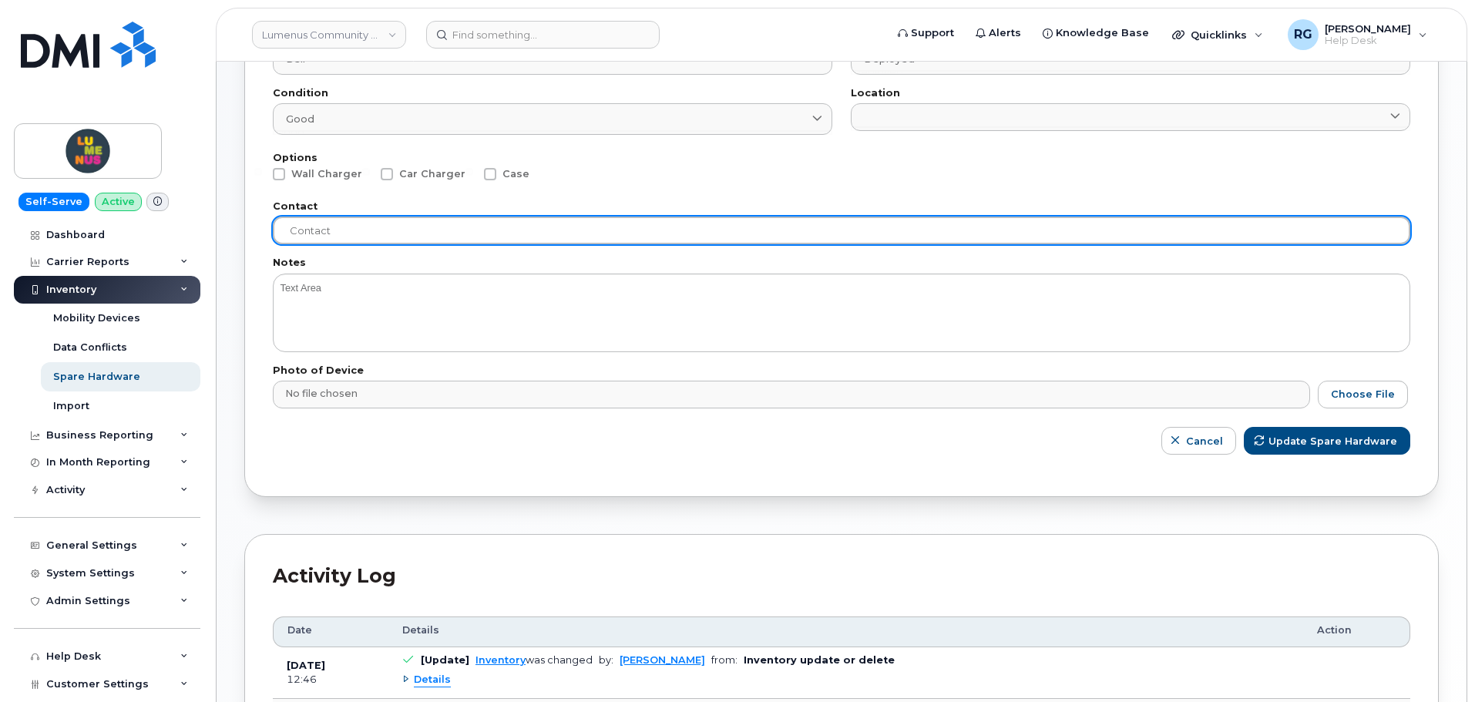
click at [340, 235] on input "text" at bounding box center [841, 230] width 1137 height 28
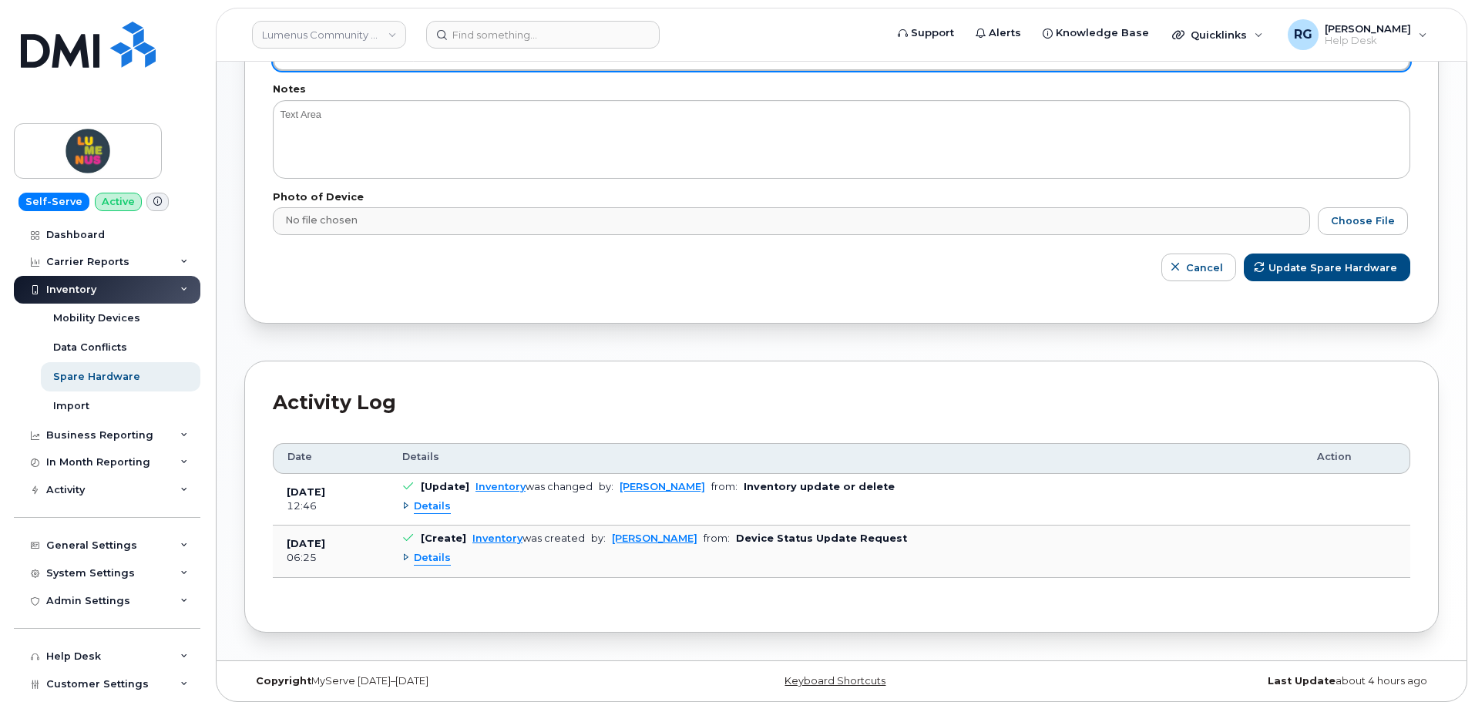
scroll to position [566, 0]
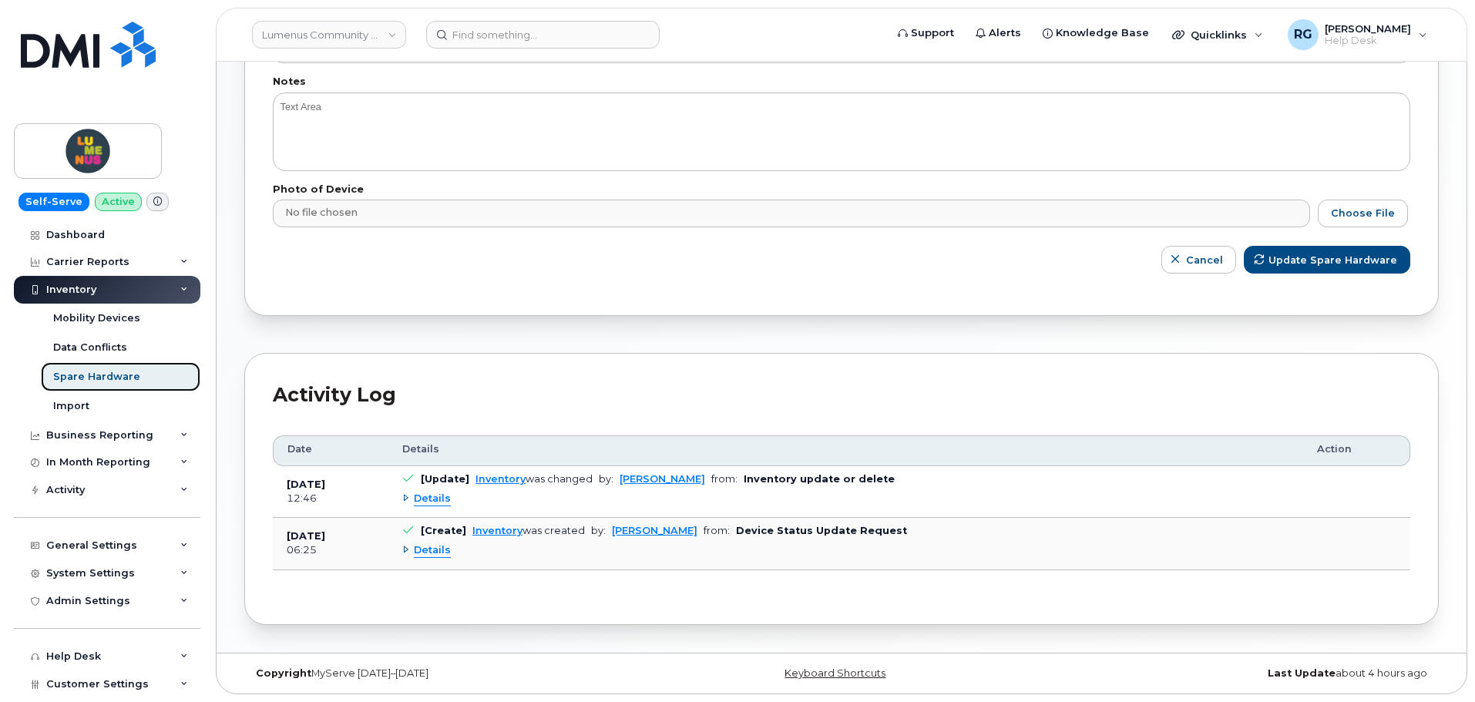
click at [107, 383] on div "Spare Hardware" at bounding box center [96, 377] width 87 height 14
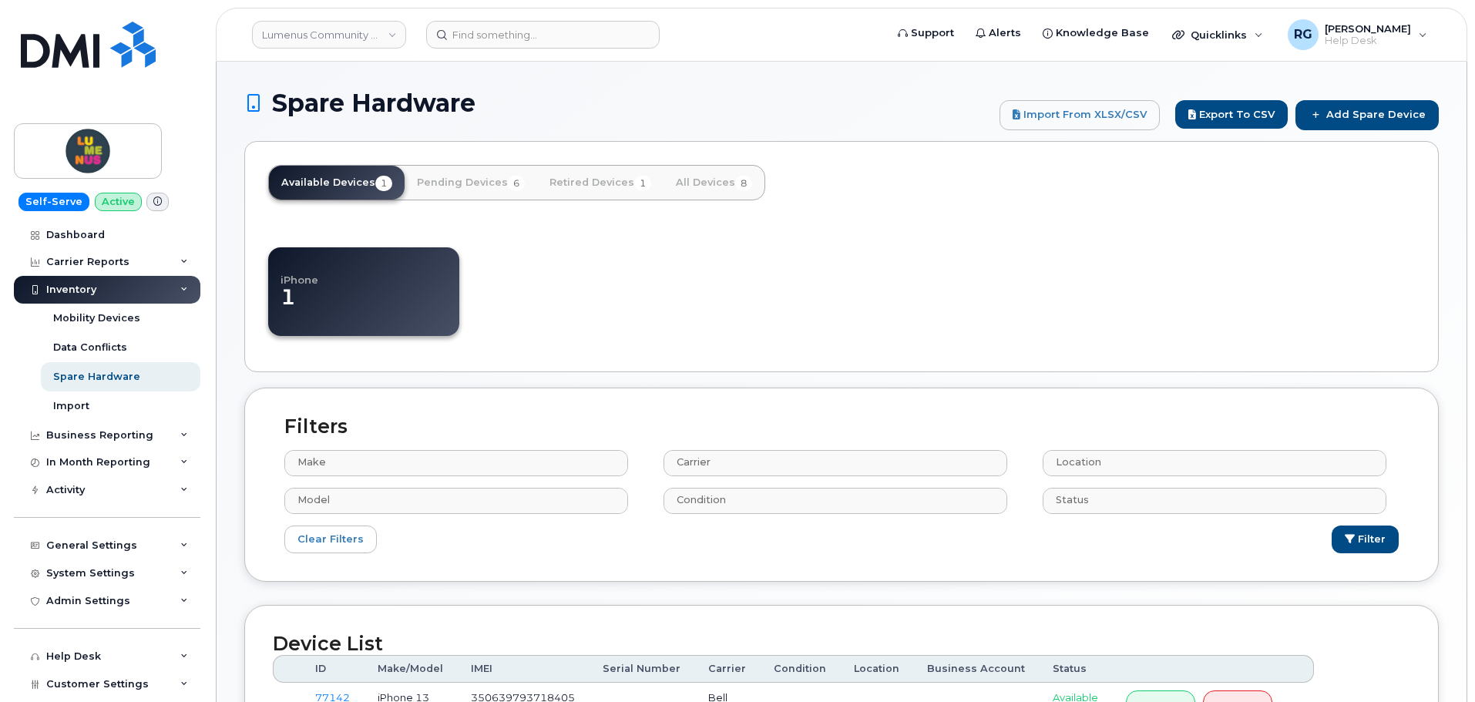
select select
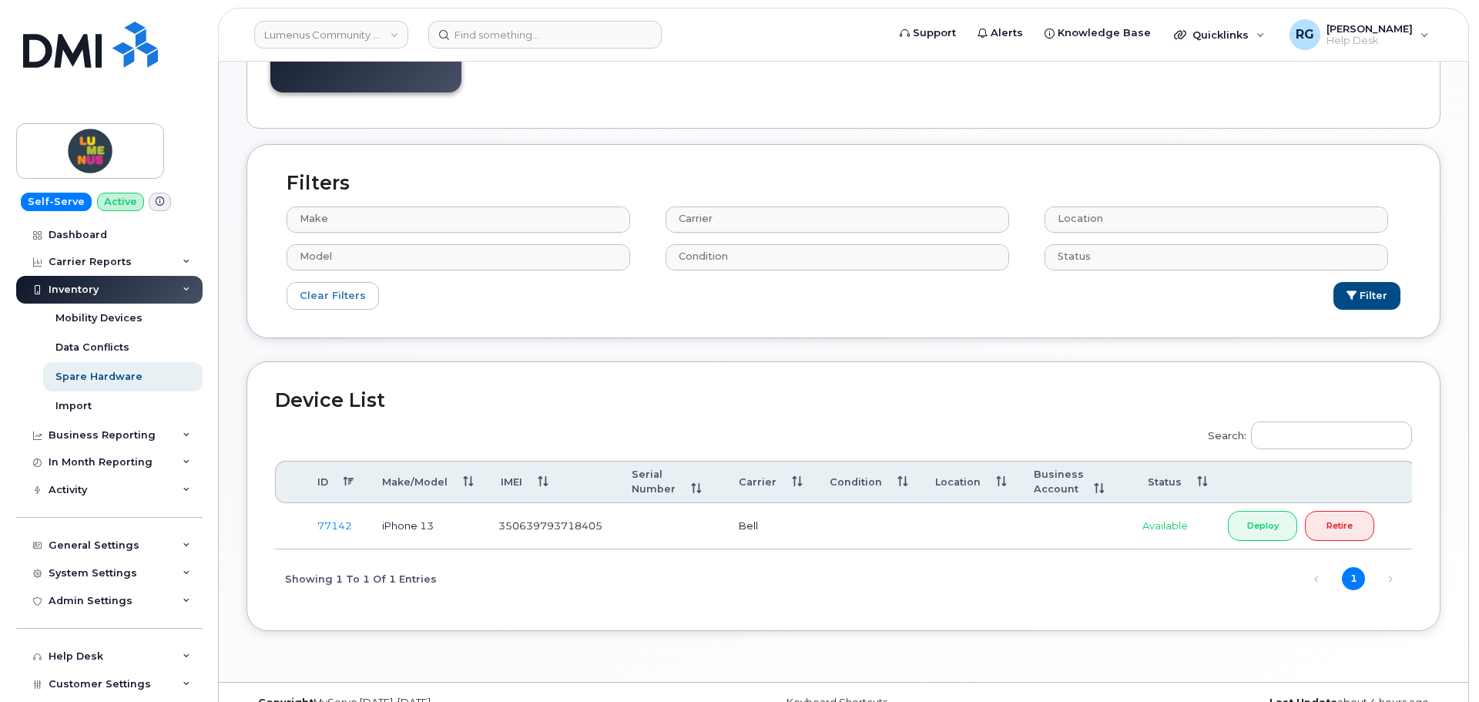
scroll to position [277, 0]
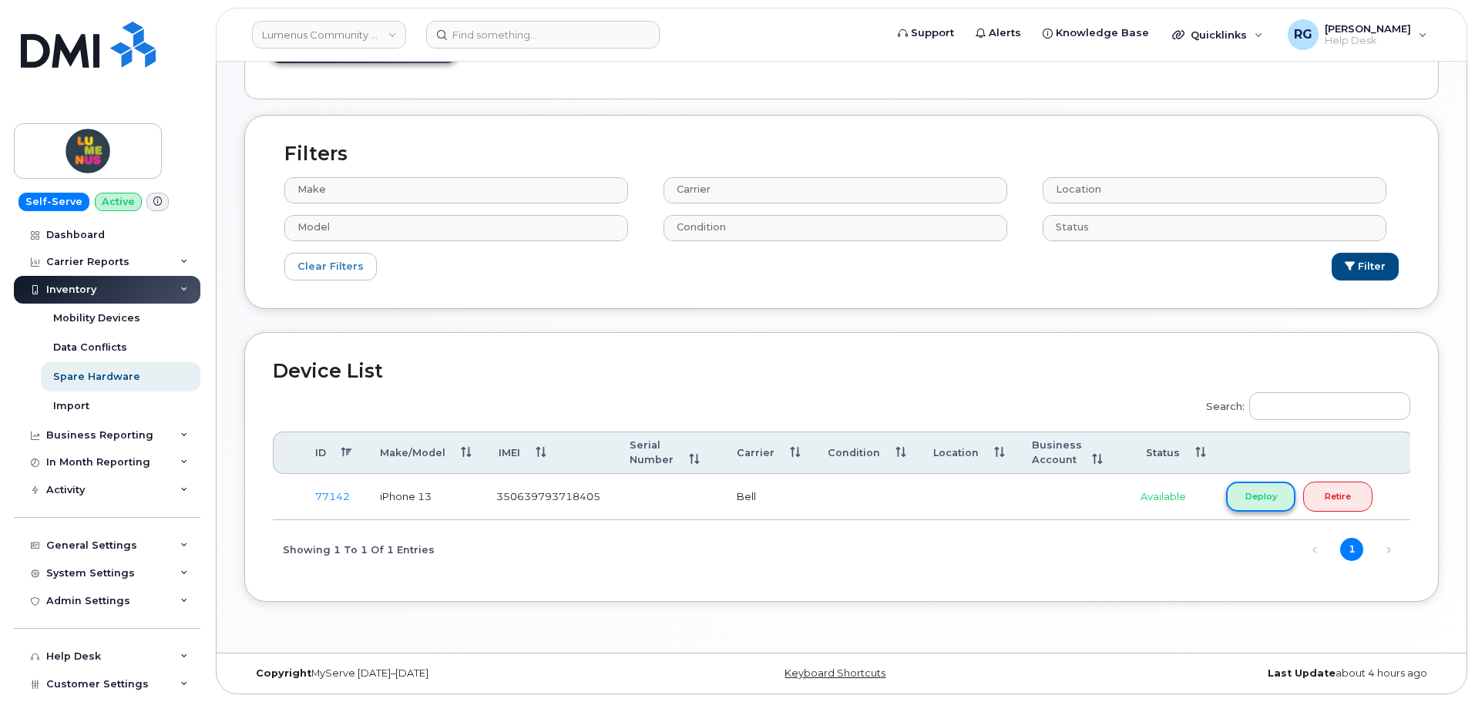
click at [1260, 502] on link "Deploy" at bounding box center [1260, 497] width 69 height 30
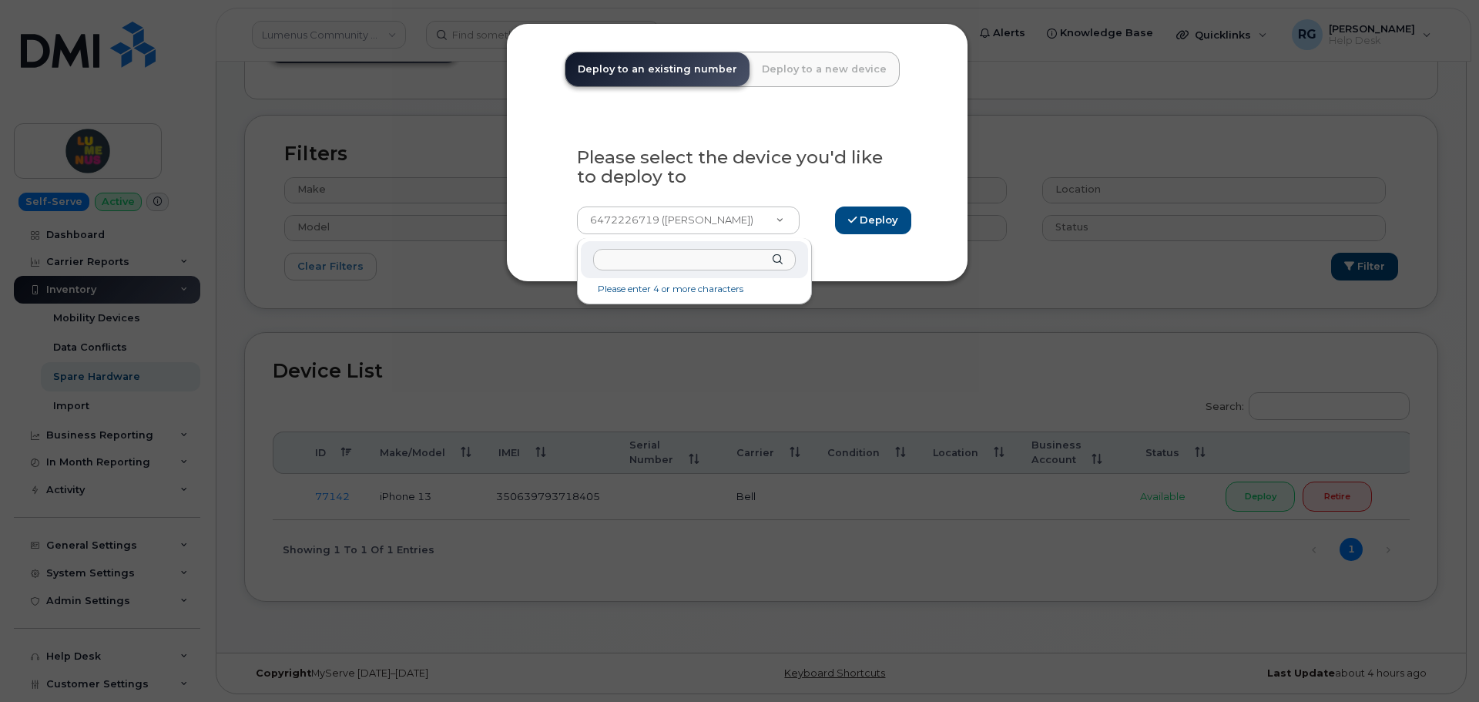
paste input "647 594 7149"
click at [641, 254] on input "647 594 7149" at bounding box center [694, 260] width 203 height 22
type input "6475947149"
select select "881951"
click at [888, 205] on div "6475947149 (Erin Mlotek) 6472226719 (Jenni Ji) 4374236430 (Megan Musser) 437449…" at bounding box center [737, 214] width 344 height 41
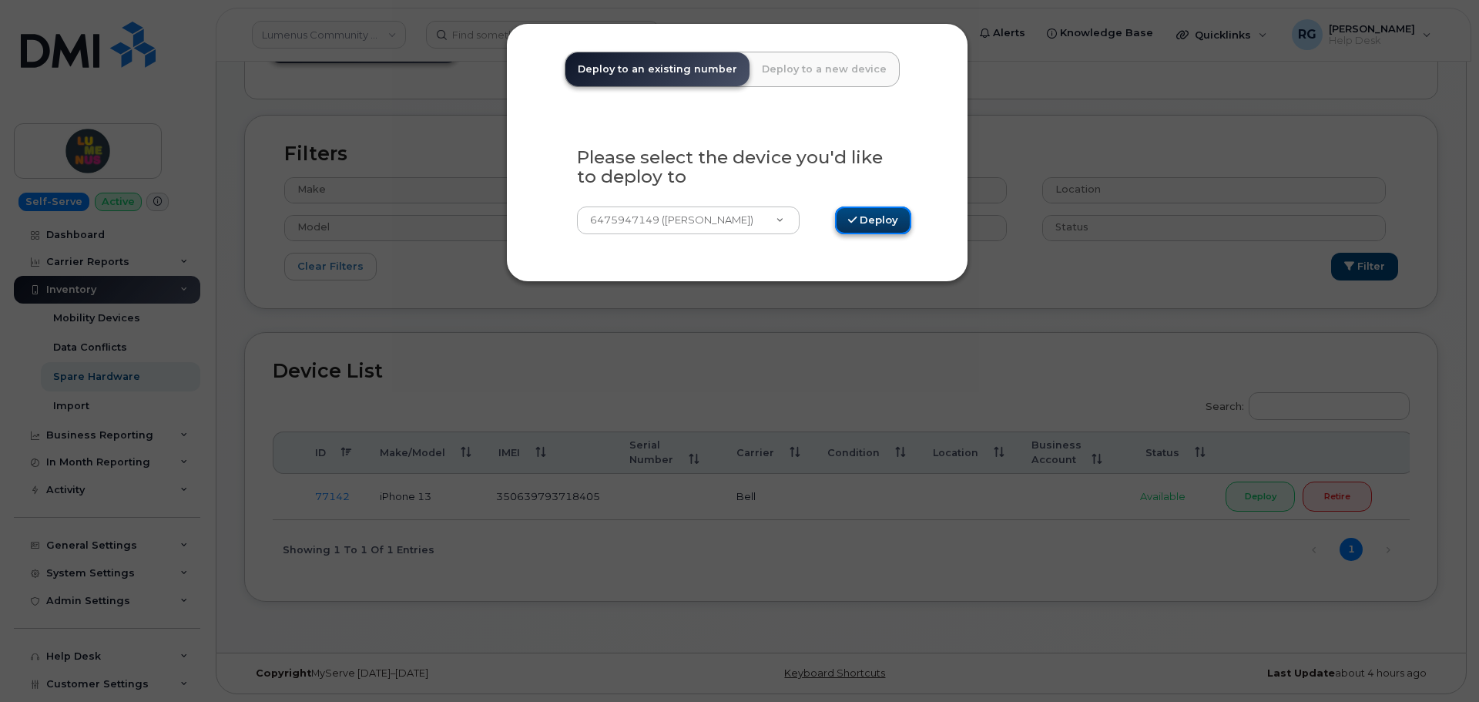
click at [871, 227] on button "Deploy" at bounding box center [873, 220] width 76 height 29
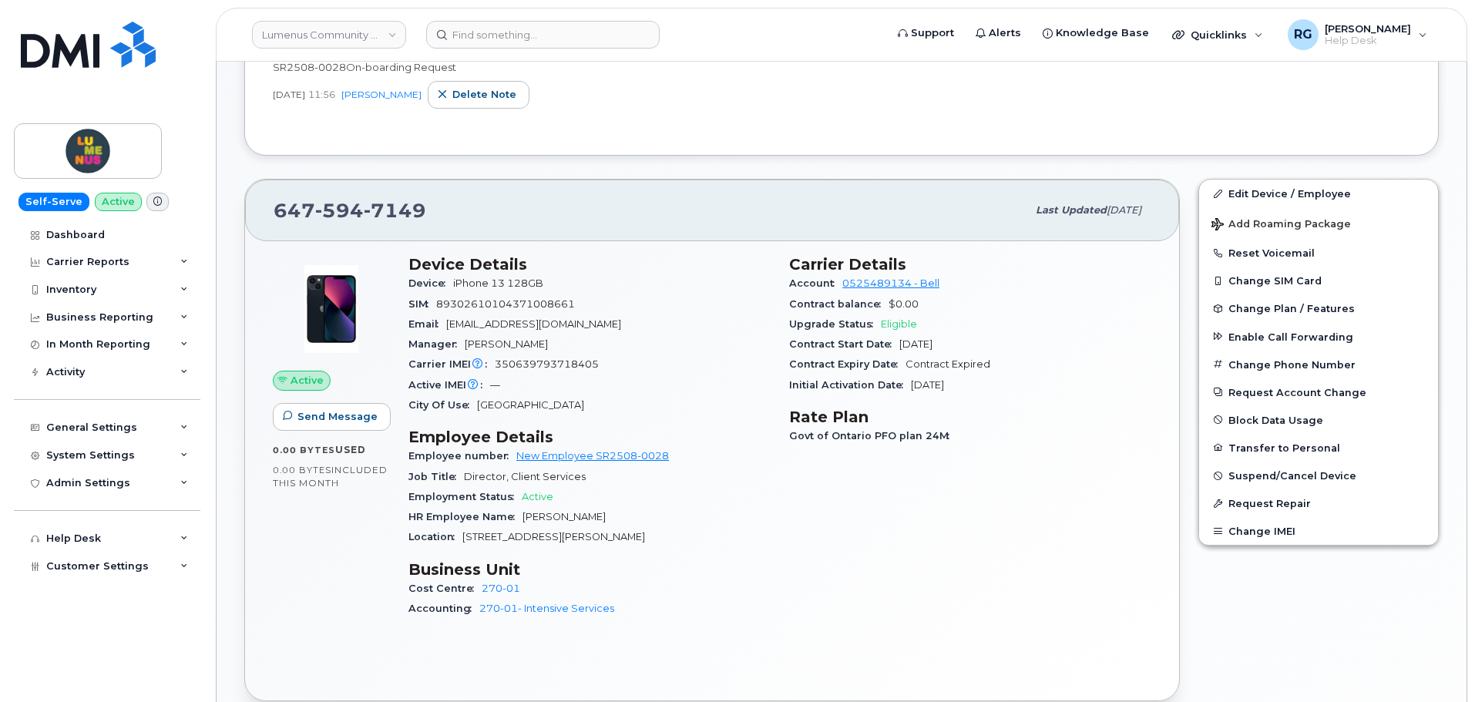
scroll to position [462, 0]
